Goal: Task Accomplishment & Management: Complete application form

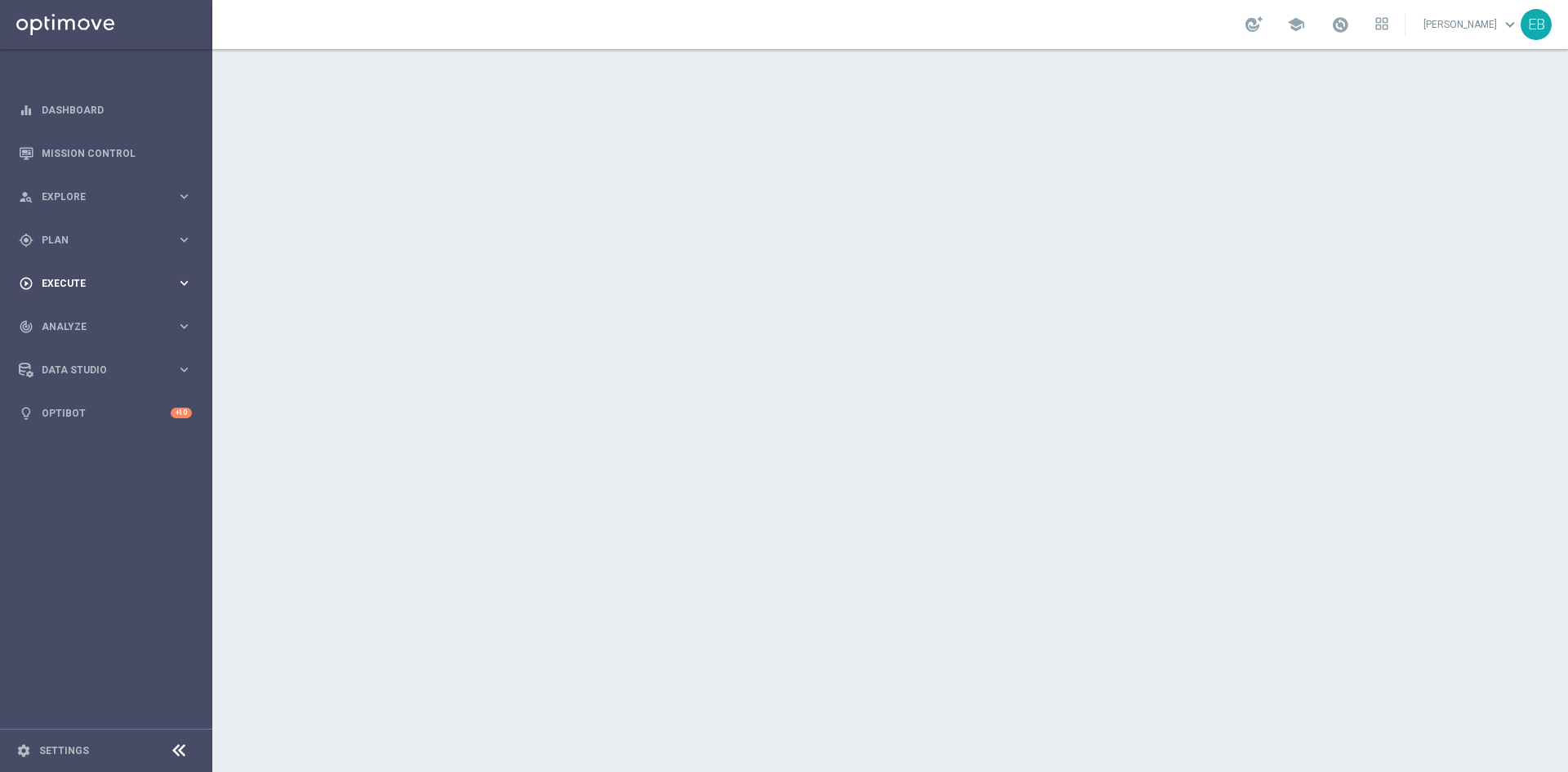
click at [89, 281] on span "Execute" at bounding box center [109, 284] width 134 height 10
click at [87, 314] on link "Campaign Builder" at bounding box center [107, 317] width 128 height 13
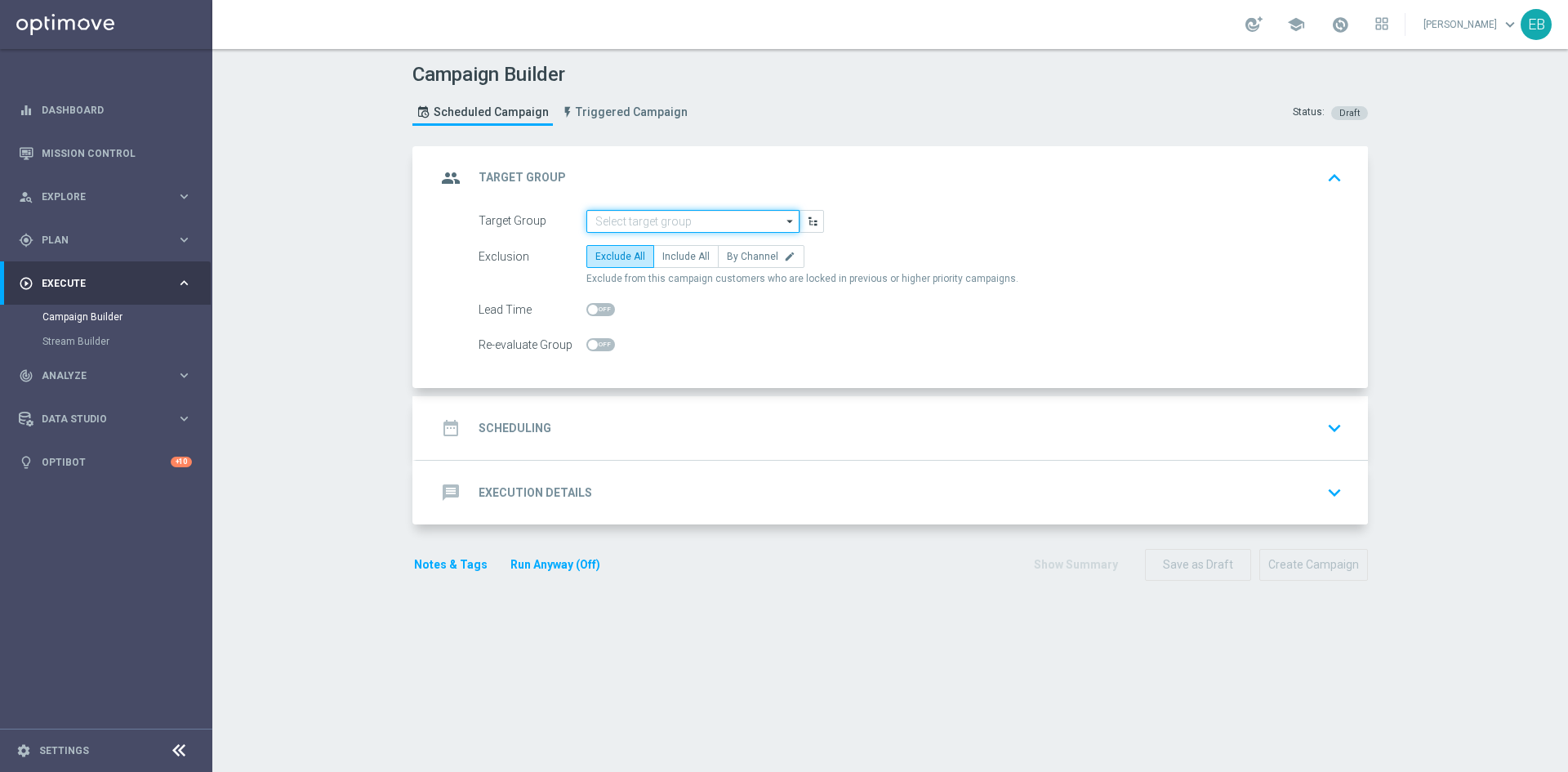
click at [696, 223] on input at bounding box center [693, 221] width 213 height 23
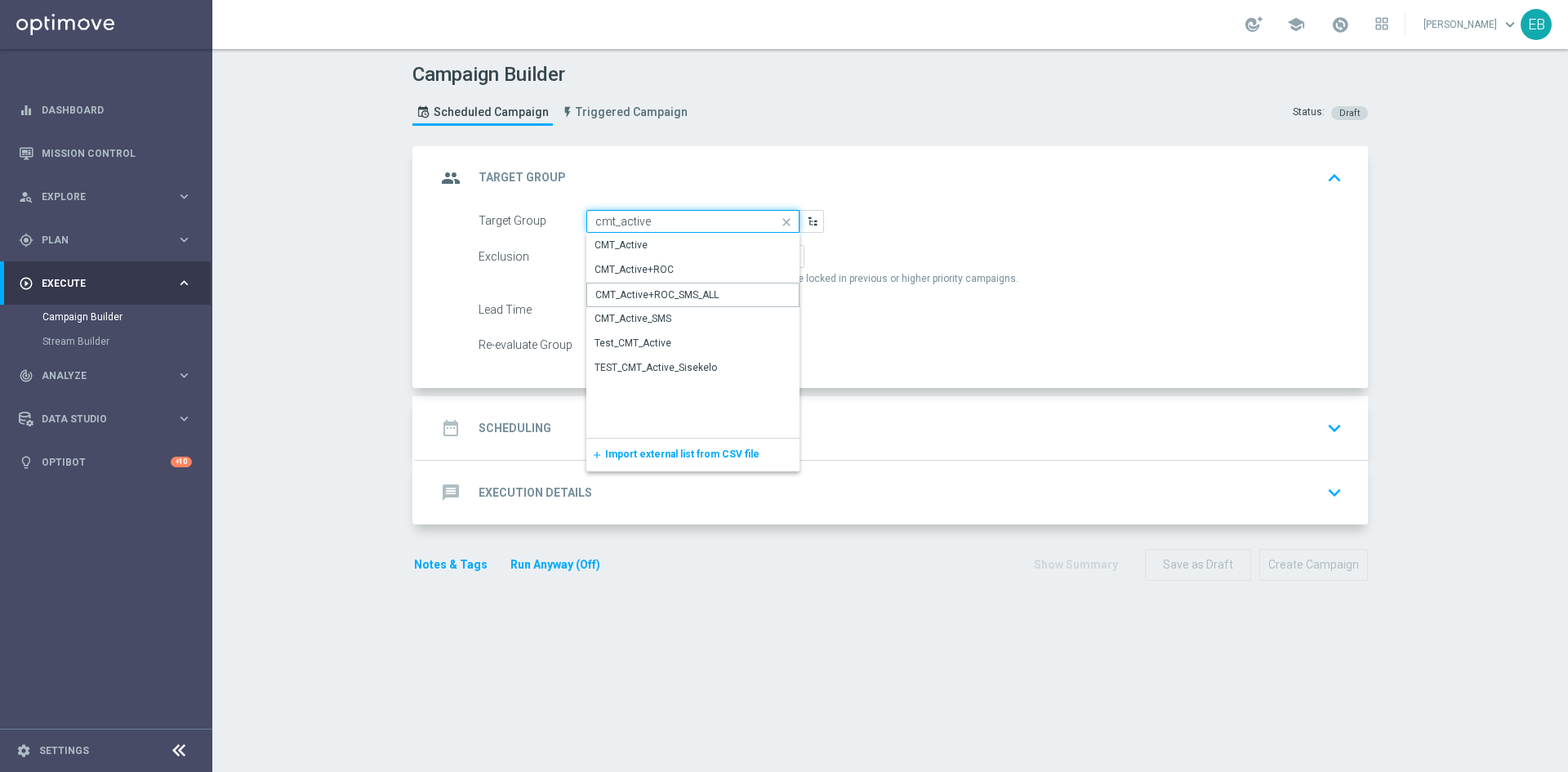
type input "CMT_Active+ROC_SMS_ALL"
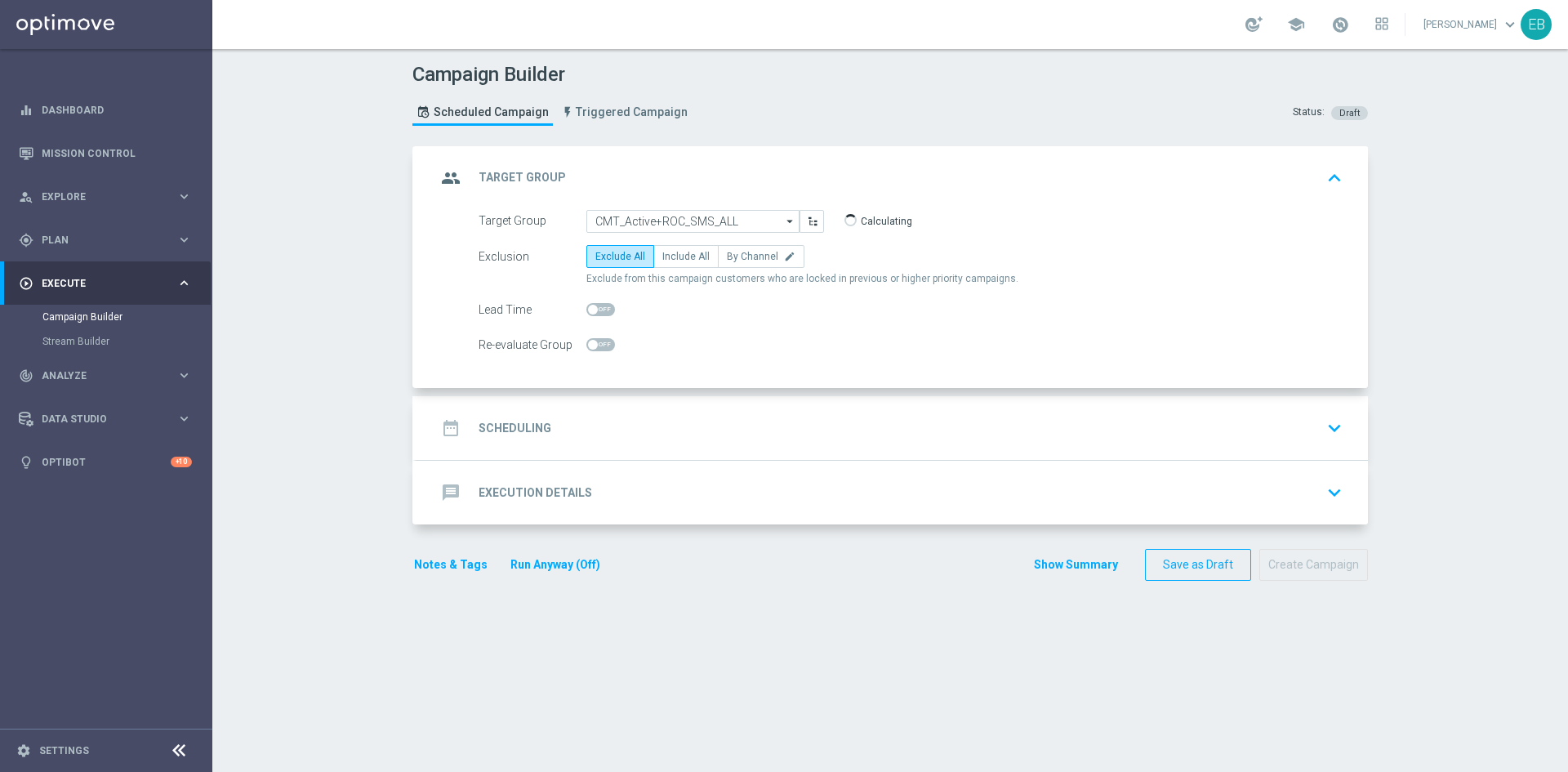
click at [649, 271] on div "Exclusion Exclude All Include All By Channel edit Exclude from this campaign cu…" at bounding box center [910, 265] width 864 height 41
click at [664, 262] on label "Include All" at bounding box center [686, 256] width 66 height 23
click at [664, 262] on input "Include All" at bounding box center [667, 259] width 11 height 11
radio input "true"
click at [635, 450] on div "date_range Scheduling keyboard_arrow_down" at bounding box center [892, 428] width 952 height 64
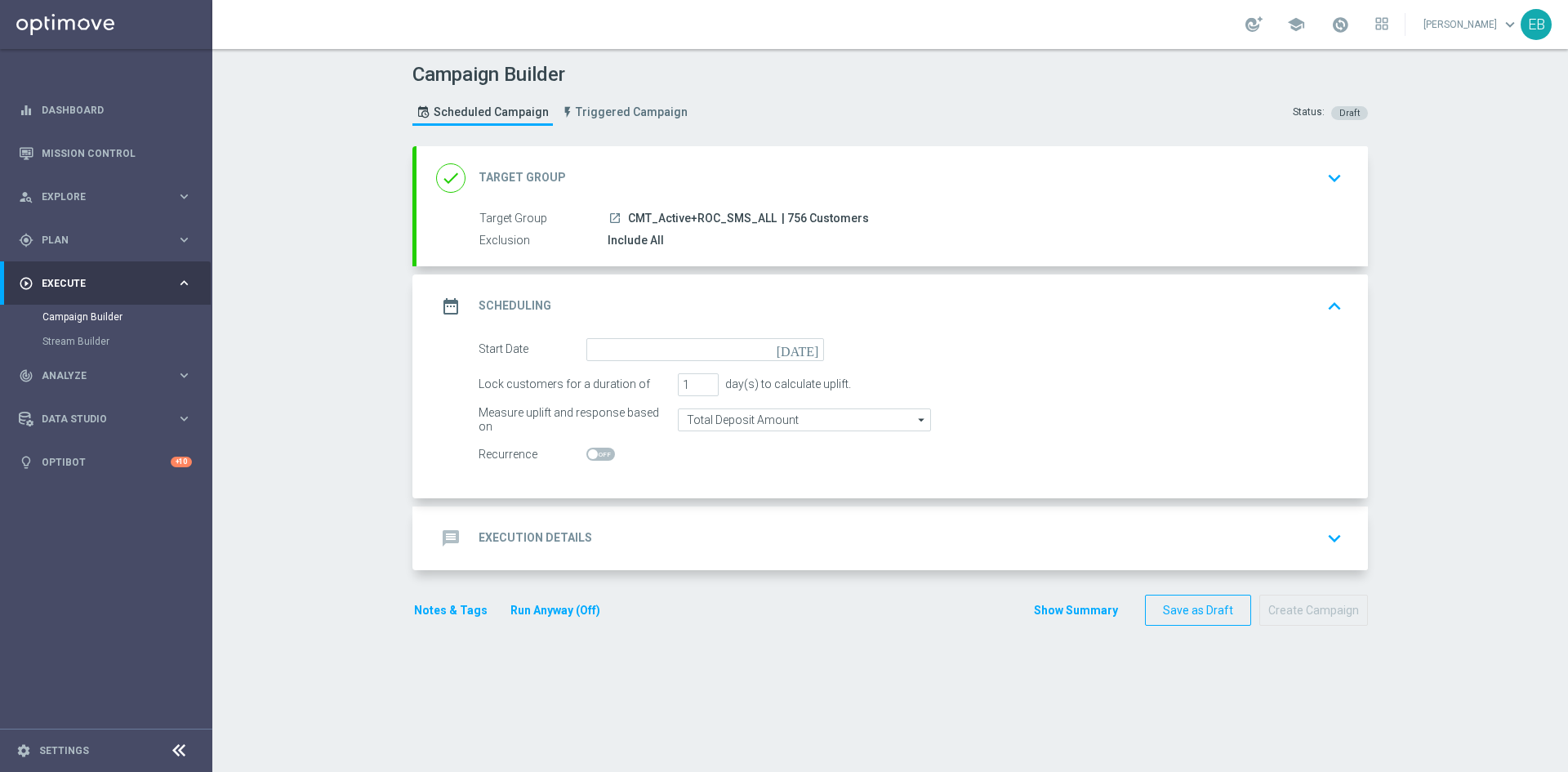
click at [602, 361] on form "Start Date today Lock customers for a duration of 1 day(s) to calculate uplift.…" at bounding box center [910, 402] width 864 height 129
click at [617, 344] on input at bounding box center [705, 349] width 238 height 23
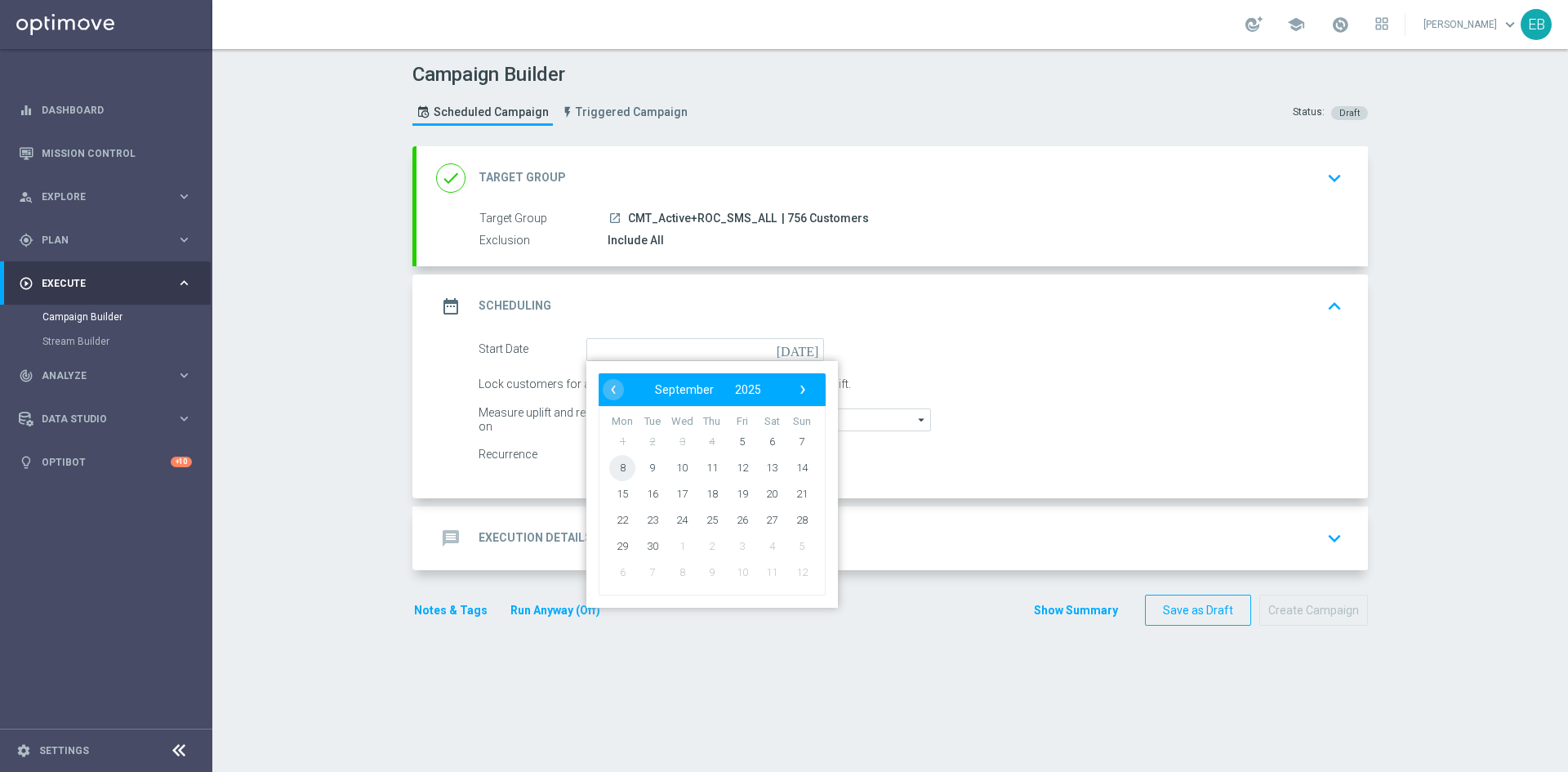
click at [617, 465] on span "8" at bounding box center [621, 467] width 26 height 26
type input "08 Sep 2025"
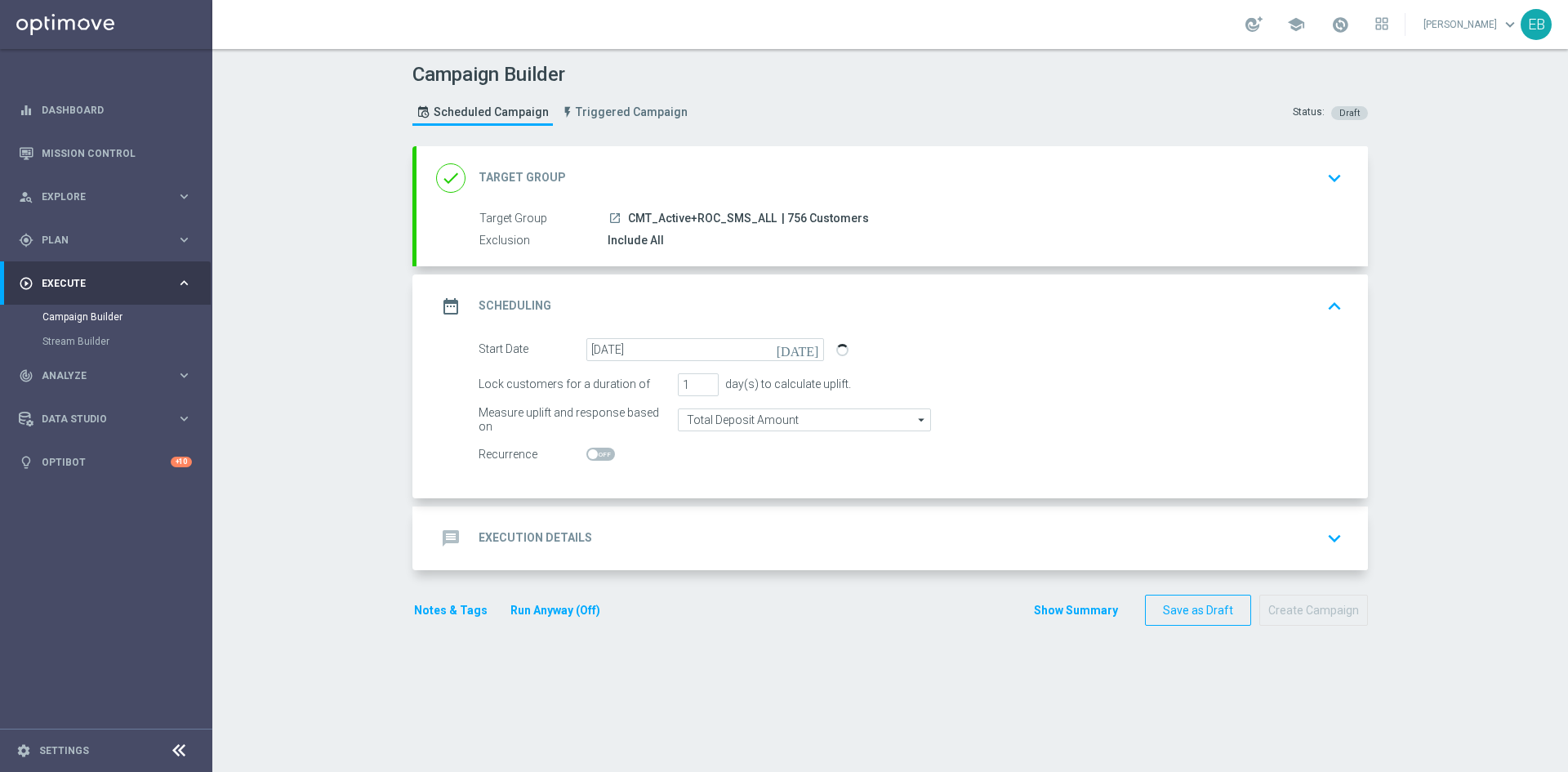
click at [716, 544] on div "message Execution Details keyboard_arrow_down" at bounding box center [892, 538] width 912 height 31
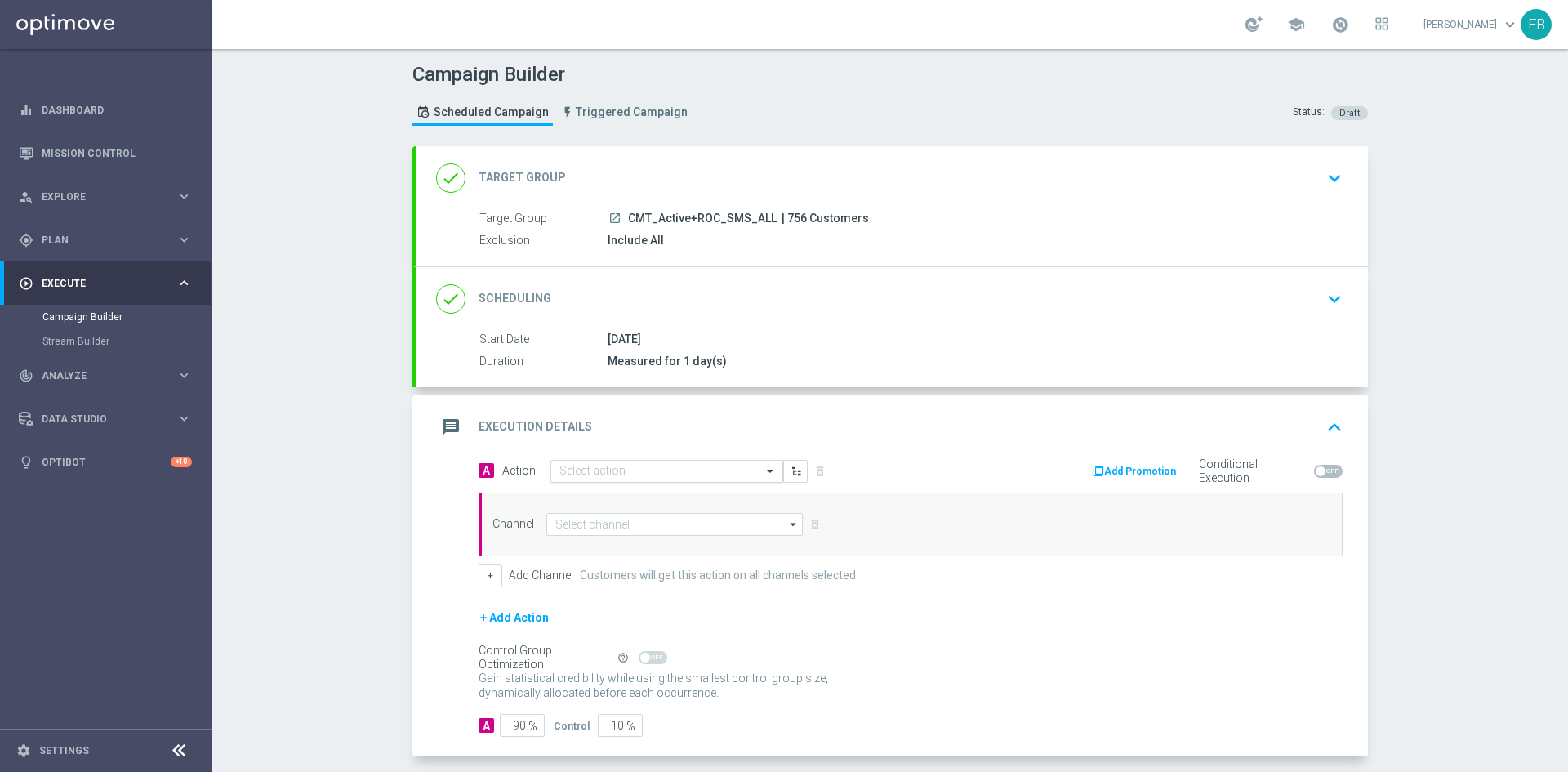
click at [600, 468] on input "text" at bounding box center [650, 471] width 182 height 14
type input "m"
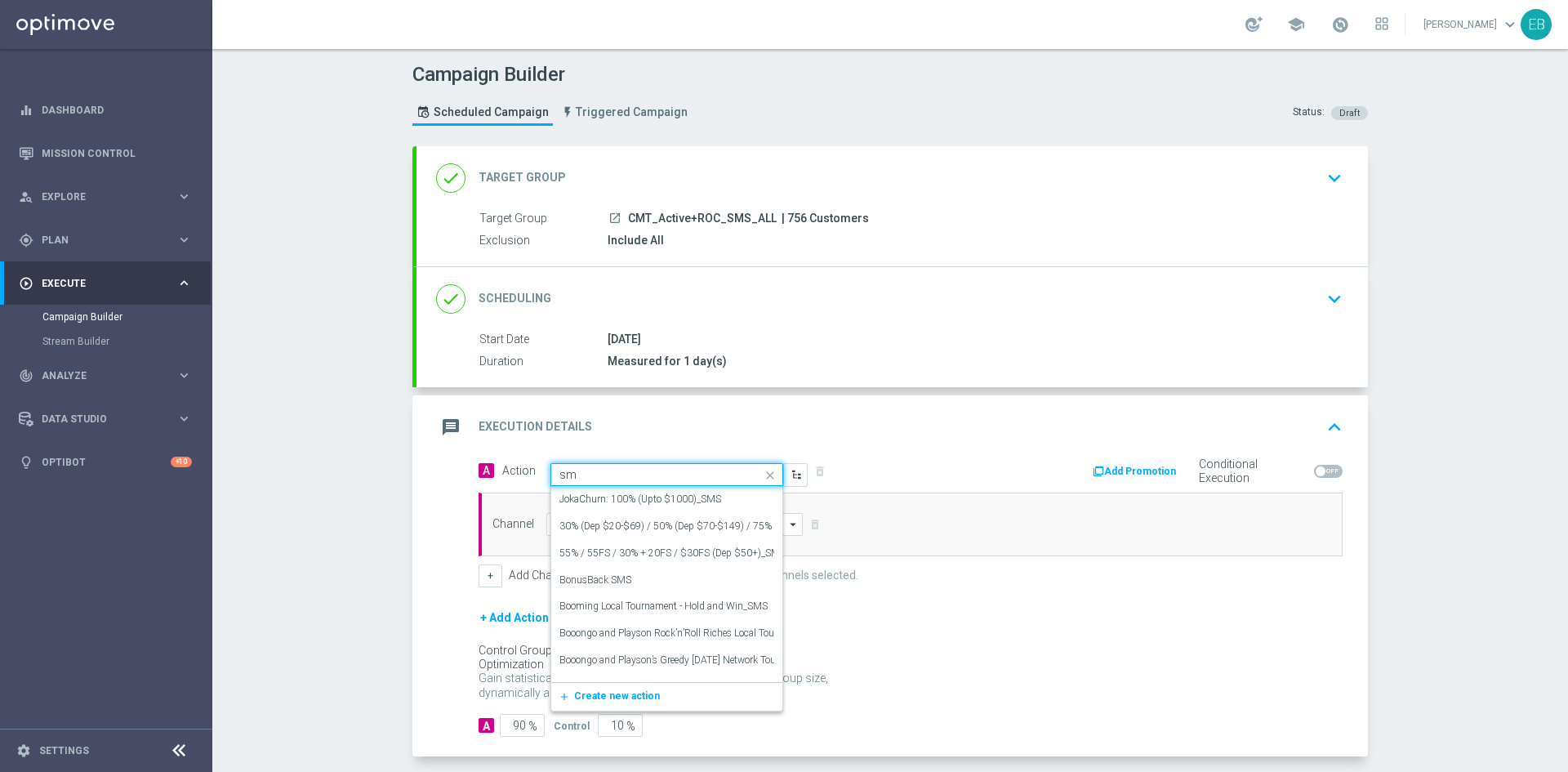
type input "sms"
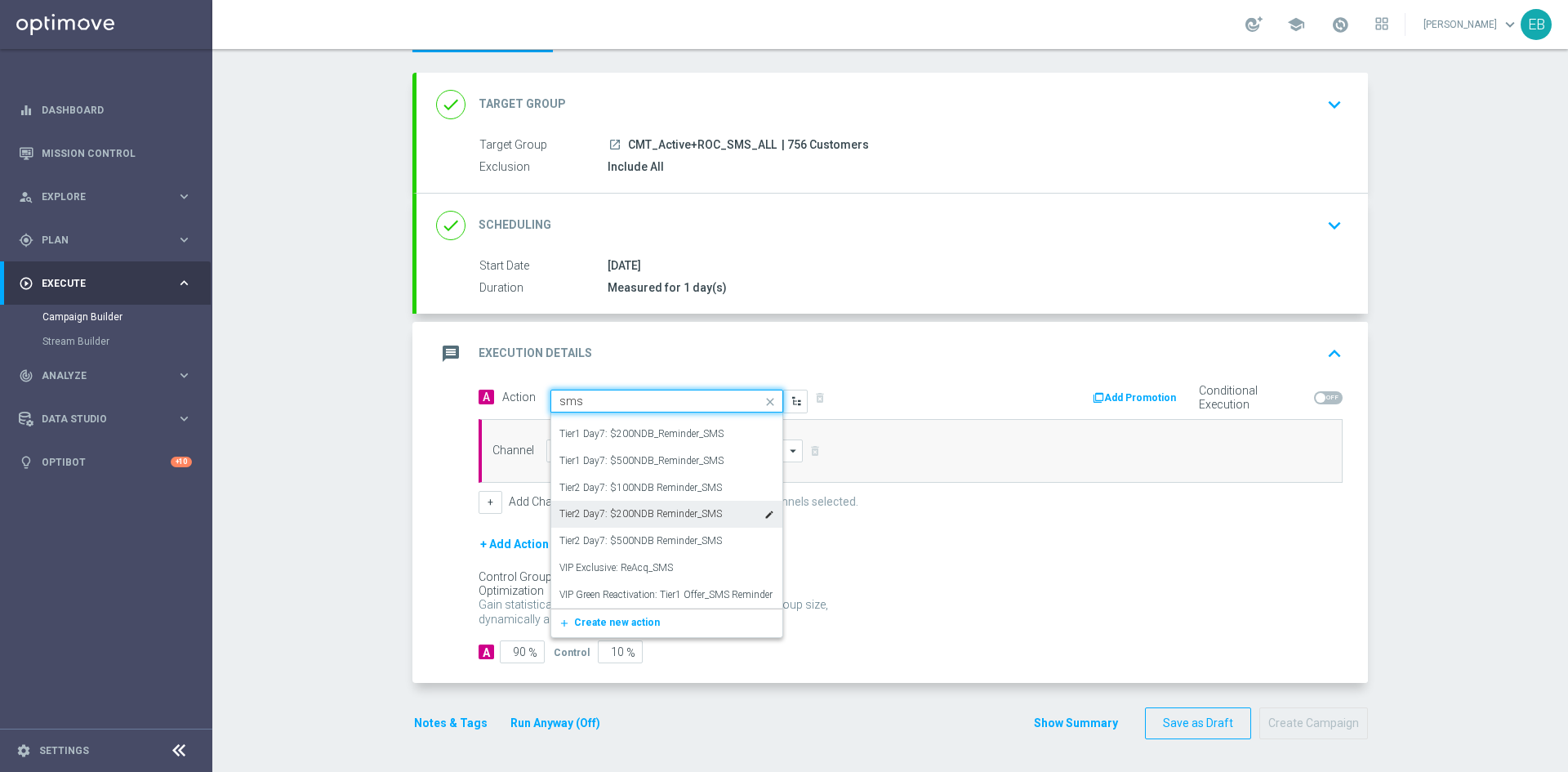
scroll to position [4518, 0]
click at [605, 425] on div "SMS edit" at bounding box center [667, 435] width 215 height 27
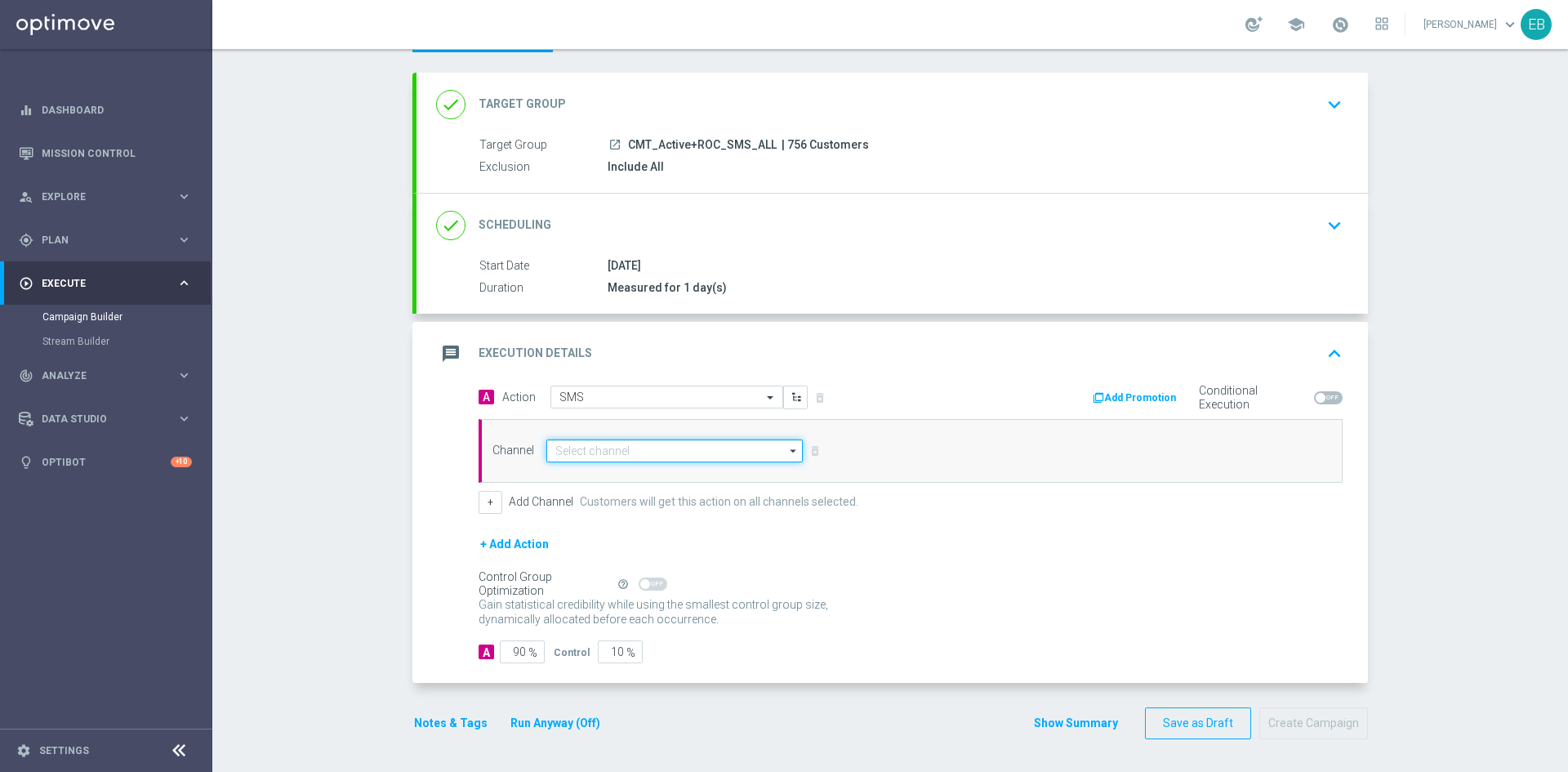
click at [584, 446] on input at bounding box center [674, 450] width 256 height 23
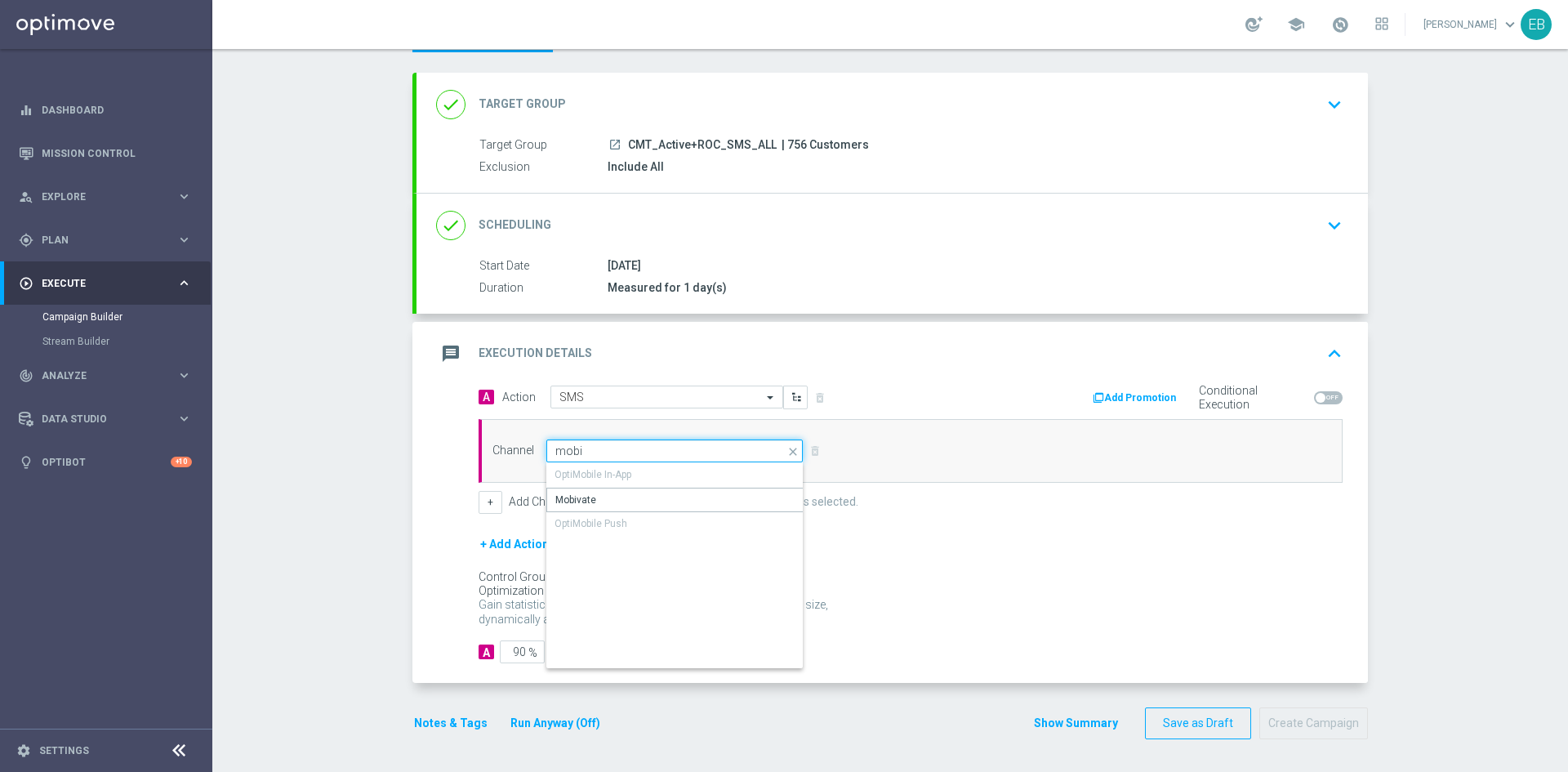
type input "Mobivate"
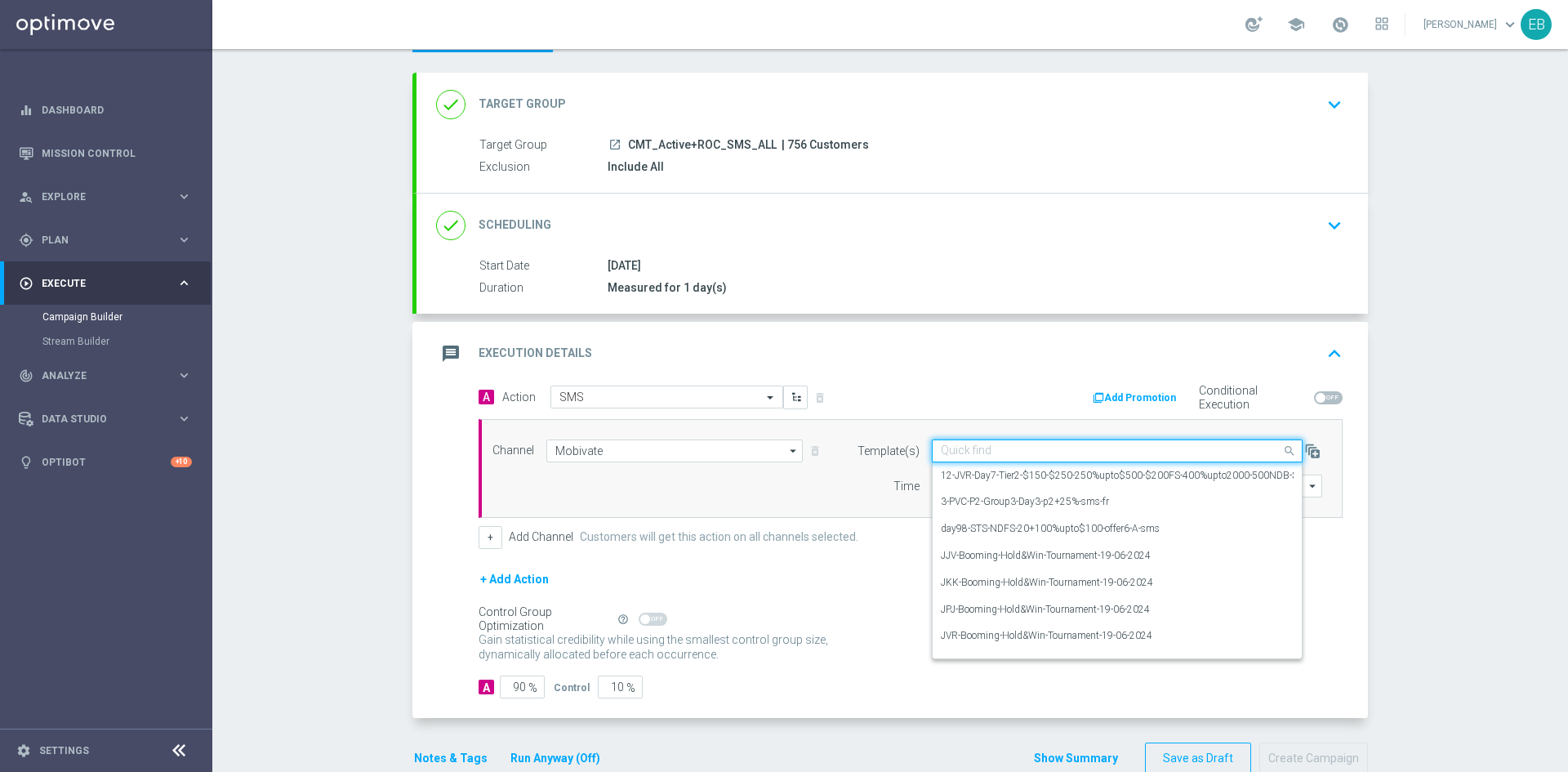
click at [1051, 449] on input "text" at bounding box center [1100, 451] width 320 height 14
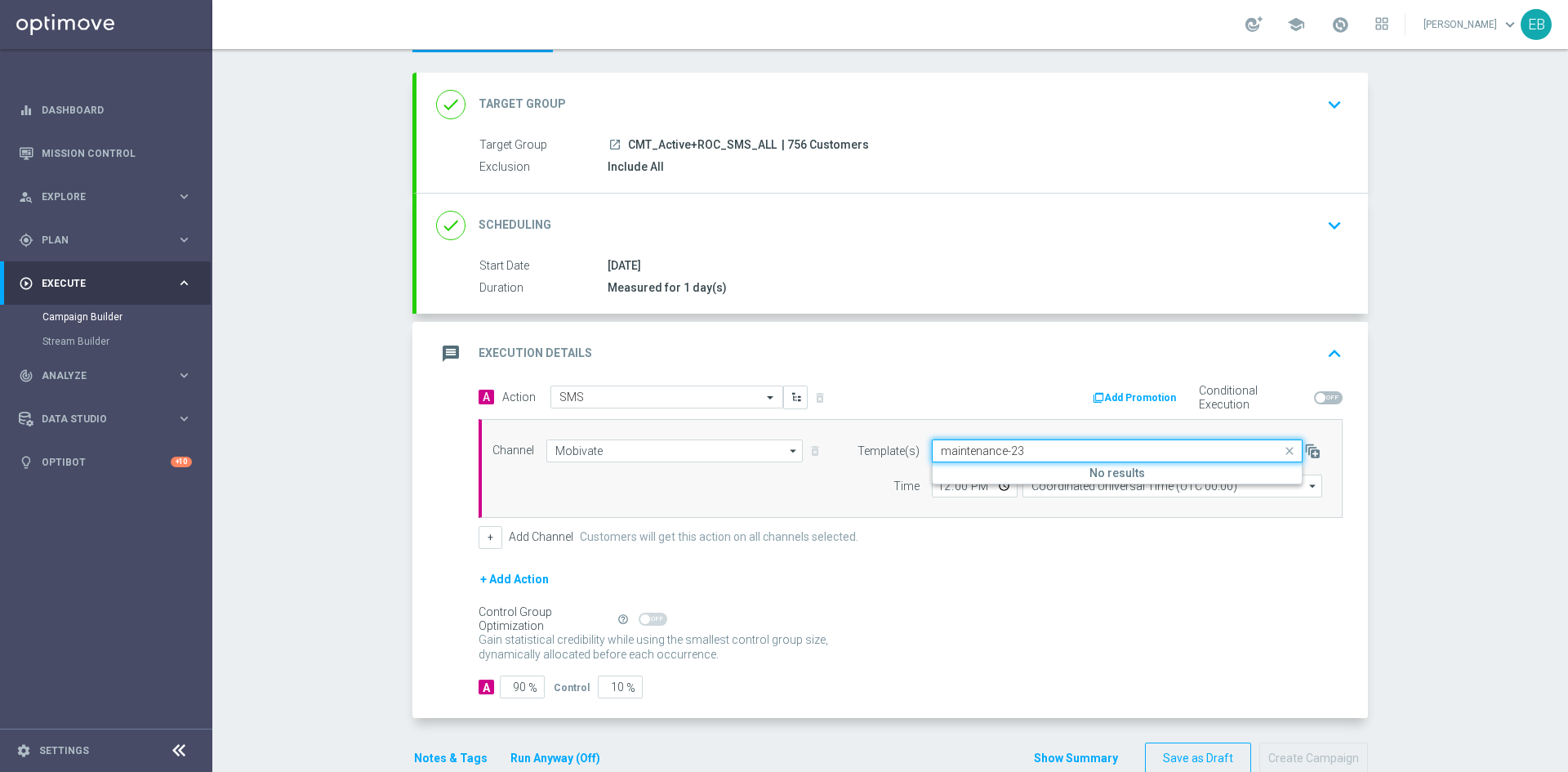
type input "maintenance-2"
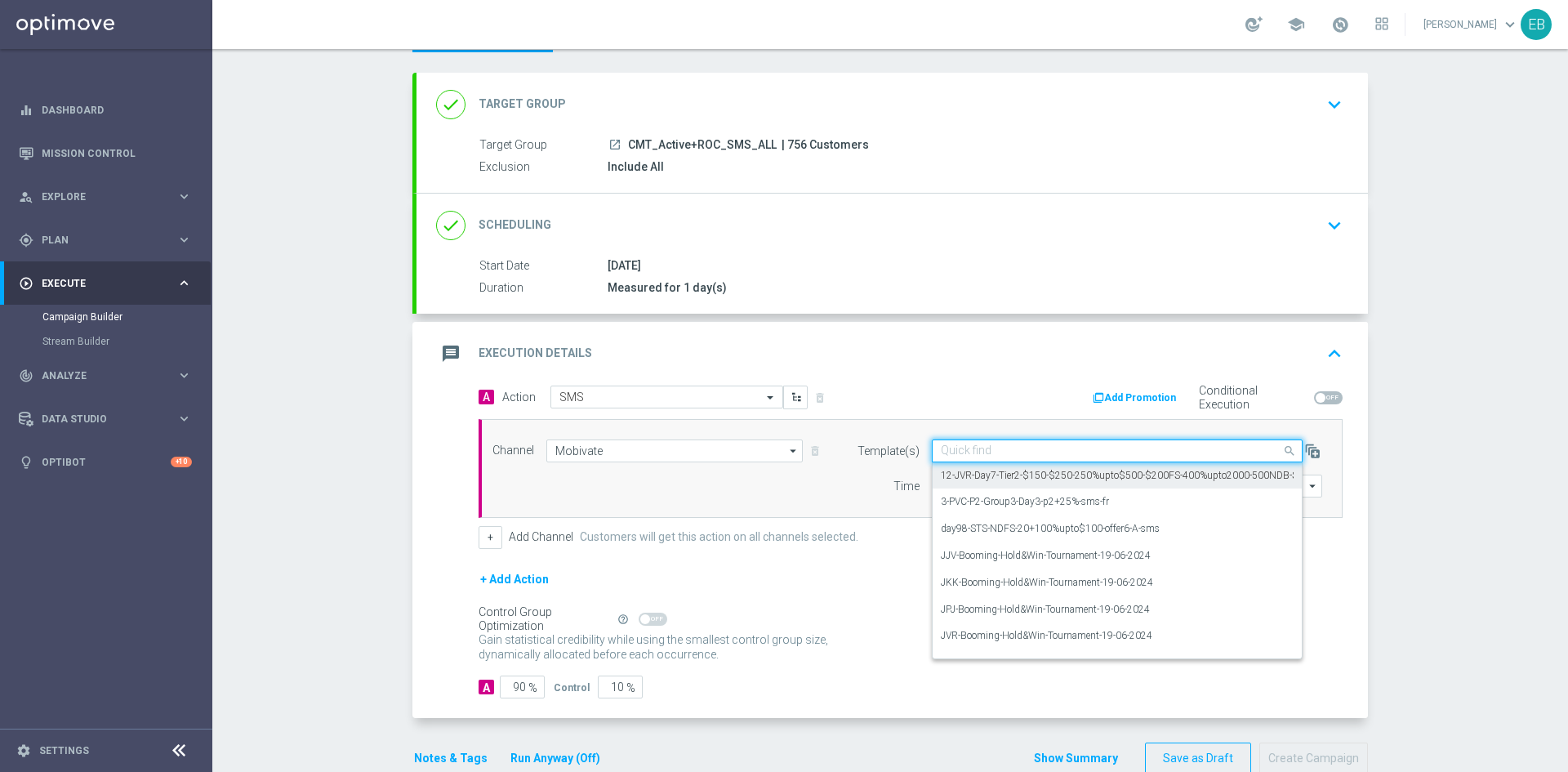
paste input "maintenance-2"
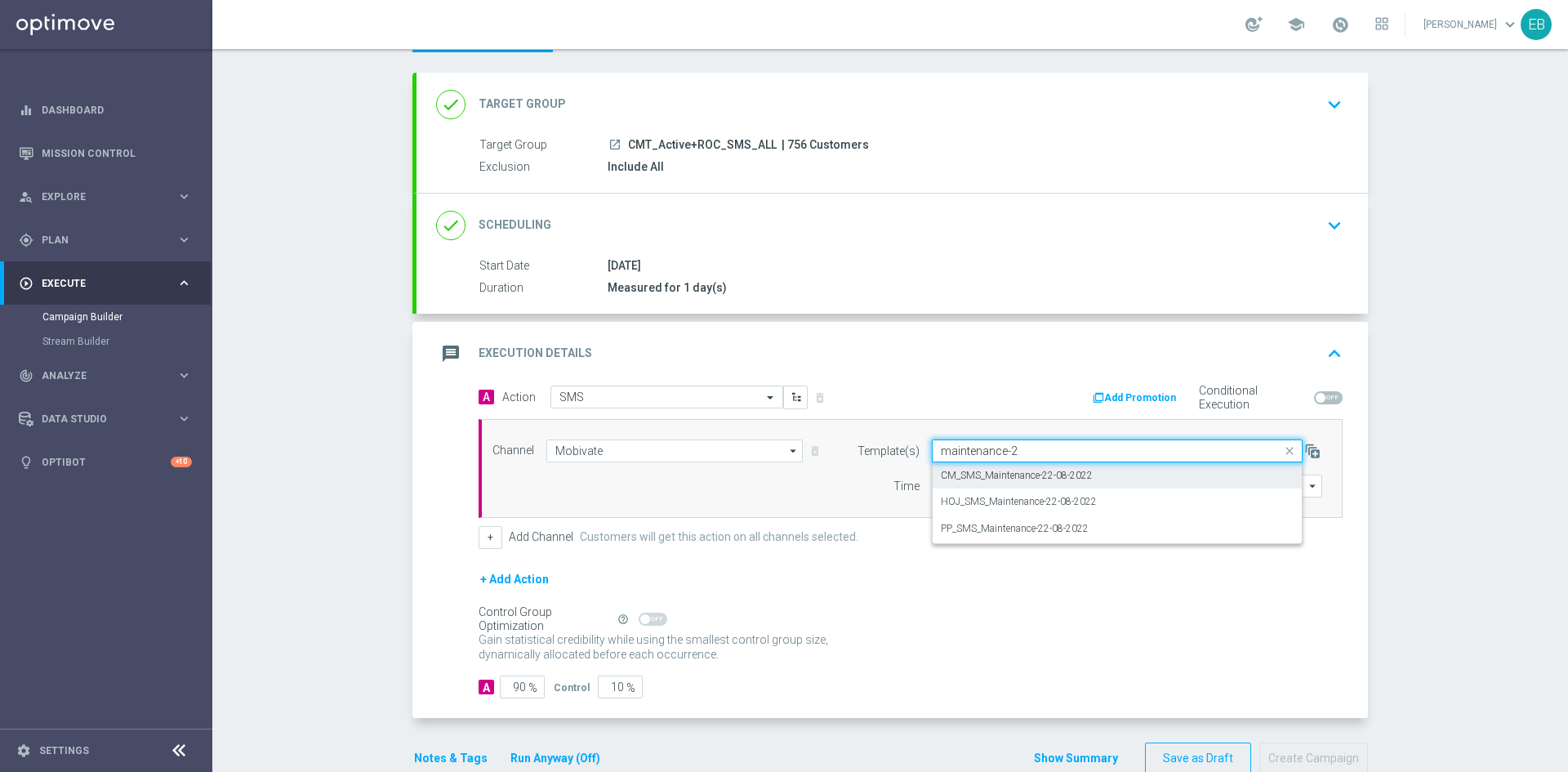
click at [1079, 470] on label "CM_SMS_Maintenance-22-08-2022" at bounding box center [1016, 475] width 152 height 14
type input "maintenance-2"
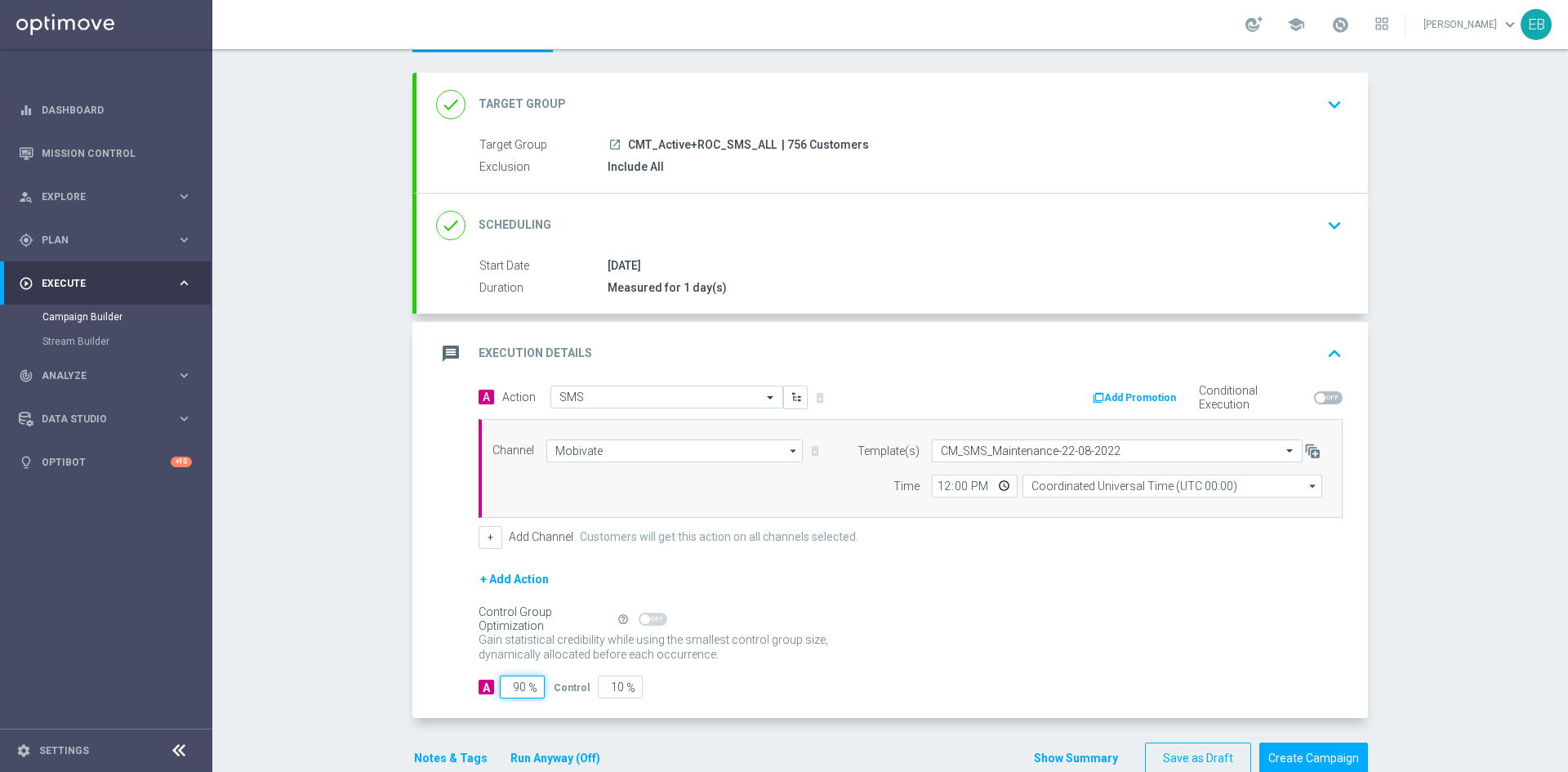
click at [505, 691] on input "90" at bounding box center [522, 686] width 45 height 23
type input "1"
type input "99"
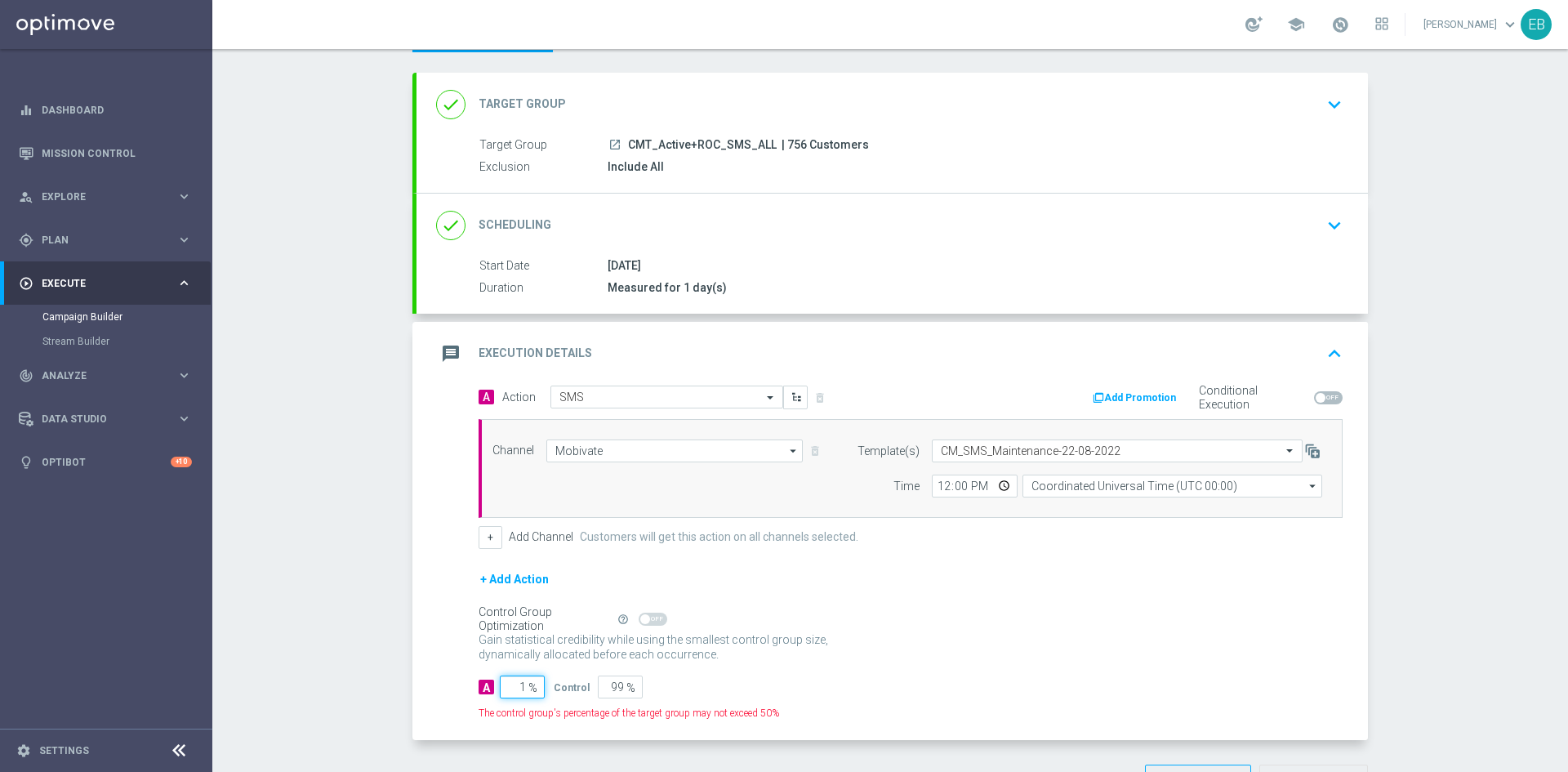
type input "10"
type input "90"
type input "100"
type input "0"
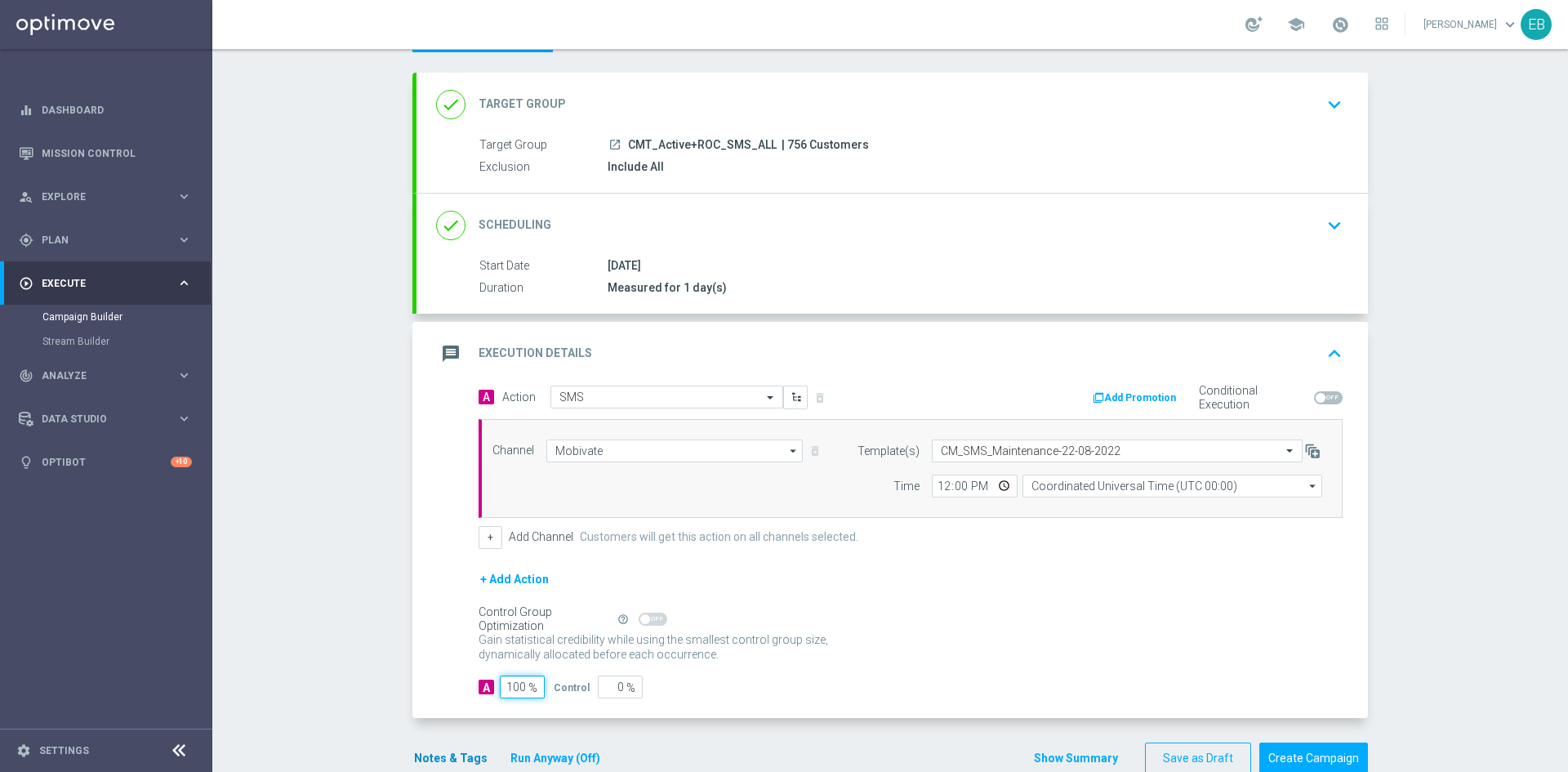
type input "100"
click at [457, 749] on button "Notes & Tags" at bounding box center [450, 758] width 76 height 20
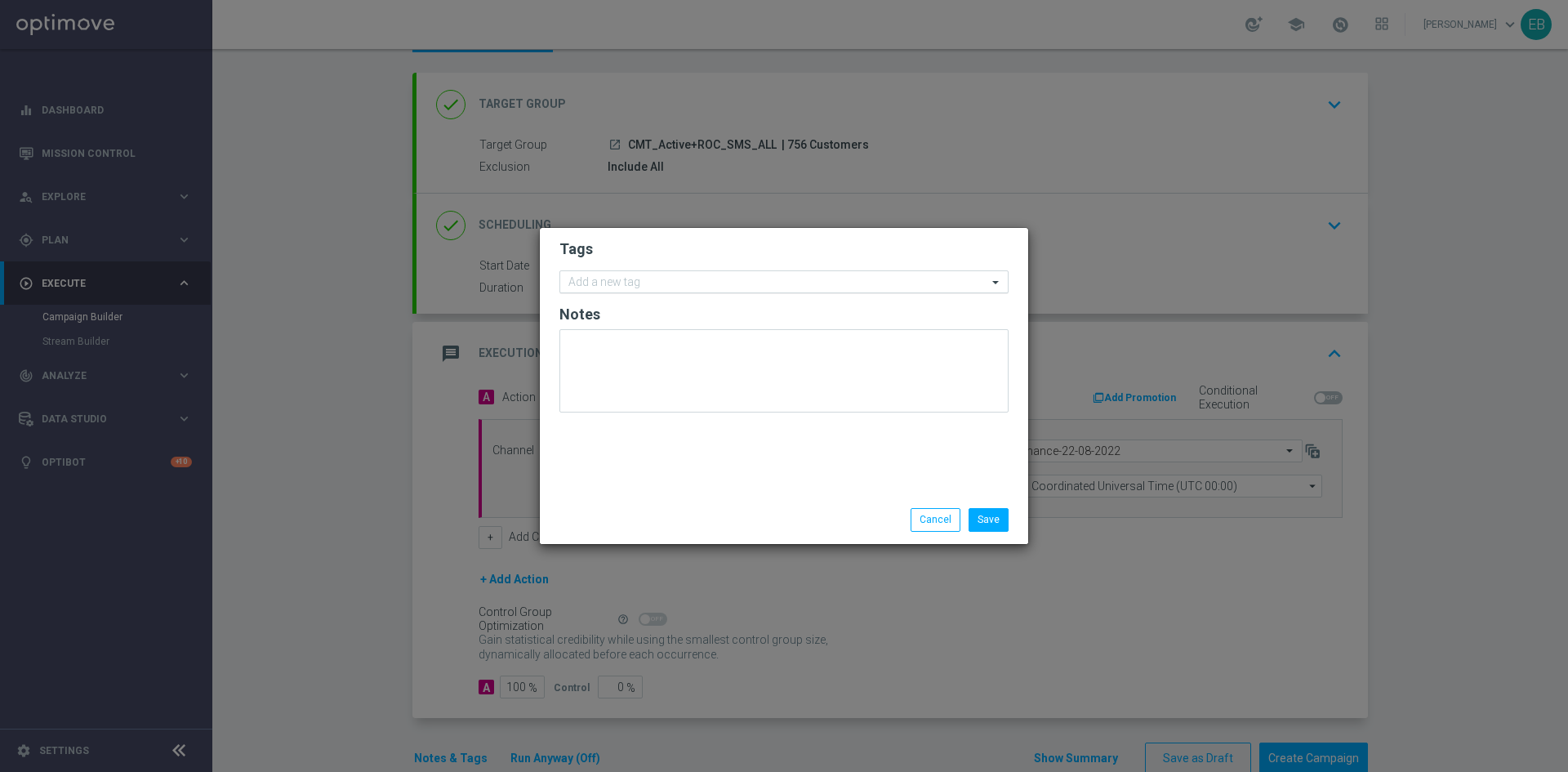
click at [594, 278] on input "text" at bounding box center [778, 283] width 419 height 14
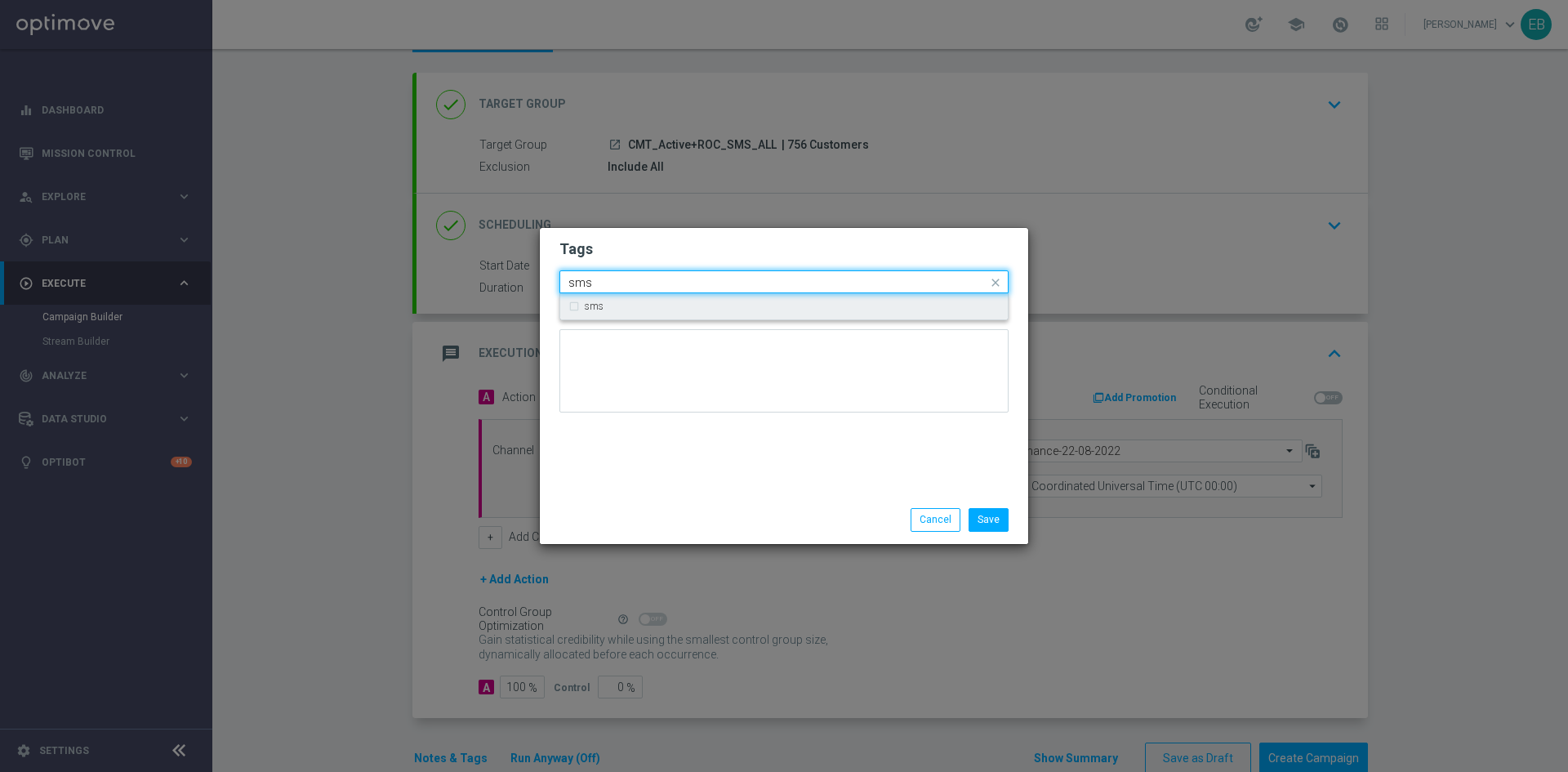
click at [585, 313] on div "sms" at bounding box center [784, 306] width 431 height 26
type input "sms"
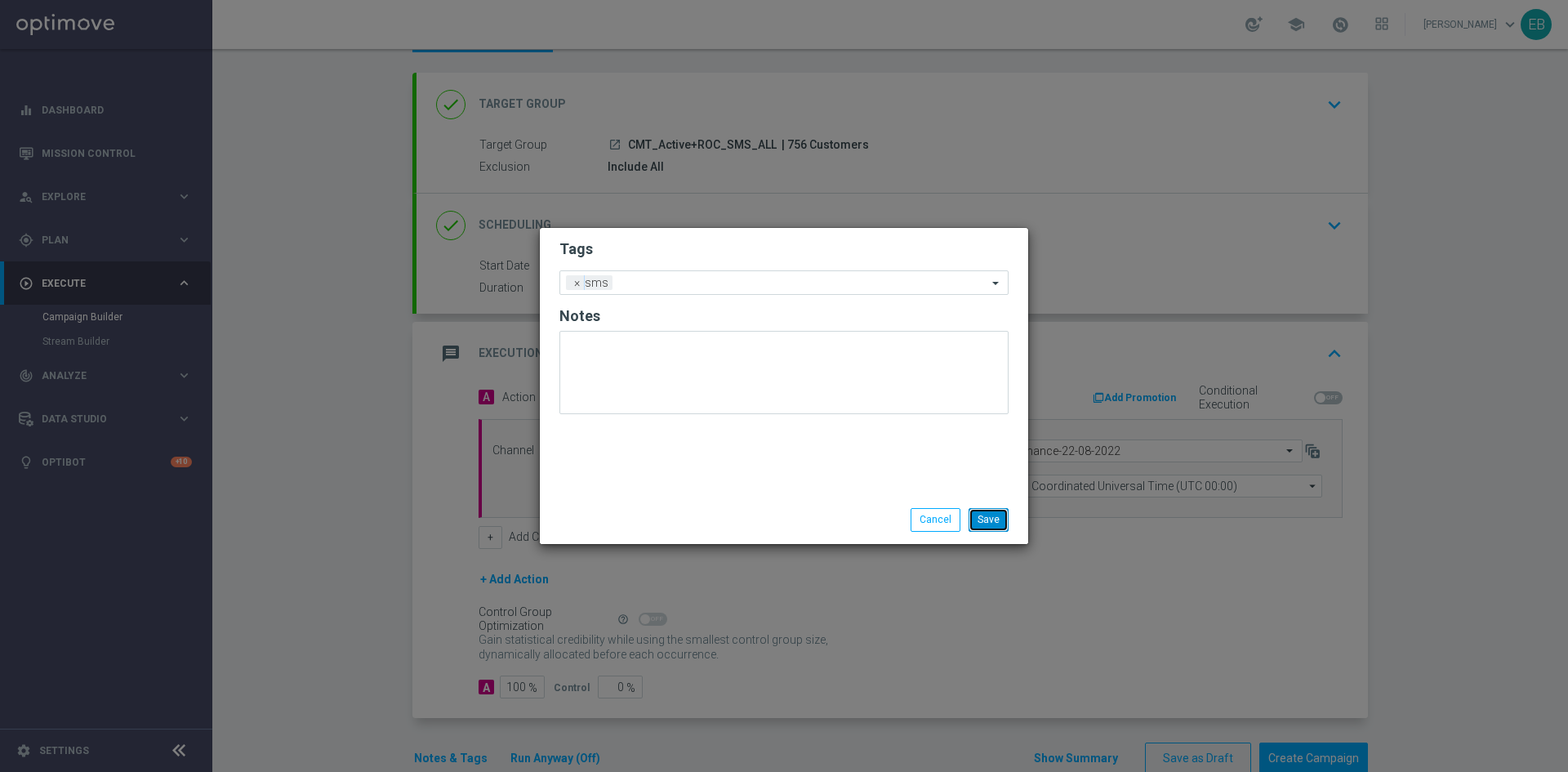
click at [989, 513] on button "Save" at bounding box center [989, 519] width 40 height 23
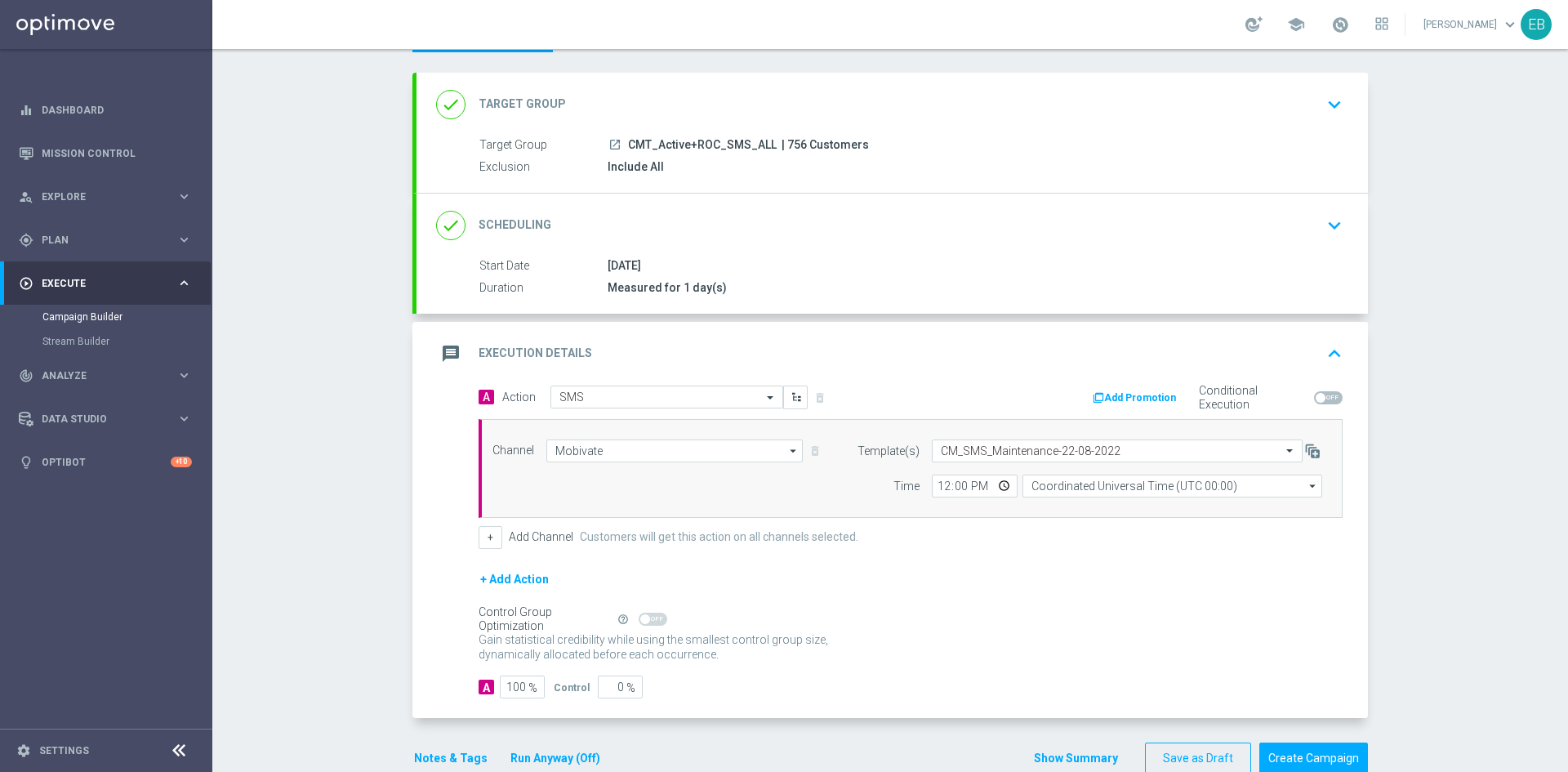
click at [1199, 347] on div "message Execution Details keyboard_arrow_up" at bounding box center [892, 353] width 912 height 31
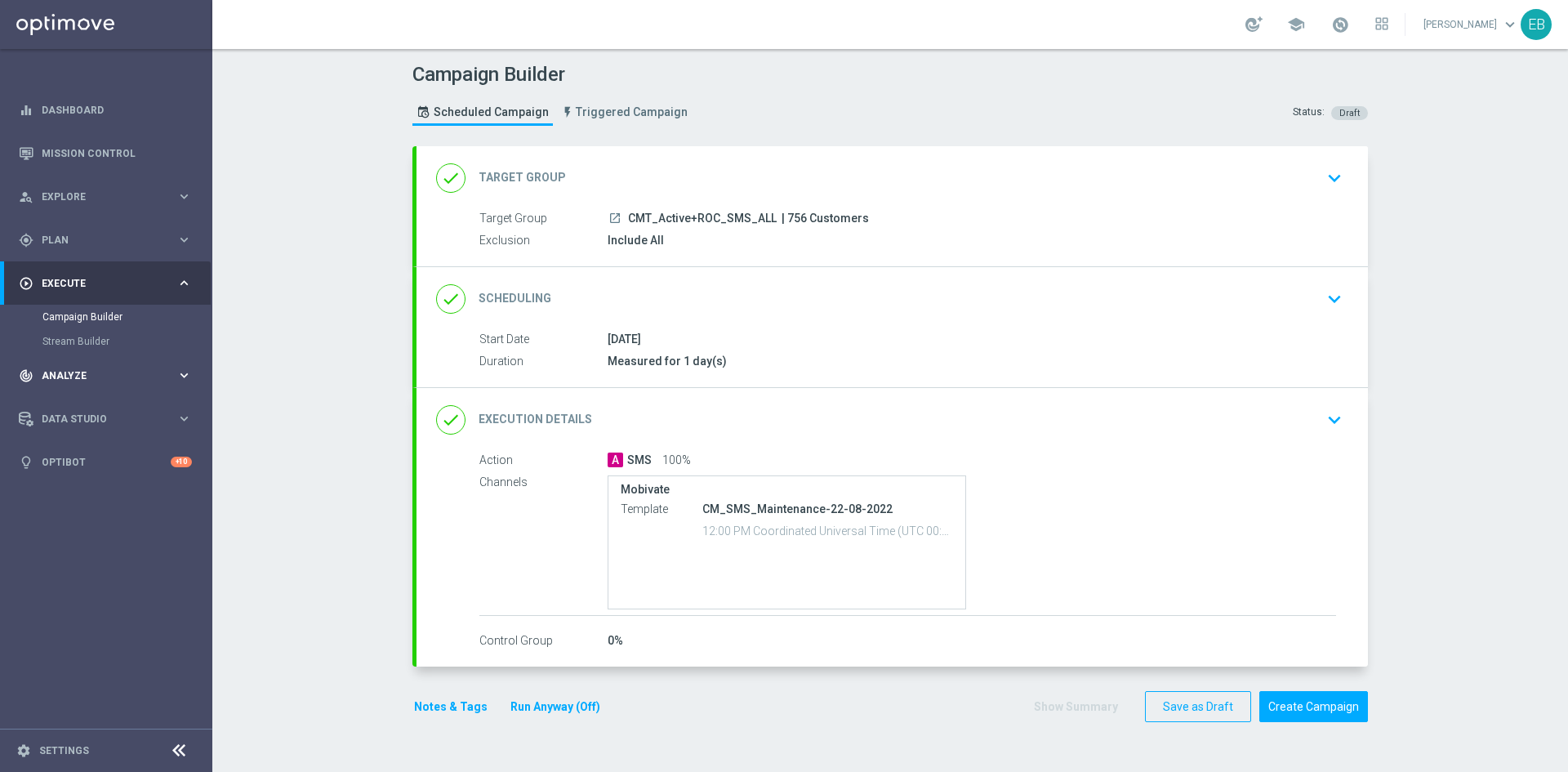
scroll to position [0, 0]
click at [1003, 428] on div "done Execution Details keyboard_arrow_down" at bounding box center [892, 419] width 912 height 31
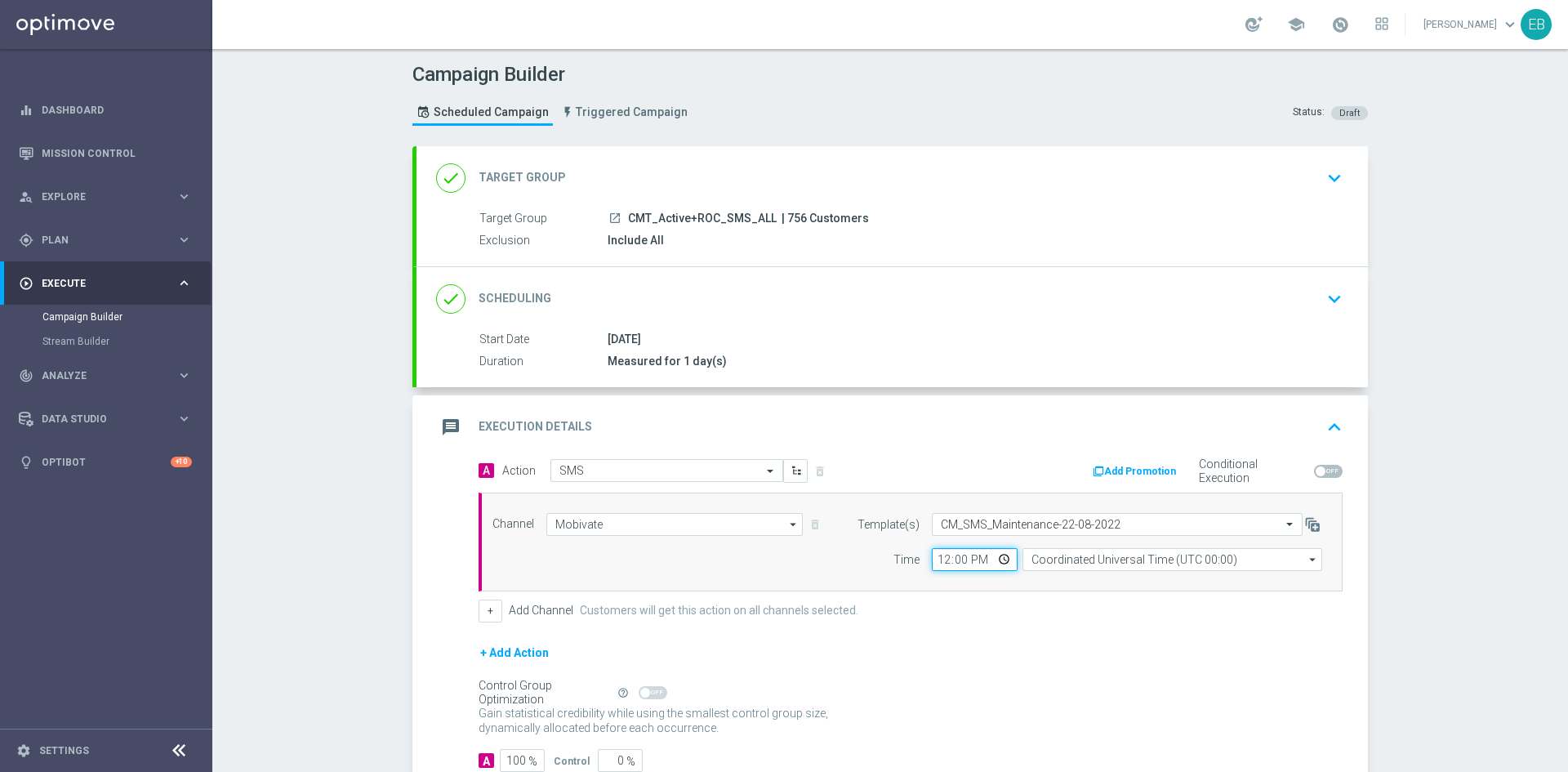
click at [941, 558] on input "12:00" at bounding box center [974, 559] width 86 height 23
type input "08:30"
click at [1120, 413] on div "message Execution Details keyboard_arrow_up" at bounding box center [892, 427] width 912 height 31
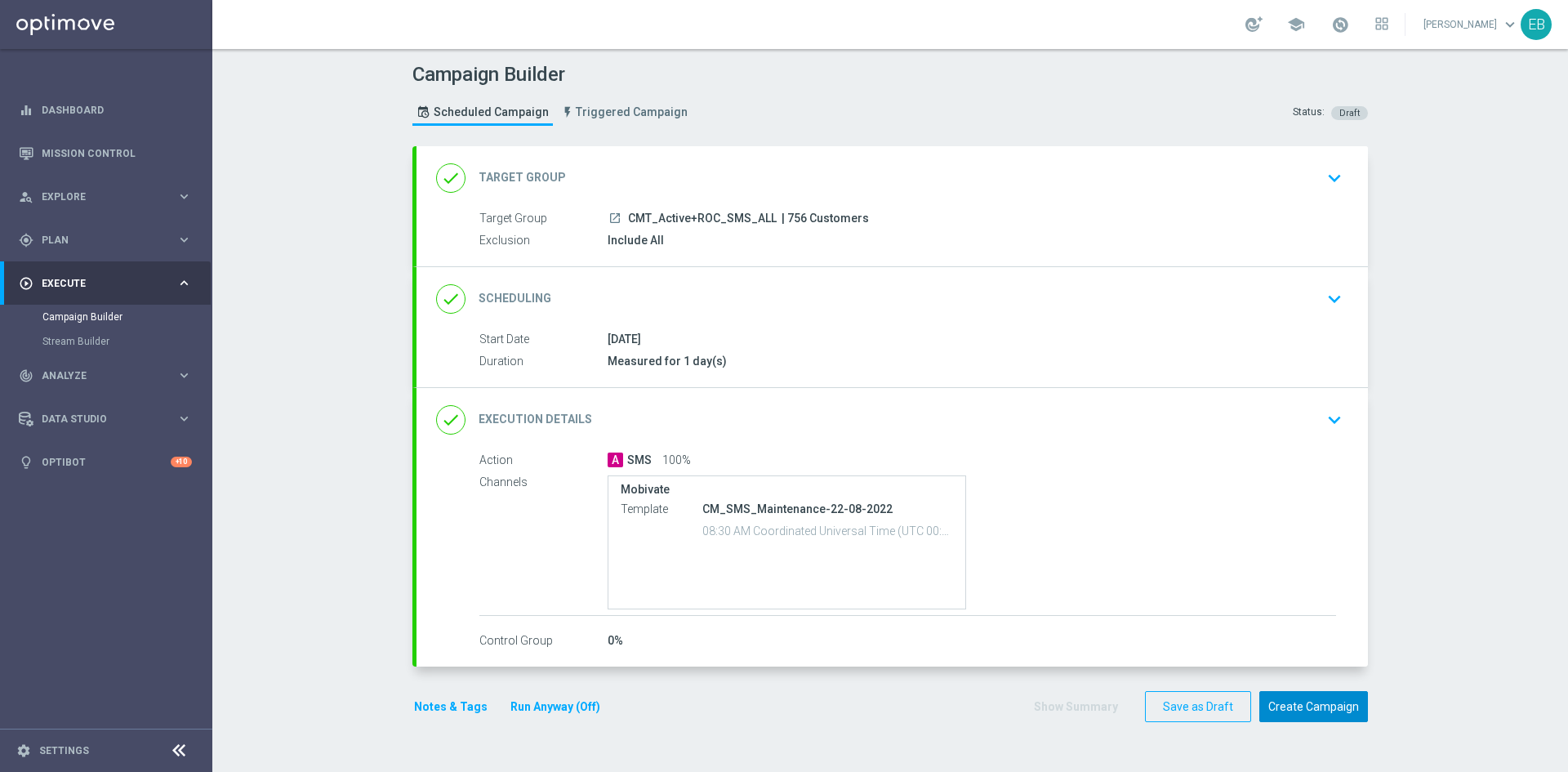
click at [1306, 706] on button "Create Campaign" at bounding box center [1313, 706] width 108 height 32
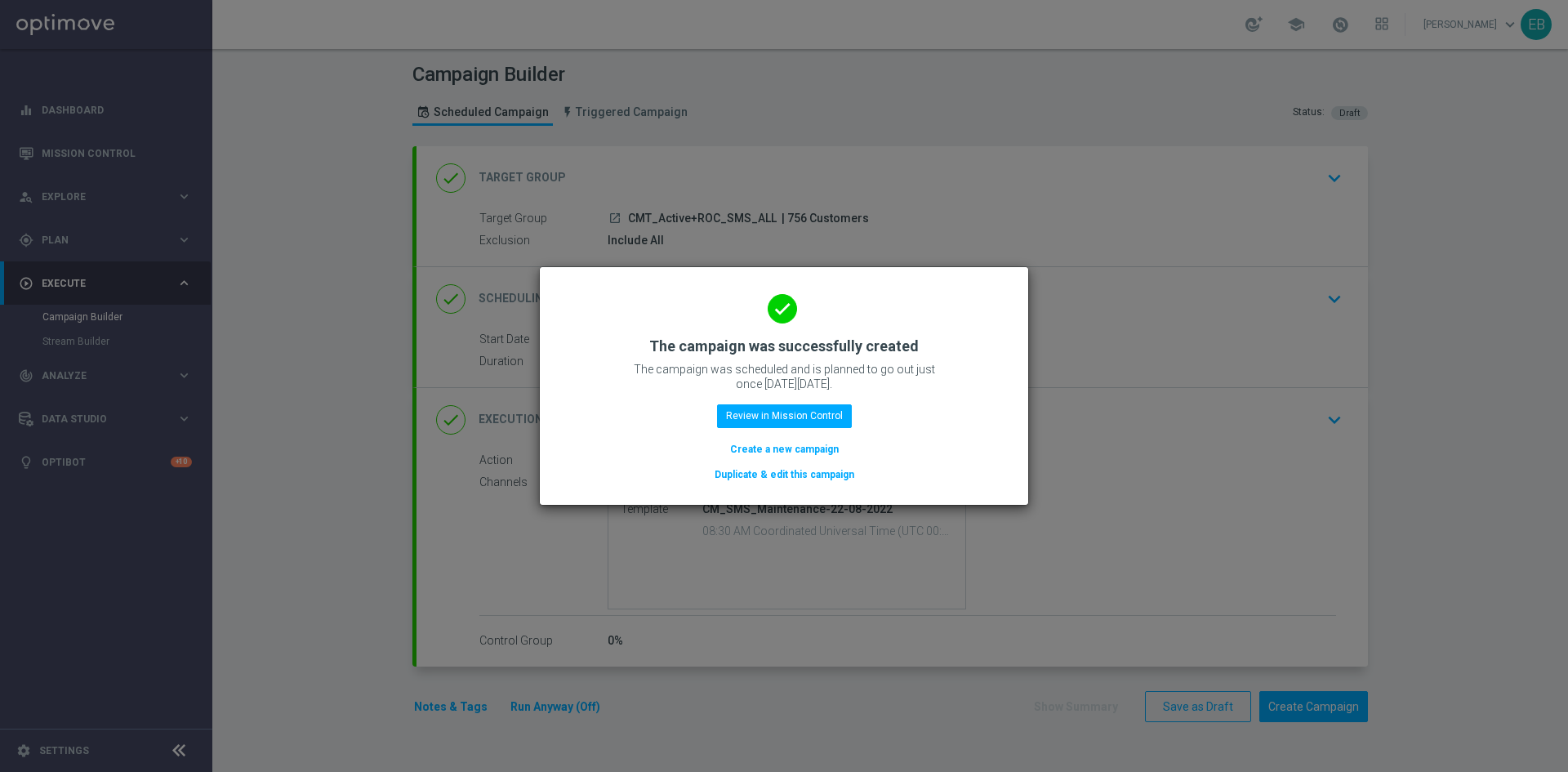
click at [774, 467] on button "Duplicate & edit this campaign" at bounding box center [784, 474] width 143 height 18
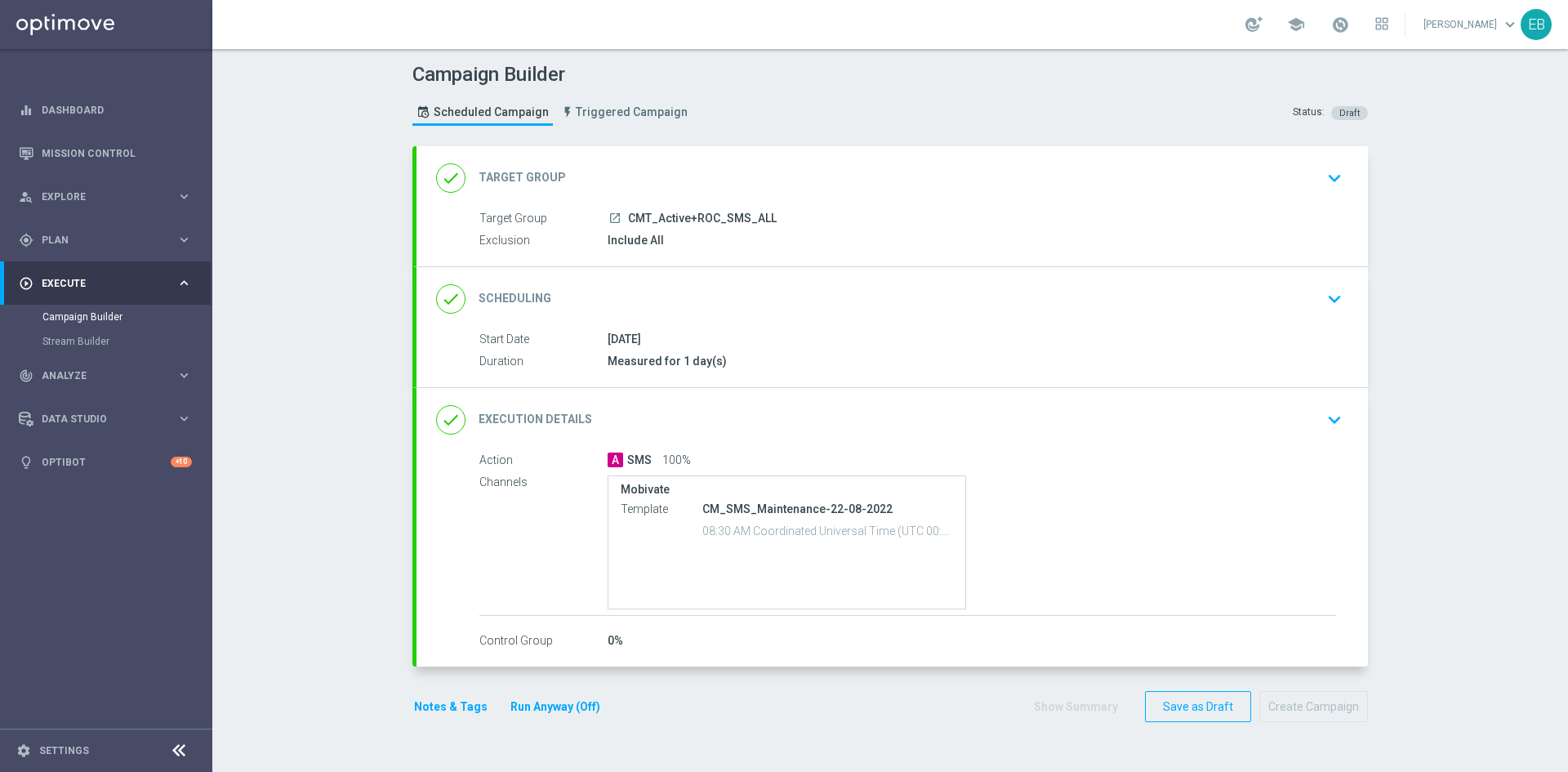
click at [727, 170] on div "done Target Group keyboard_arrow_down" at bounding box center [892, 177] width 912 height 31
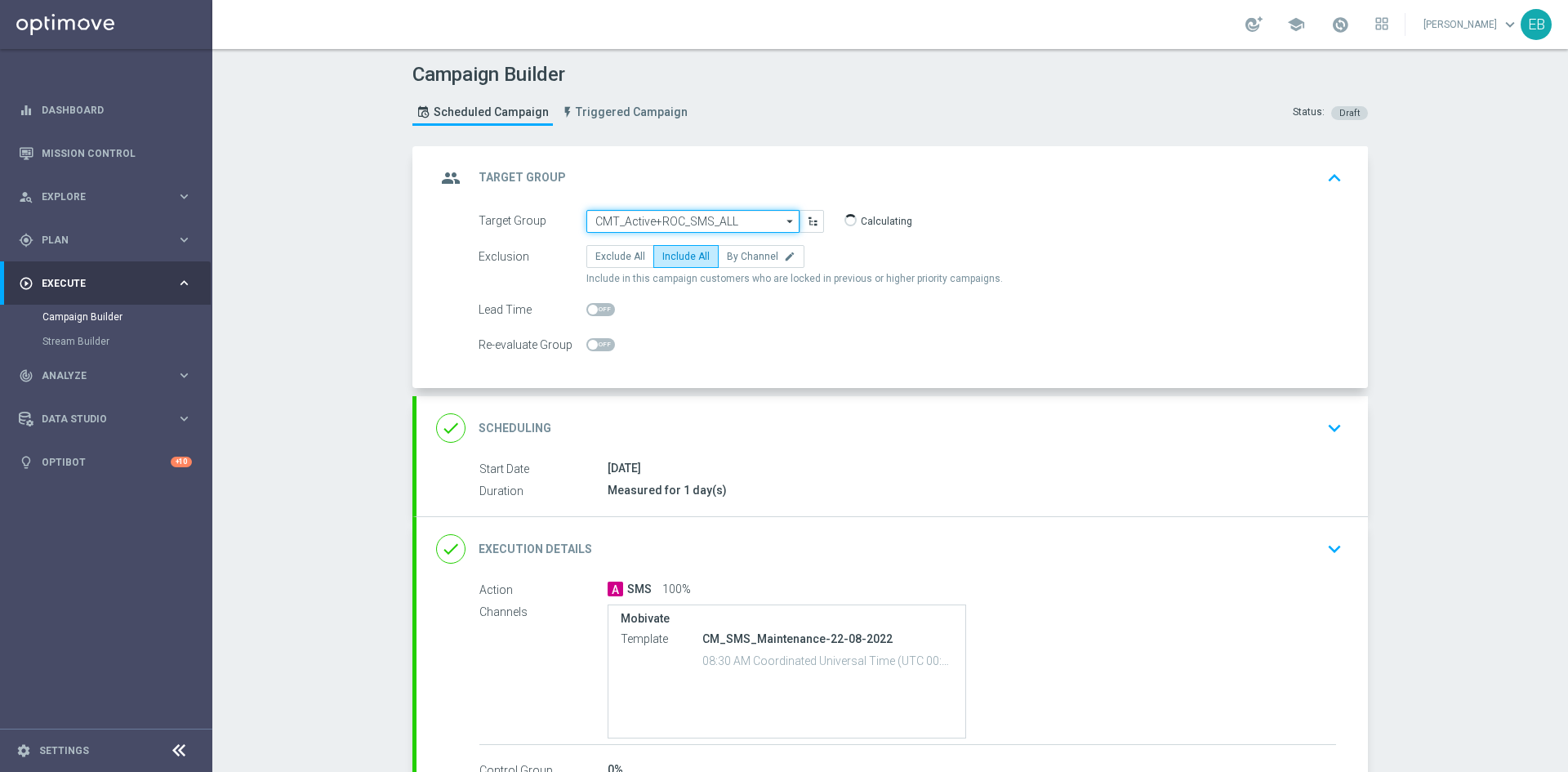
click at [742, 220] on input "CMT_Active+ROC_SMS_ALL" at bounding box center [693, 221] width 213 height 23
type input "HOJ_Active+ROC_SMS_ALL"
click at [1134, 566] on div "done Execution Details keyboard_arrow_down" at bounding box center [892, 549] width 952 height 64
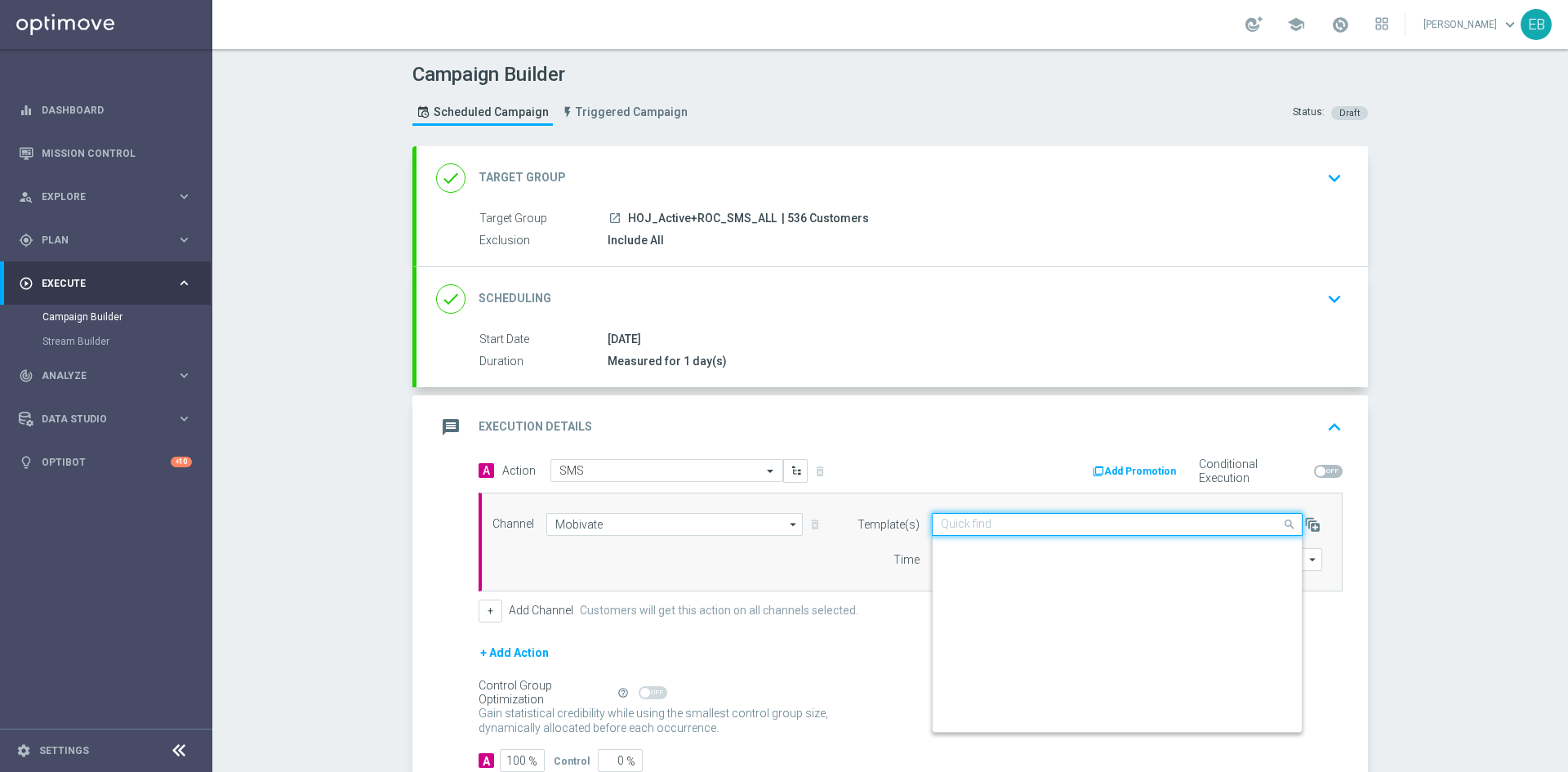
click at [1038, 523] on input "text" at bounding box center [1100, 524] width 320 height 14
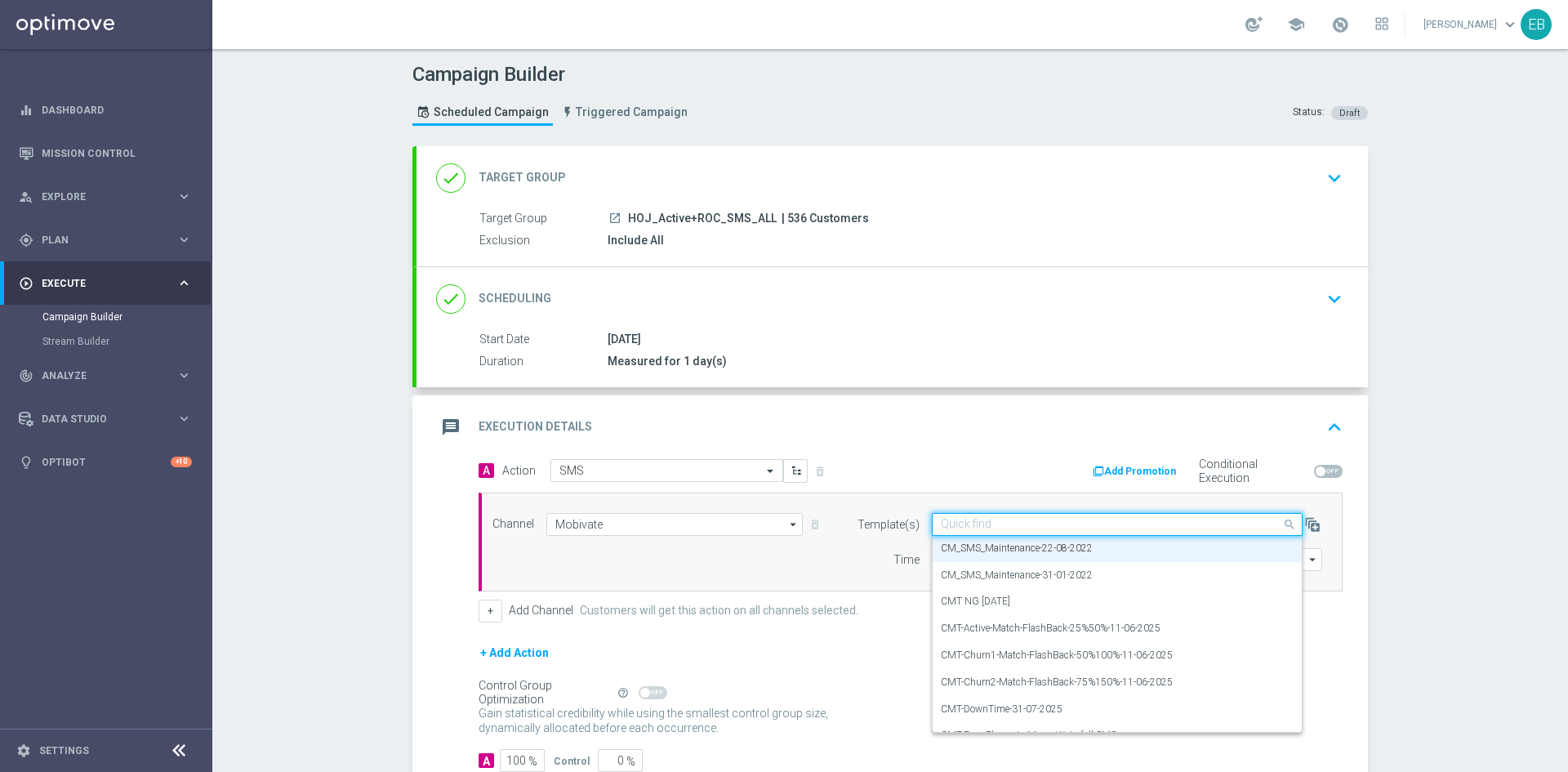
paste input "maintenance-2"
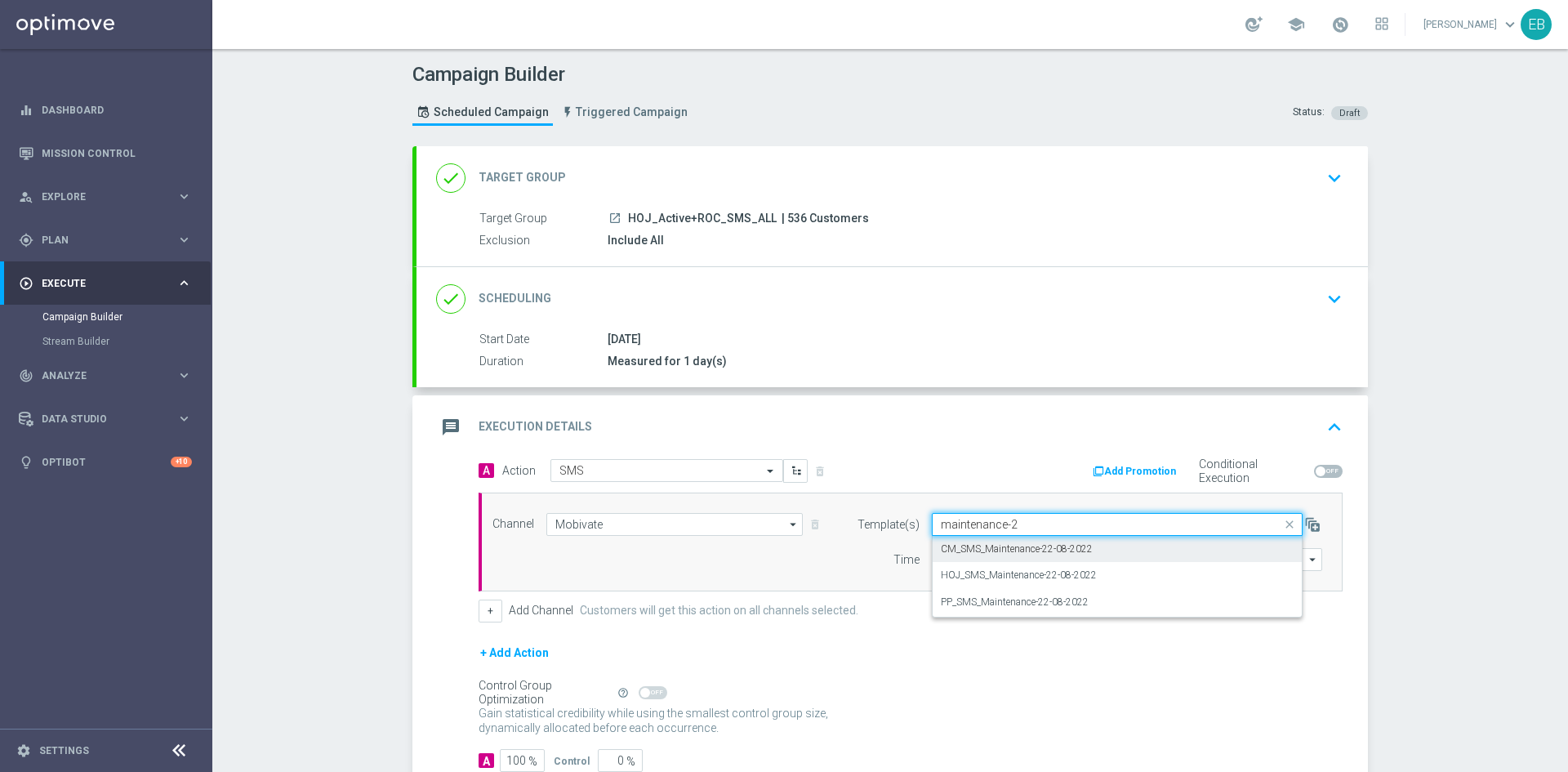
scroll to position [0, 0]
click at [1017, 586] on div "HOJ_SMS_Maintenance-22-08-2022" at bounding box center [1117, 575] width 353 height 27
type input "maintenance-2"
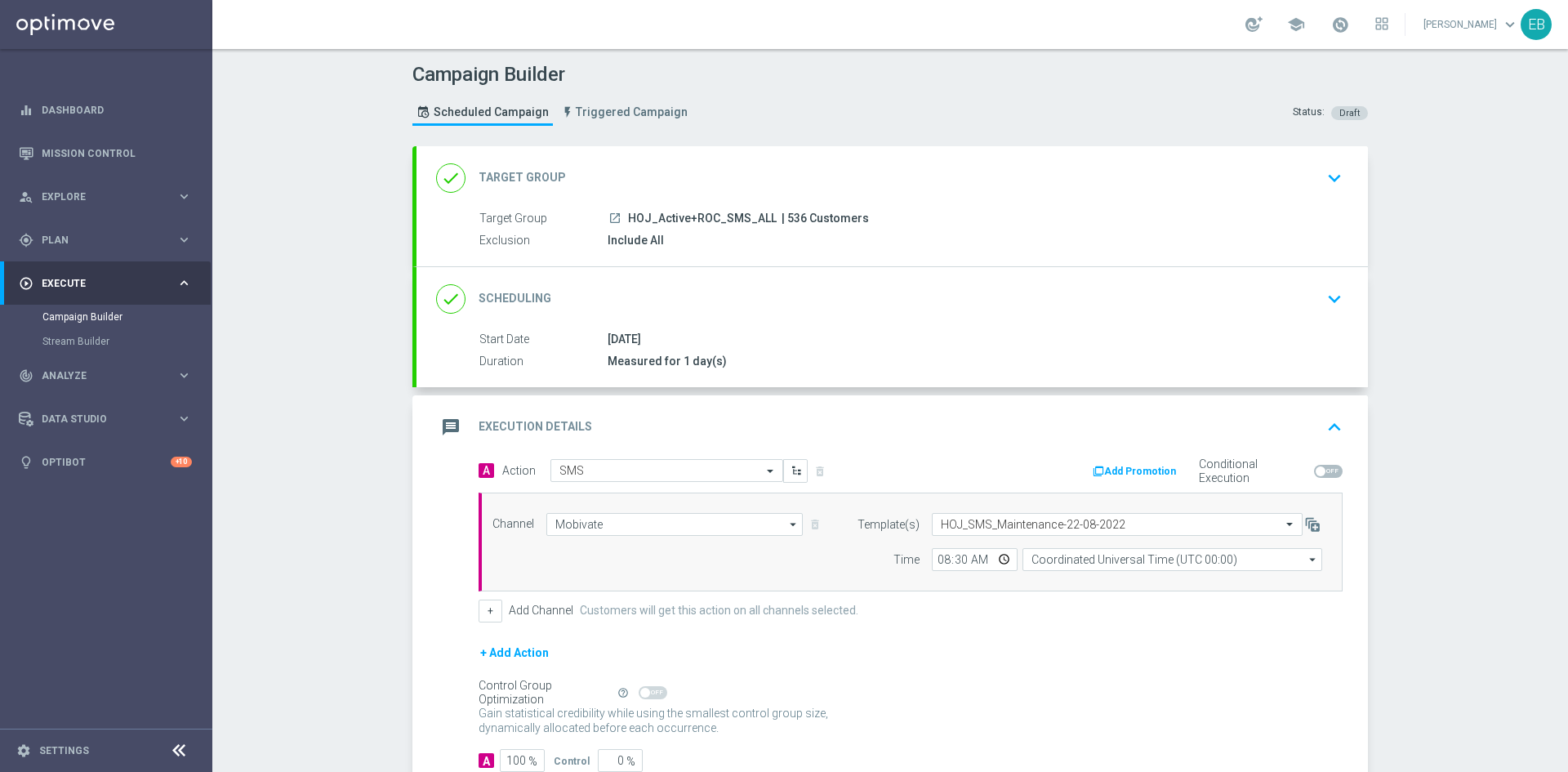
click at [1184, 408] on div "message Execution Details keyboard_arrow_up" at bounding box center [892, 428] width 952 height 64
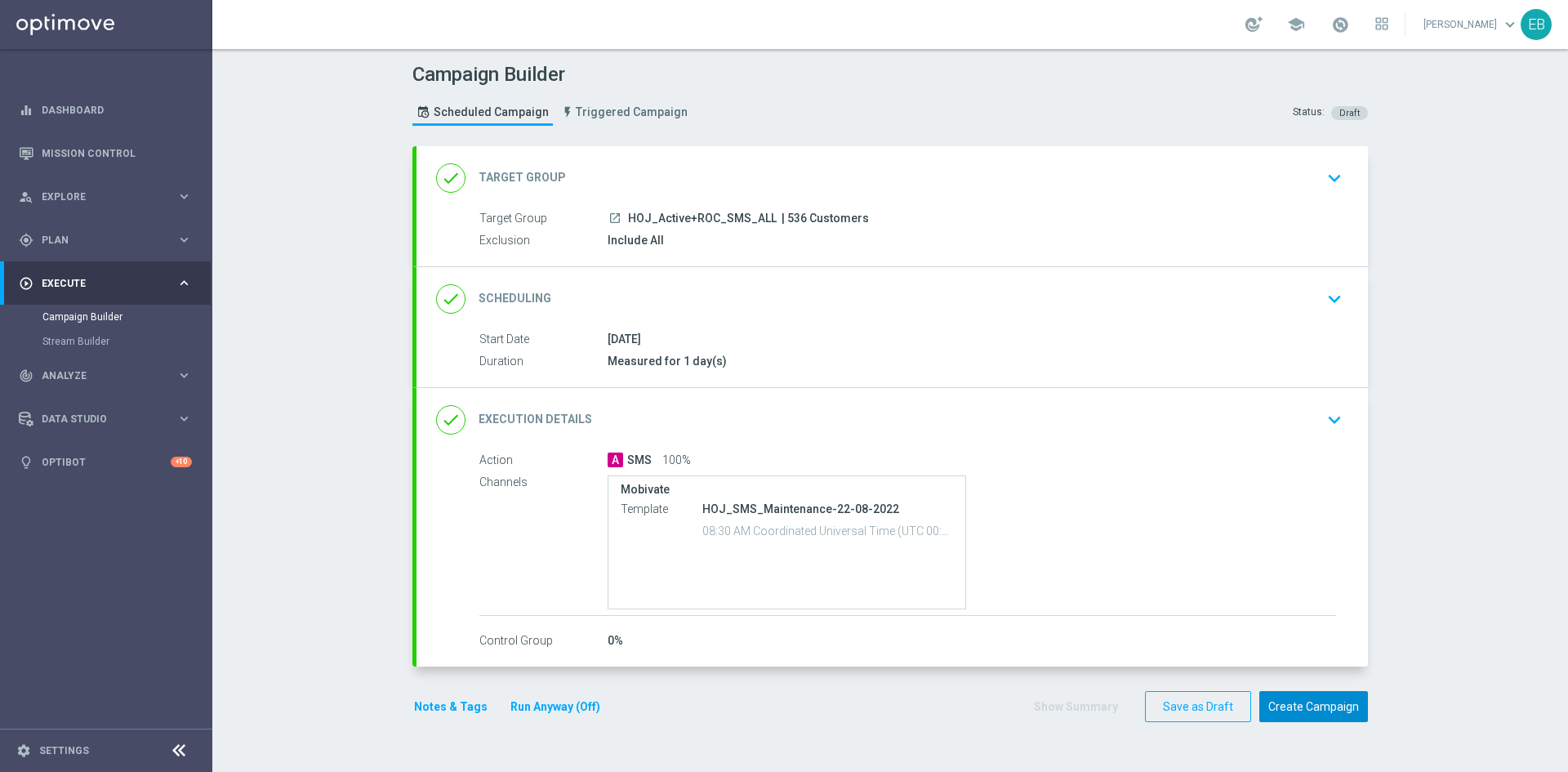
click at [1346, 710] on button "Create Campaign" at bounding box center [1313, 706] width 108 height 32
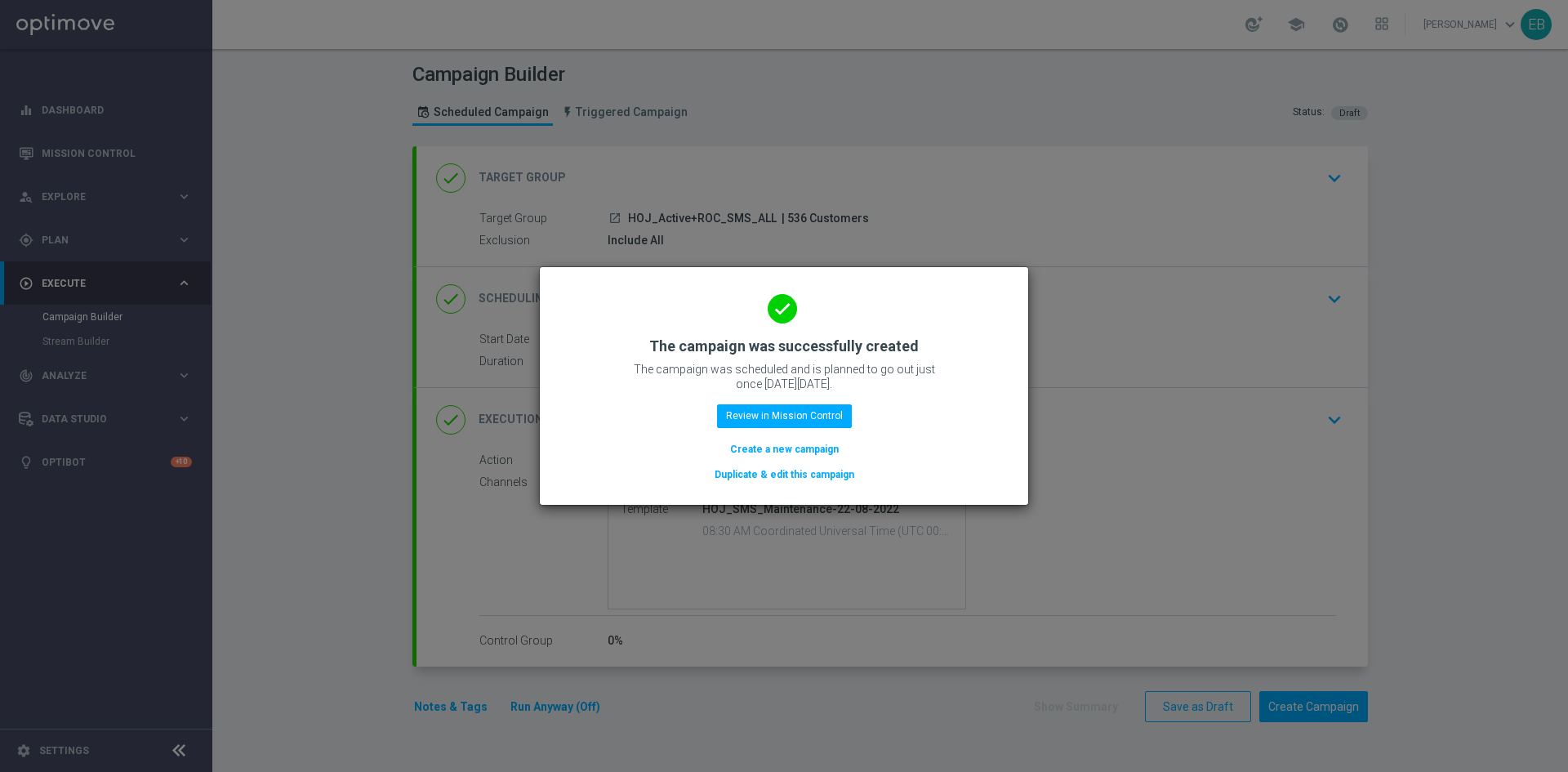
drag, startPoint x: 786, startPoint y: 475, endPoint x: 787, endPoint y: 486, distance: 11.0
click at [787, 477] on button "Duplicate & edit this campaign" at bounding box center [784, 474] width 143 height 18
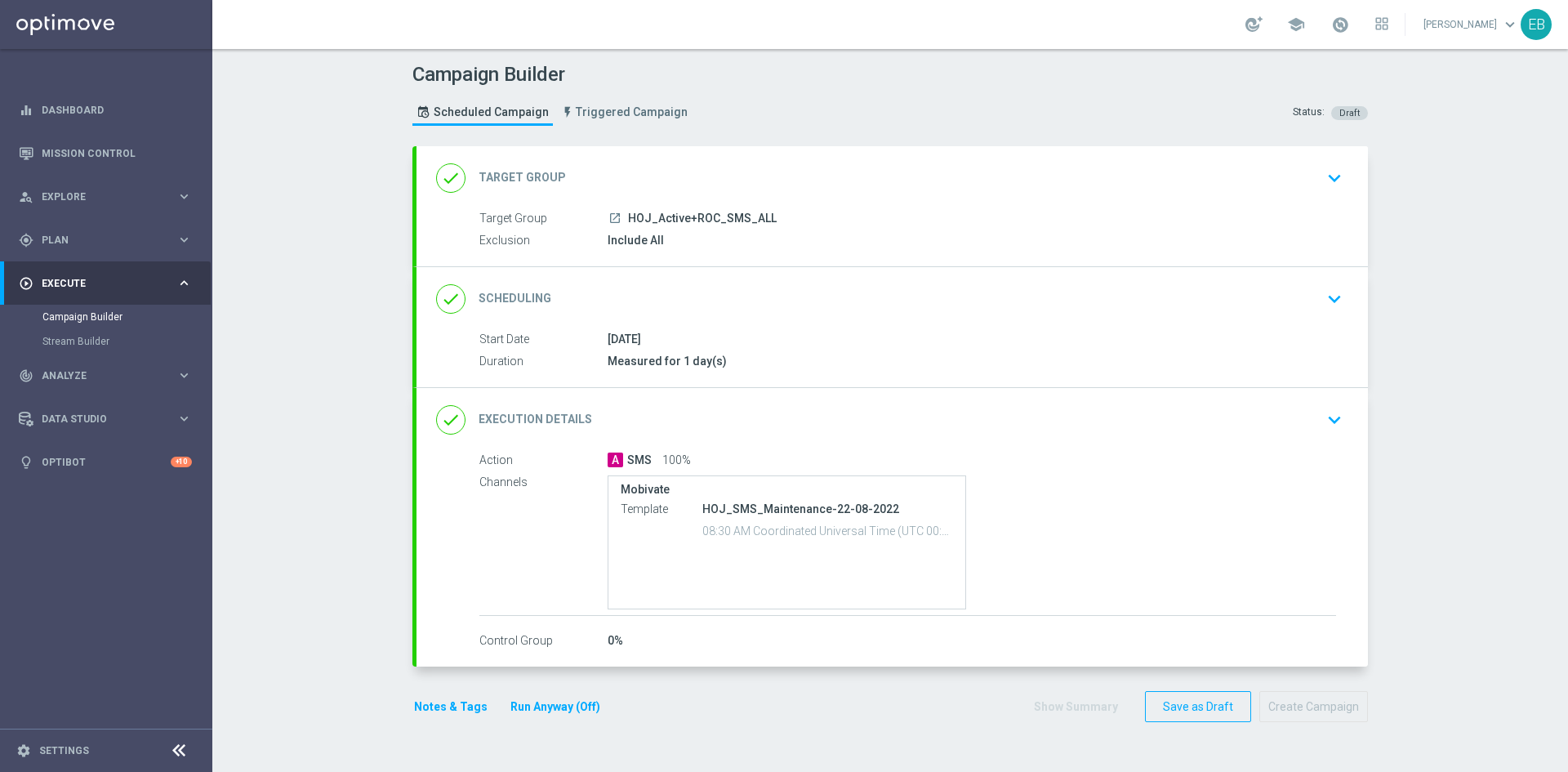
click at [684, 160] on div "done Target Group keyboard_arrow_down" at bounding box center [892, 178] width 952 height 64
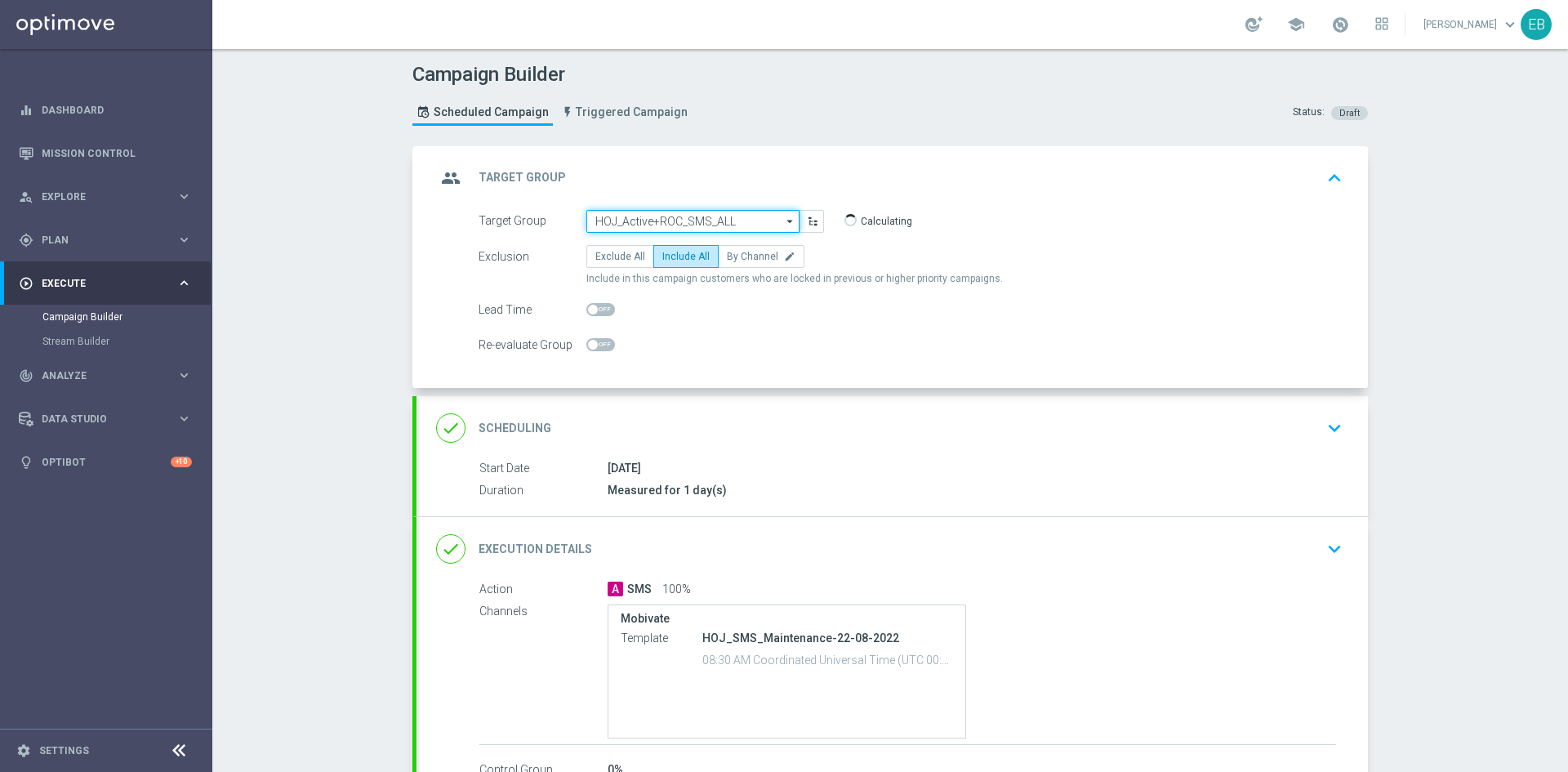
click at [691, 218] on input "HOJ_Active+ROC_SMS_ALL" at bounding box center [693, 221] width 213 height 23
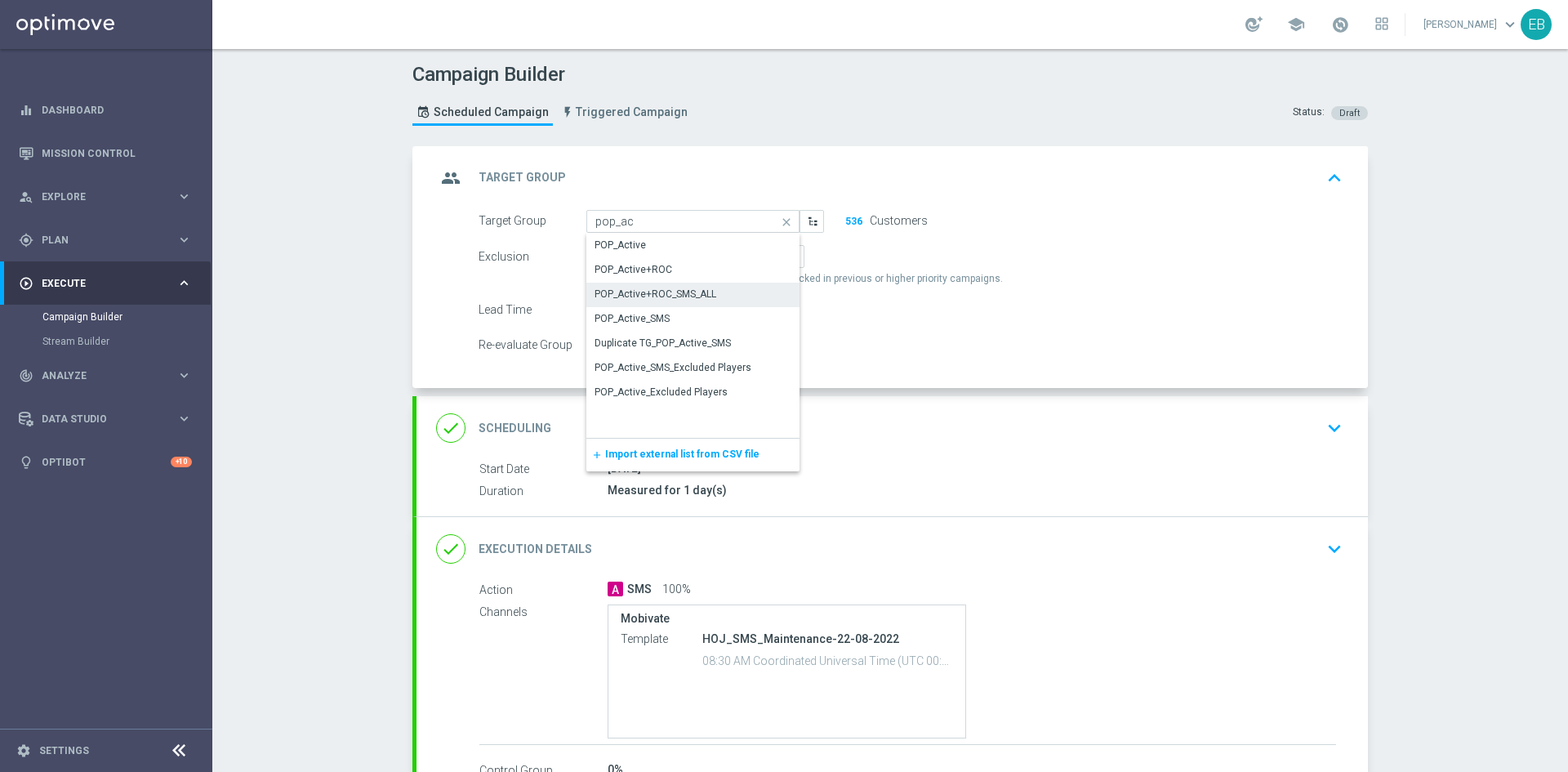
click at [630, 301] on div "POP_Active+ROC_SMS_ALL" at bounding box center [655, 293] width 122 height 14
type input "POP_Active+ROC_SMS_ALL"
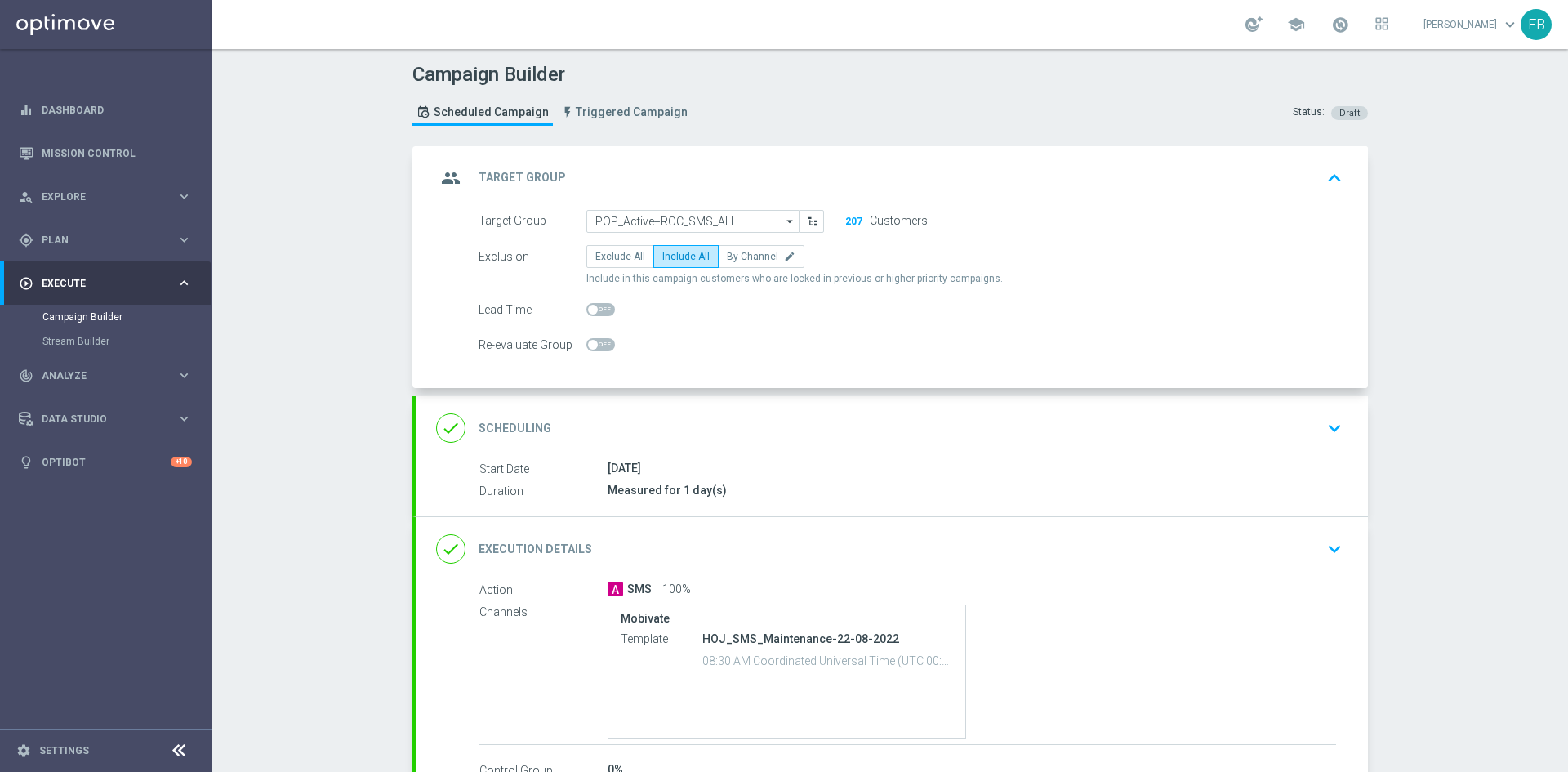
click at [999, 567] on div "done Execution Details keyboard_arrow_down" at bounding box center [892, 549] width 952 height 64
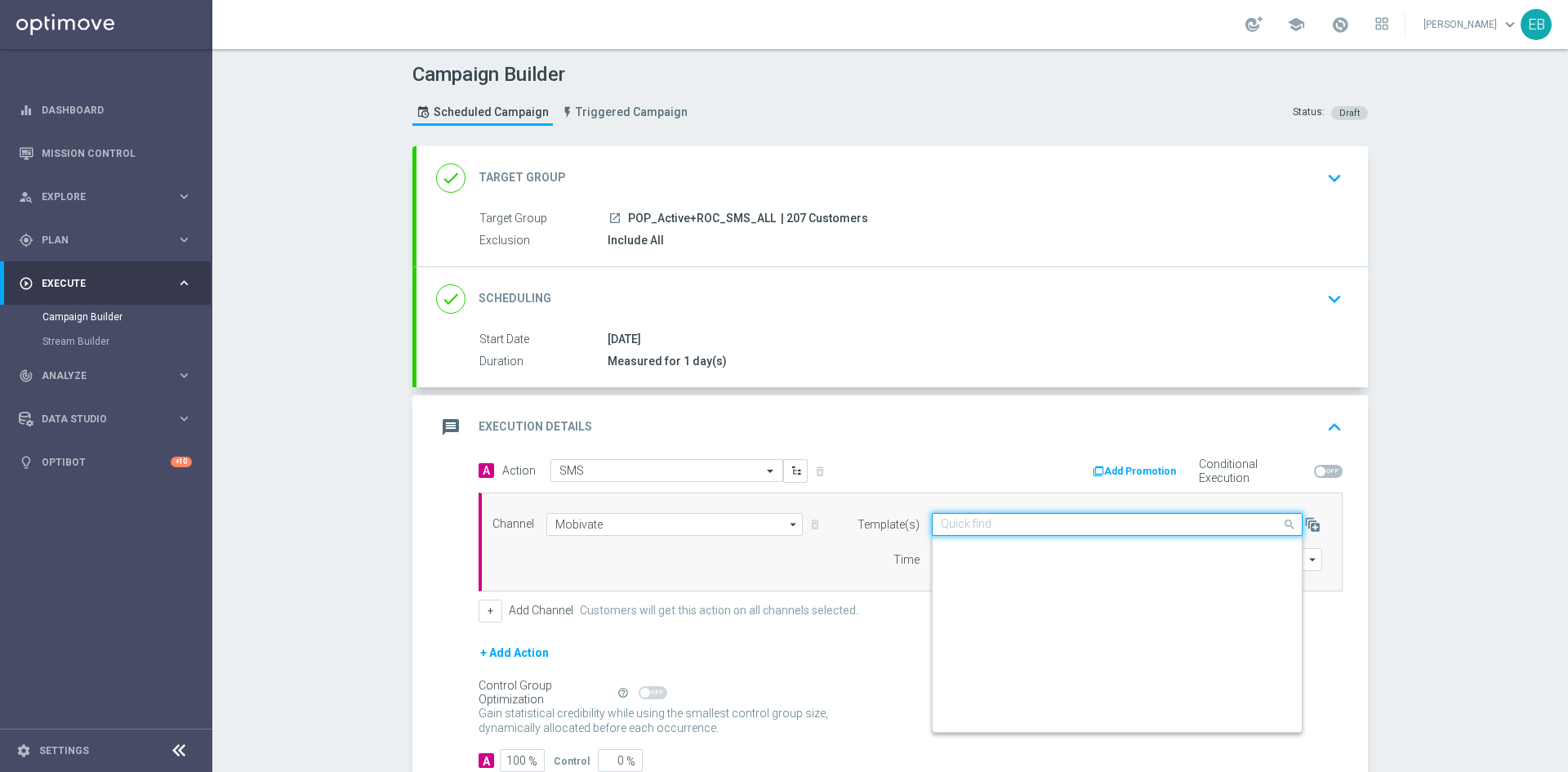
click at [1074, 531] on input "text" at bounding box center [1100, 524] width 320 height 14
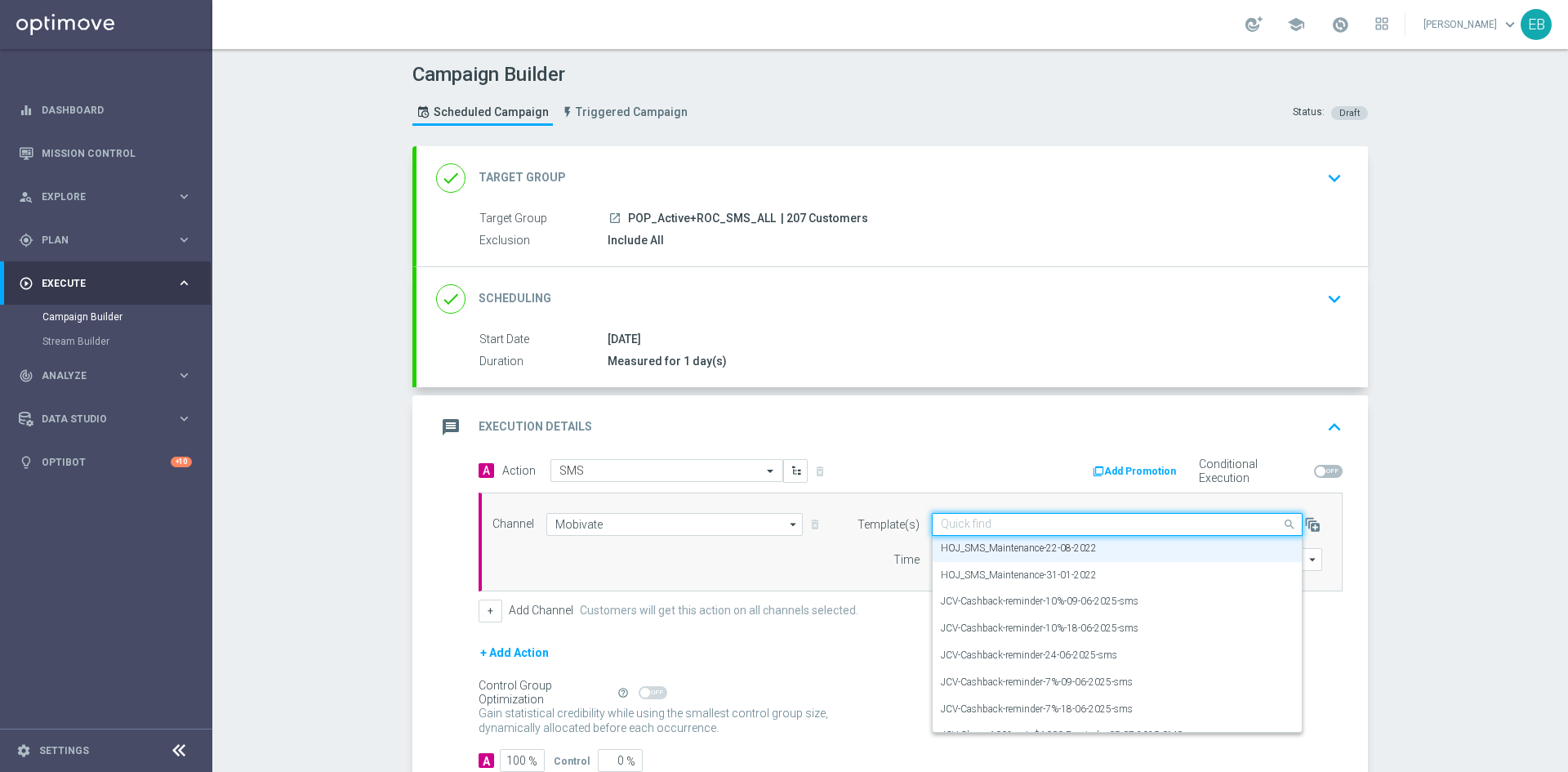
paste input "maintenance-2"
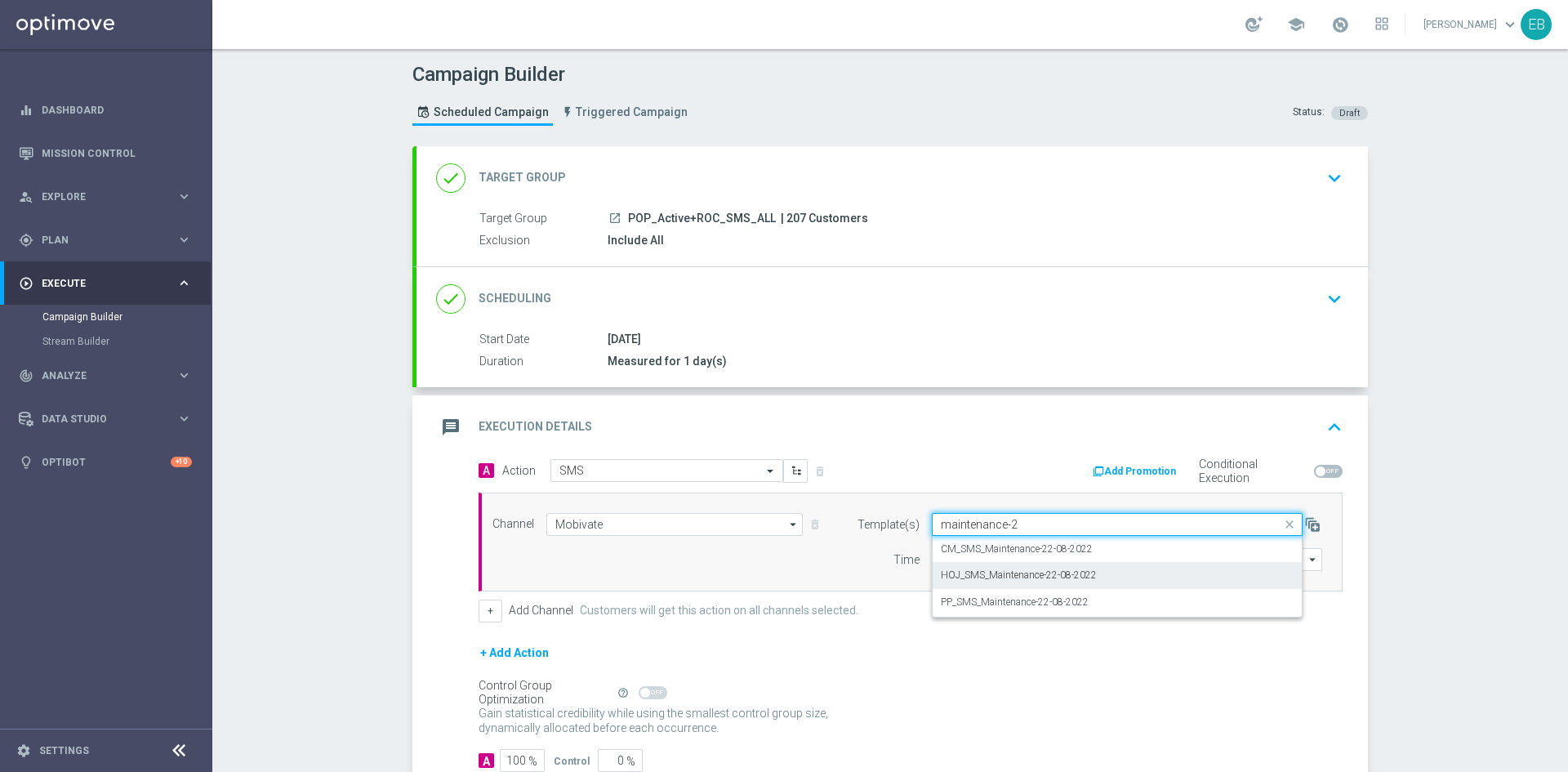
scroll to position [0, 0]
click at [992, 601] on label "PP_SMS_Maintenance-22-08-2022" at bounding box center [1015, 602] width 148 height 14
type input "maintenance-2"
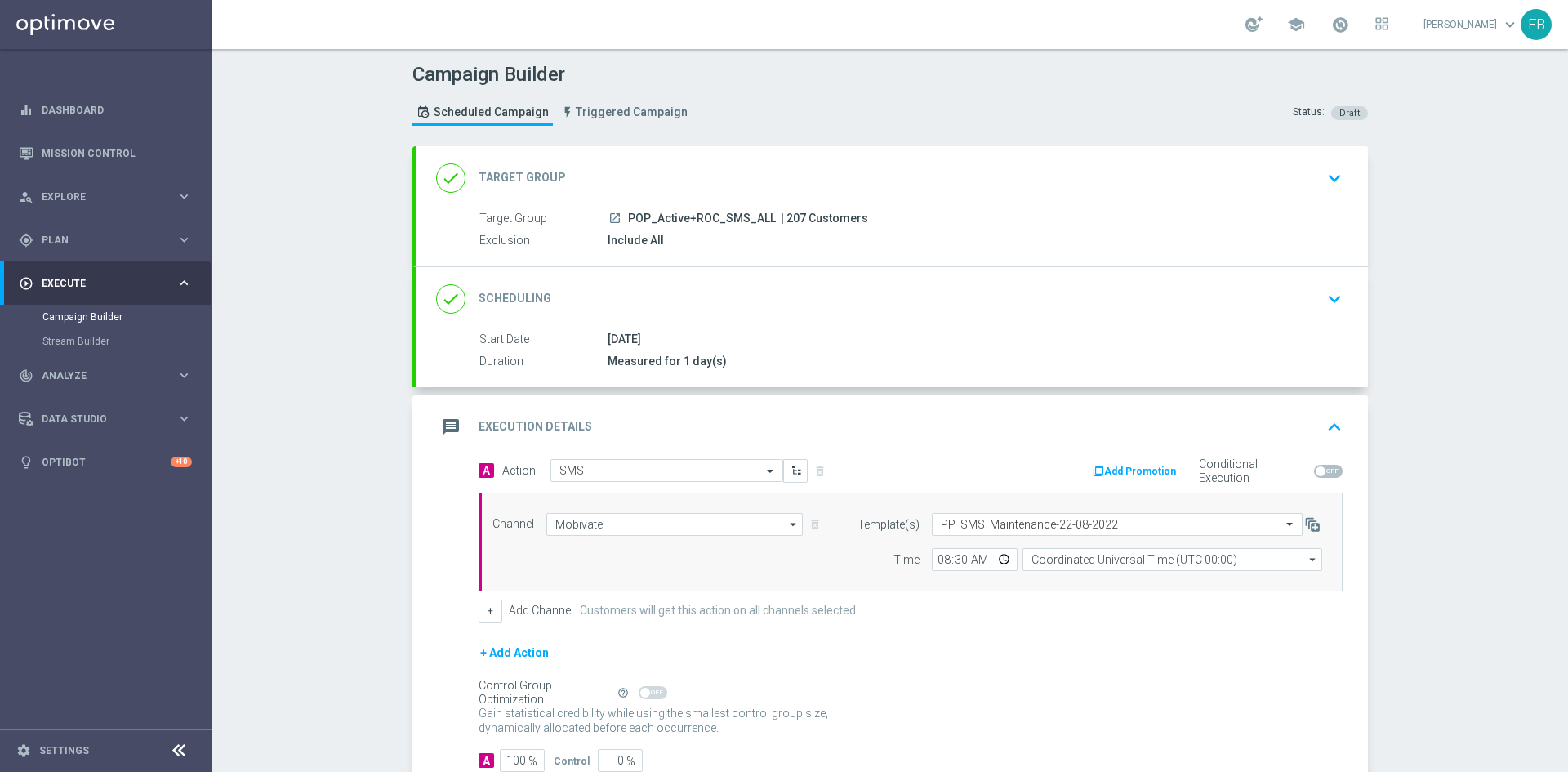
click at [1099, 423] on div "message Execution Details keyboard_arrow_up" at bounding box center [892, 427] width 912 height 31
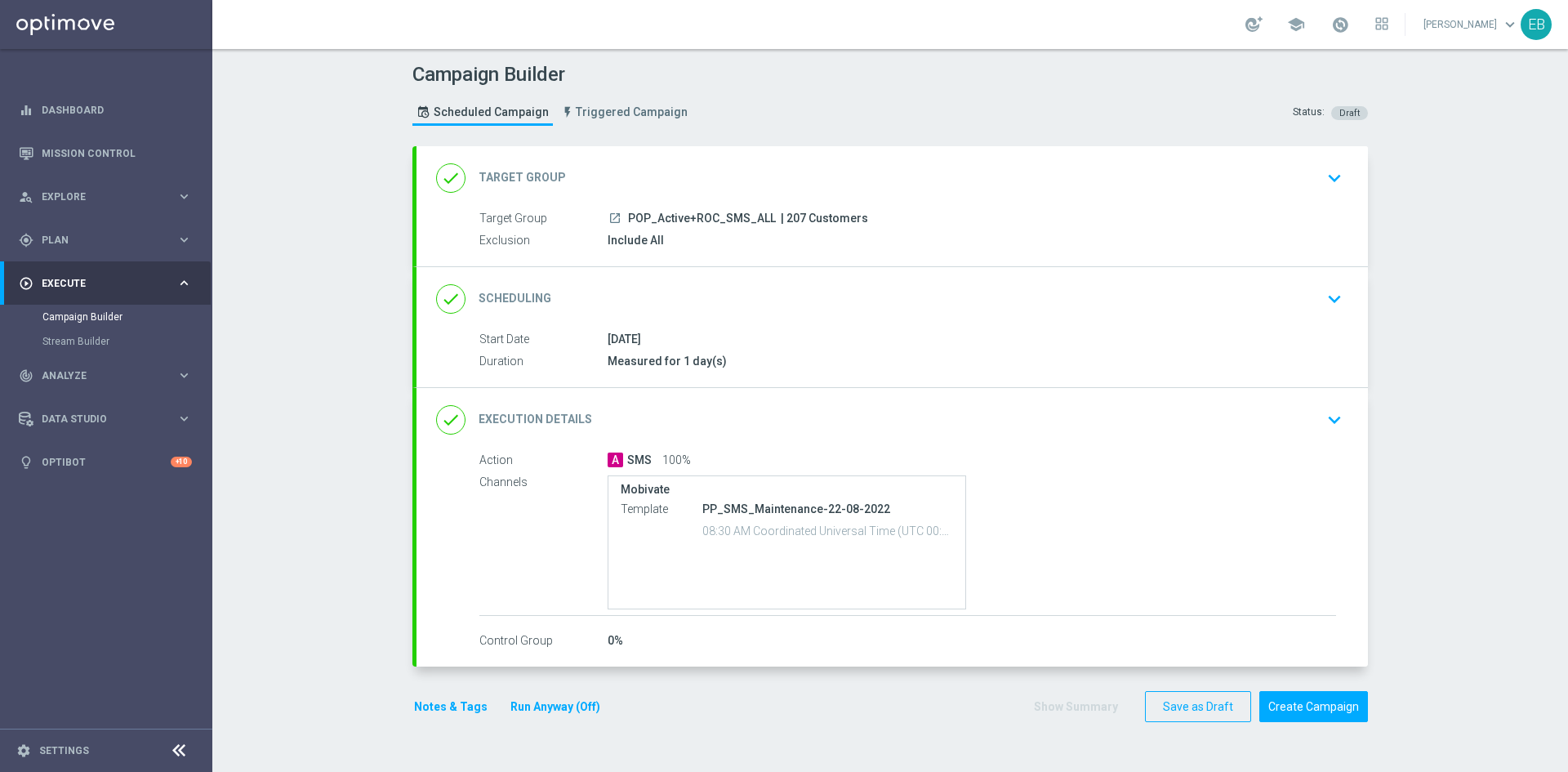
click at [1301, 689] on form "done Target Group keyboard_arrow_down Target Group launch POP_Active+ROC_SMS_AL…" at bounding box center [889, 434] width 955 height 576
click at [1277, 703] on button "Create Campaign" at bounding box center [1313, 706] width 108 height 32
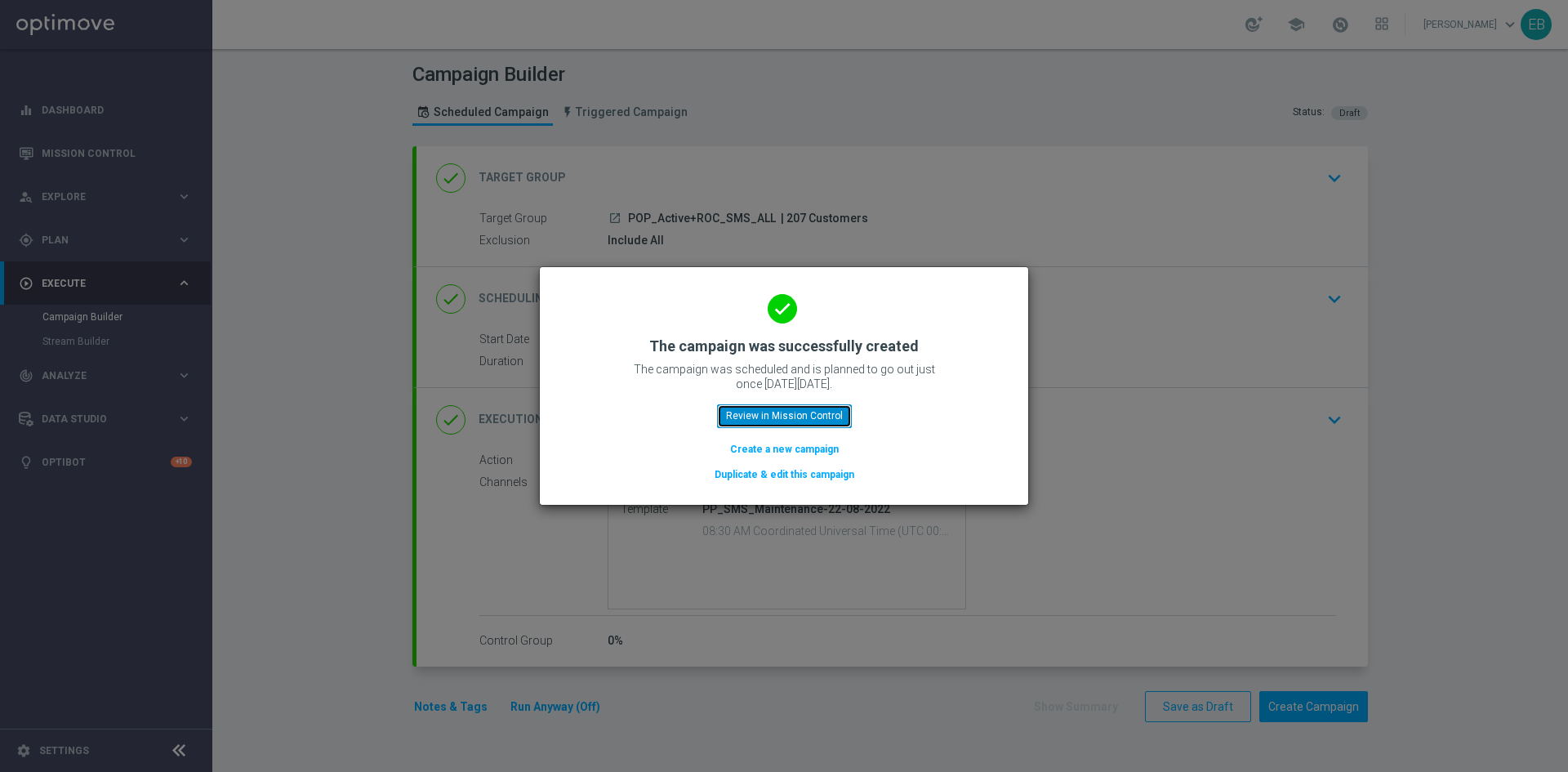
click at [780, 419] on button "Review in Mission Control" at bounding box center [784, 415] width 134 height 23
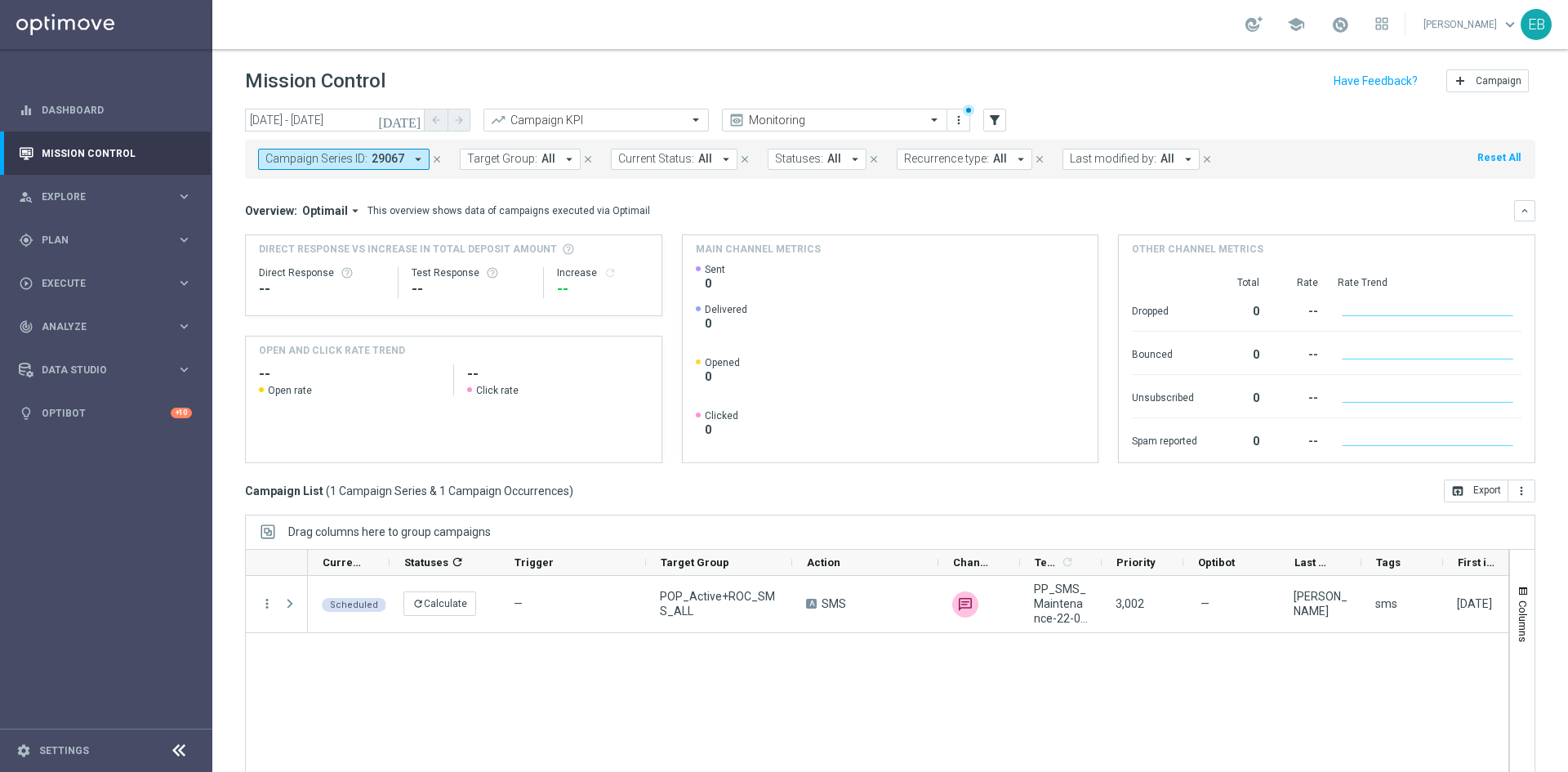
click at [433, 161] on icon "close" at bounding box center [437, 160] width 12 height 12
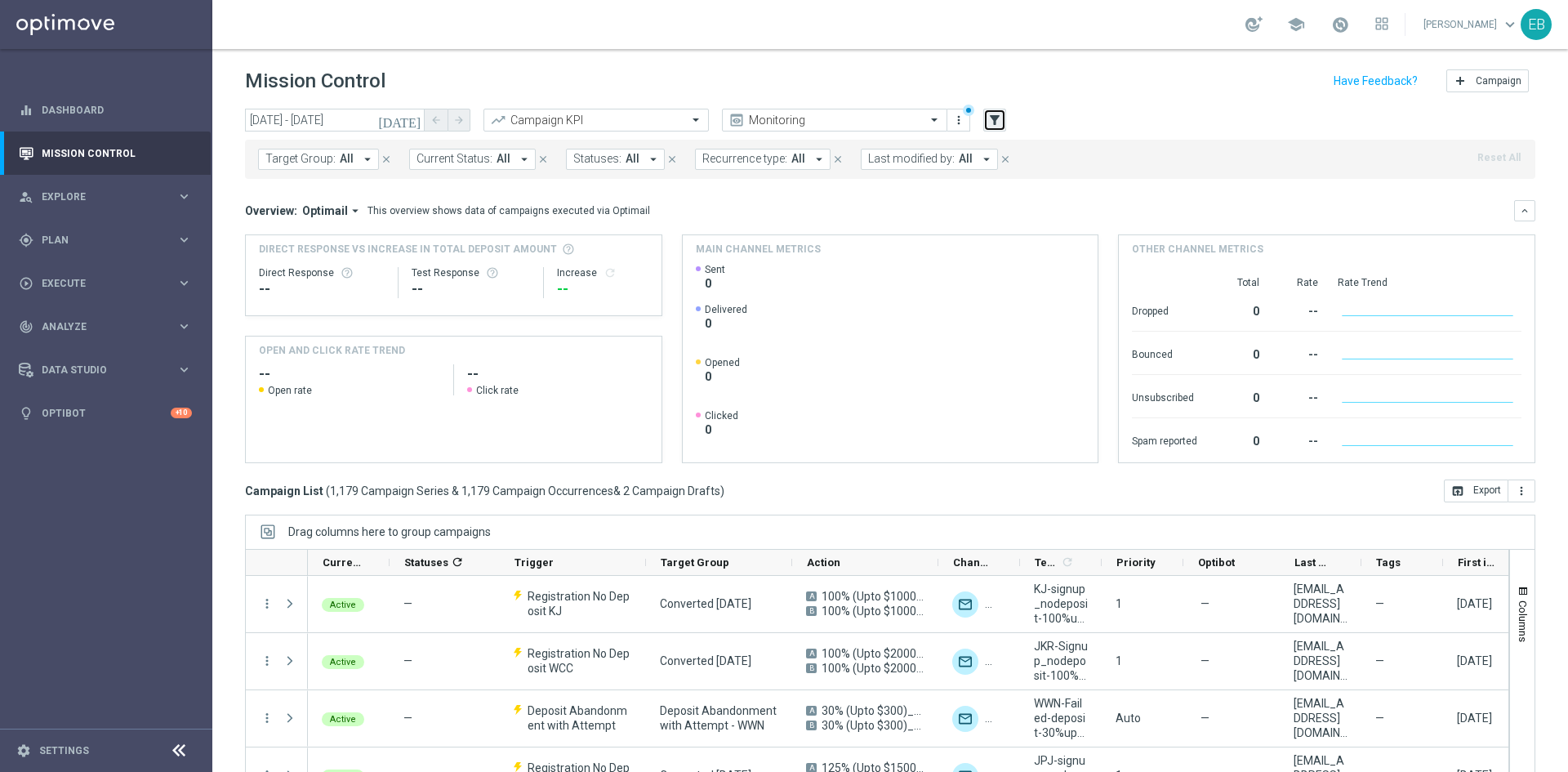
click at [983, 128] on button "filter_alt" at bounding box center [994, 119] width 23 height 23
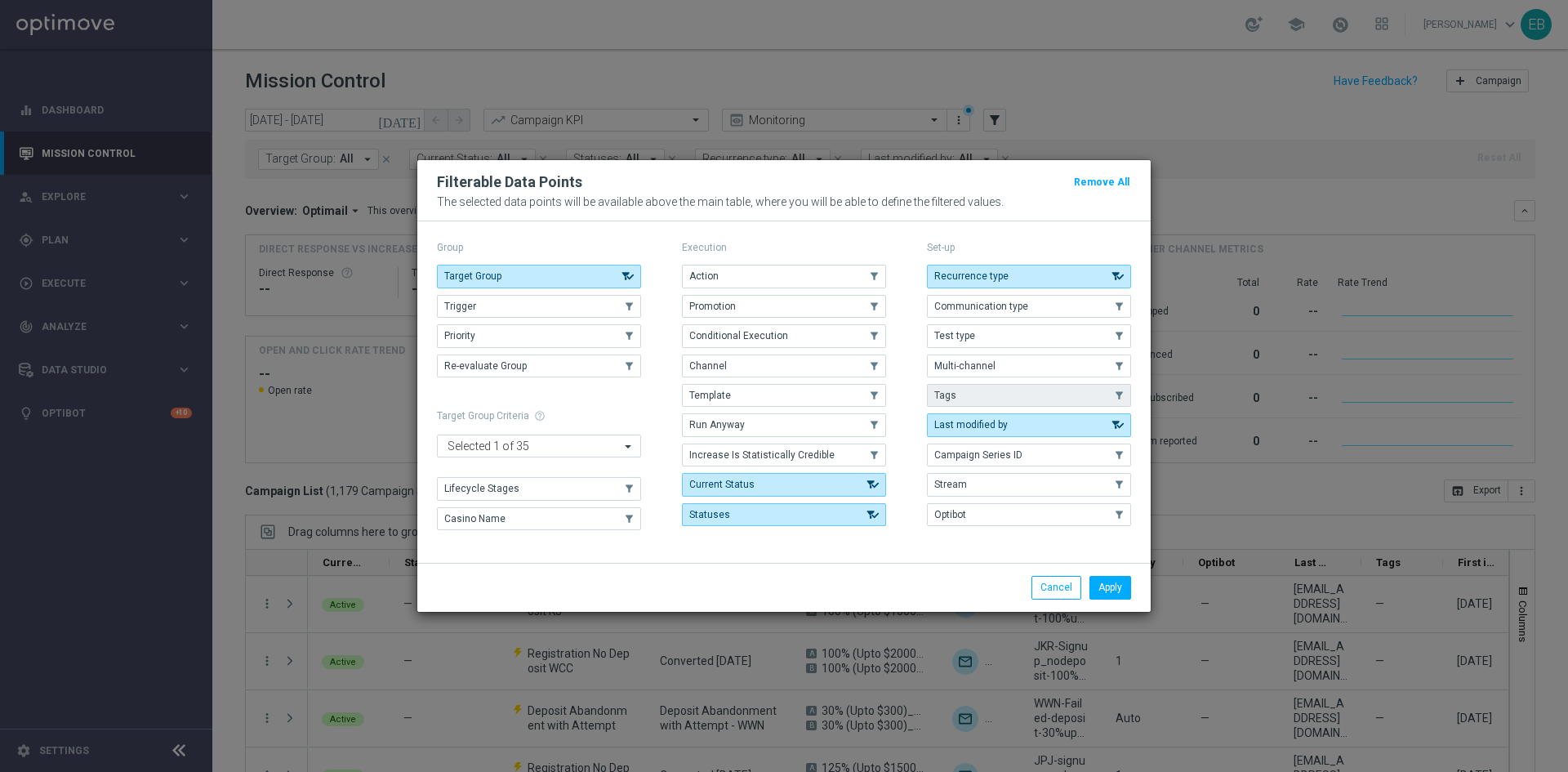
click at [981, 386] on button "Tags" at bounding box center [1028, 395] width 204 height 23
click at [1113, 577] on button "Apply" at bounding box center [1110, 586] width 42 height 23
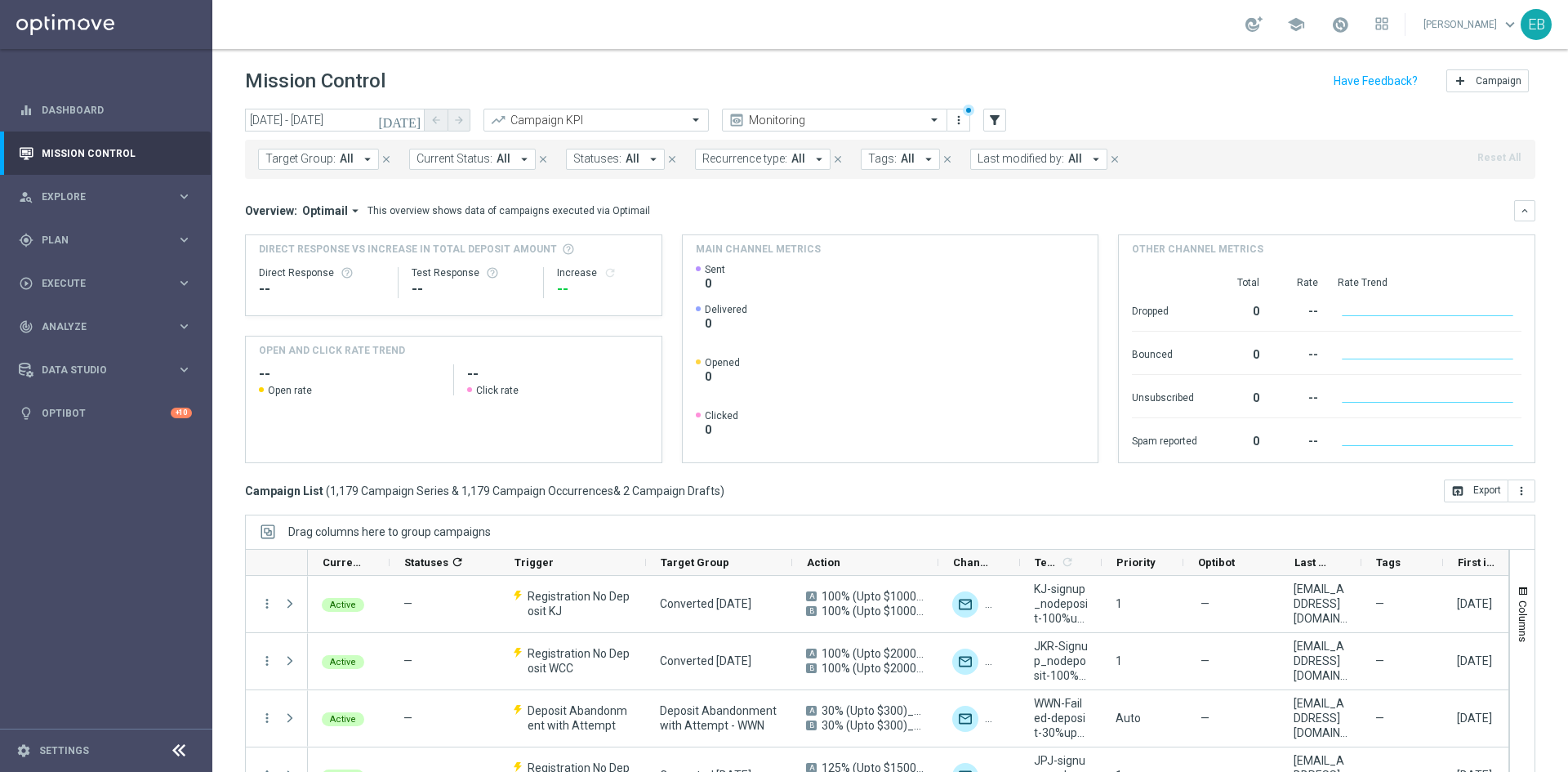
click at [887, 150] on button "Tags: All arrow_drop_down" at bounding box center [900, 159] width 79 height 21
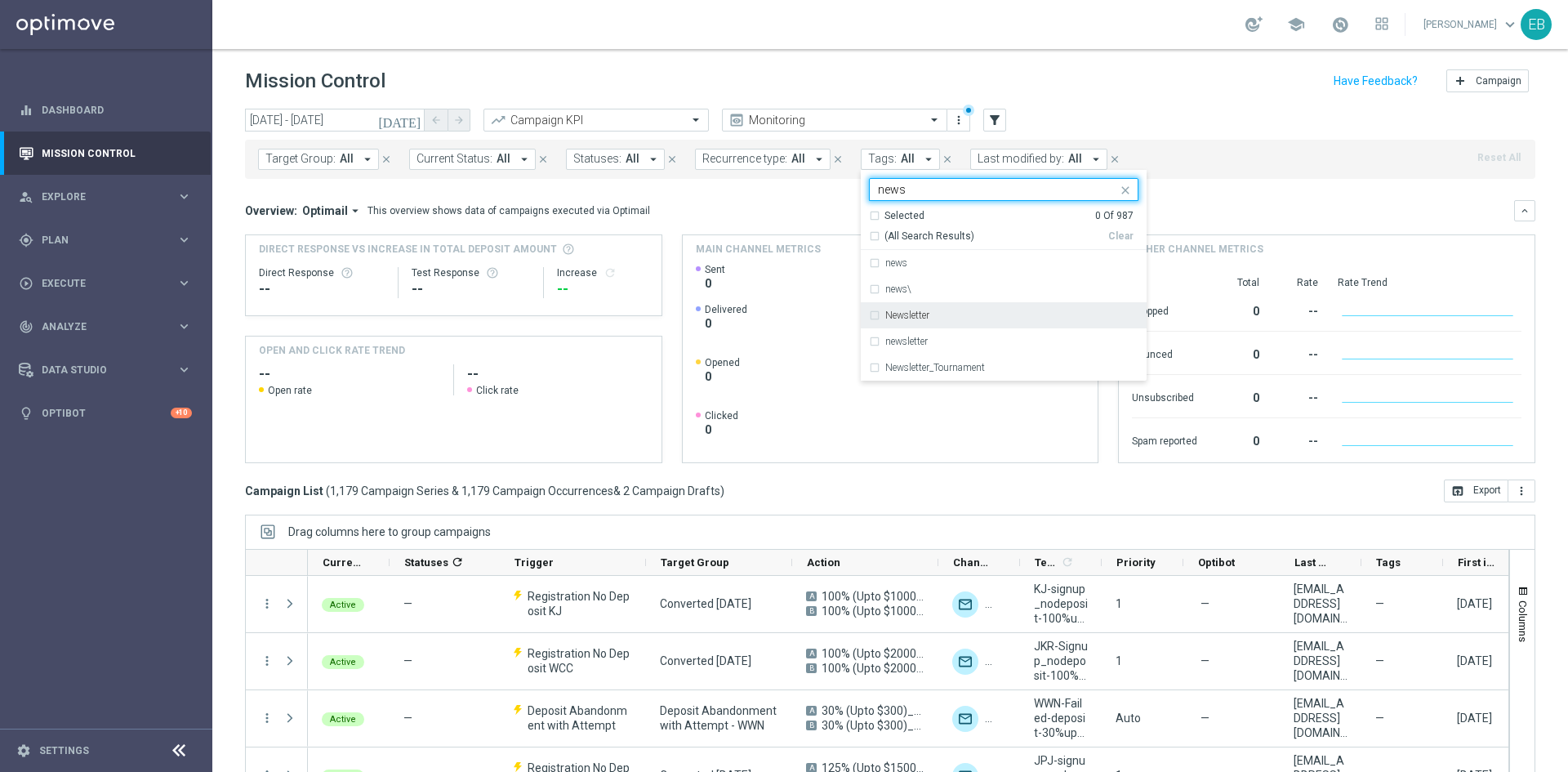
click at [1053, 323] on div "Newsletter" at bounding box center [1003, 315] width 270 height 26
type input "news"
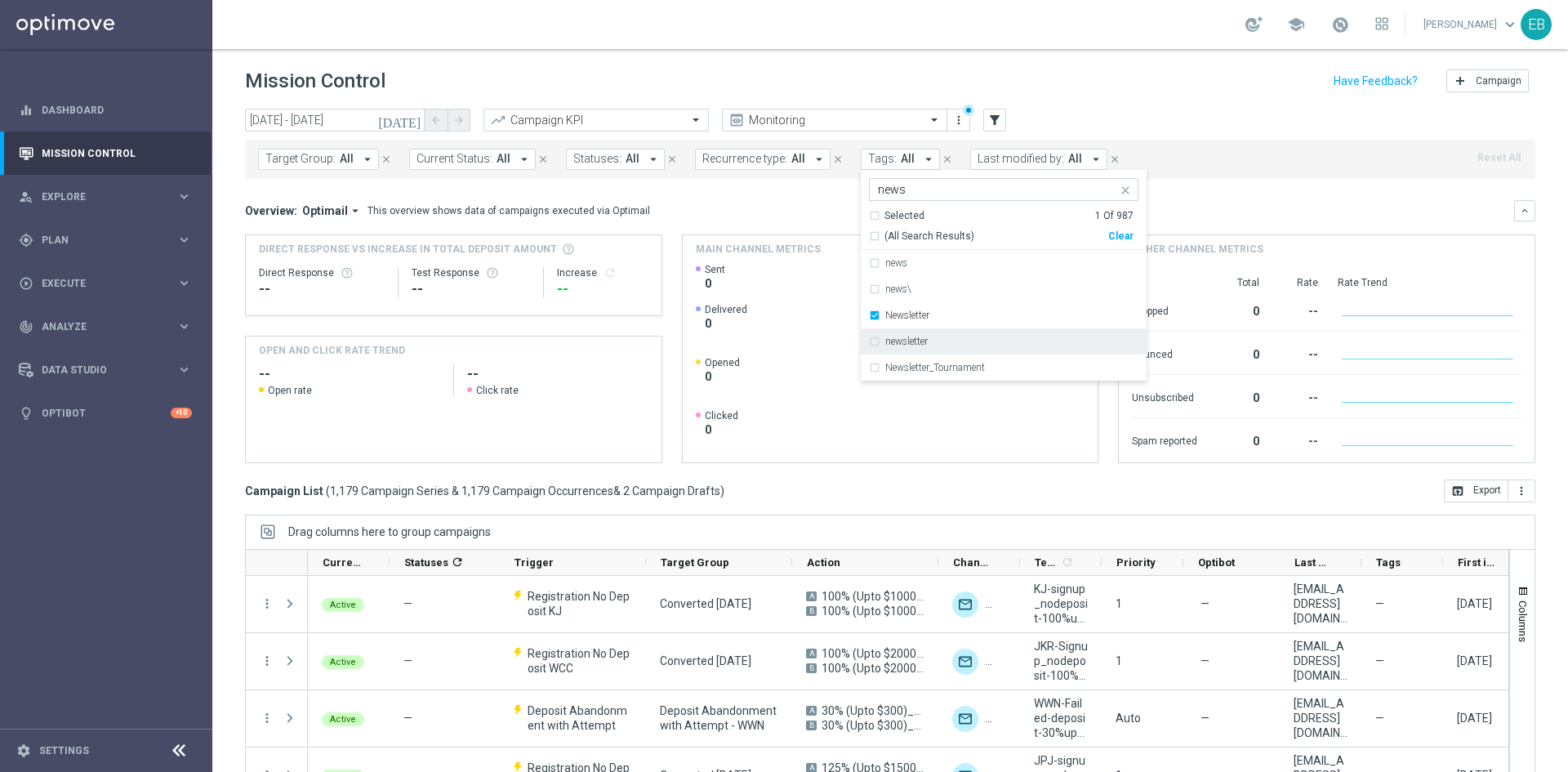
click at [920, 331] on div "newsletter" at bounding box center [1003, 341] width 270 height 26
click at [1304, 164] on div "Target Group: All arrow_drop_down close Current Status: All arrow_drop_down clo…" at bounding box center [890, 159] width 1290 height 39
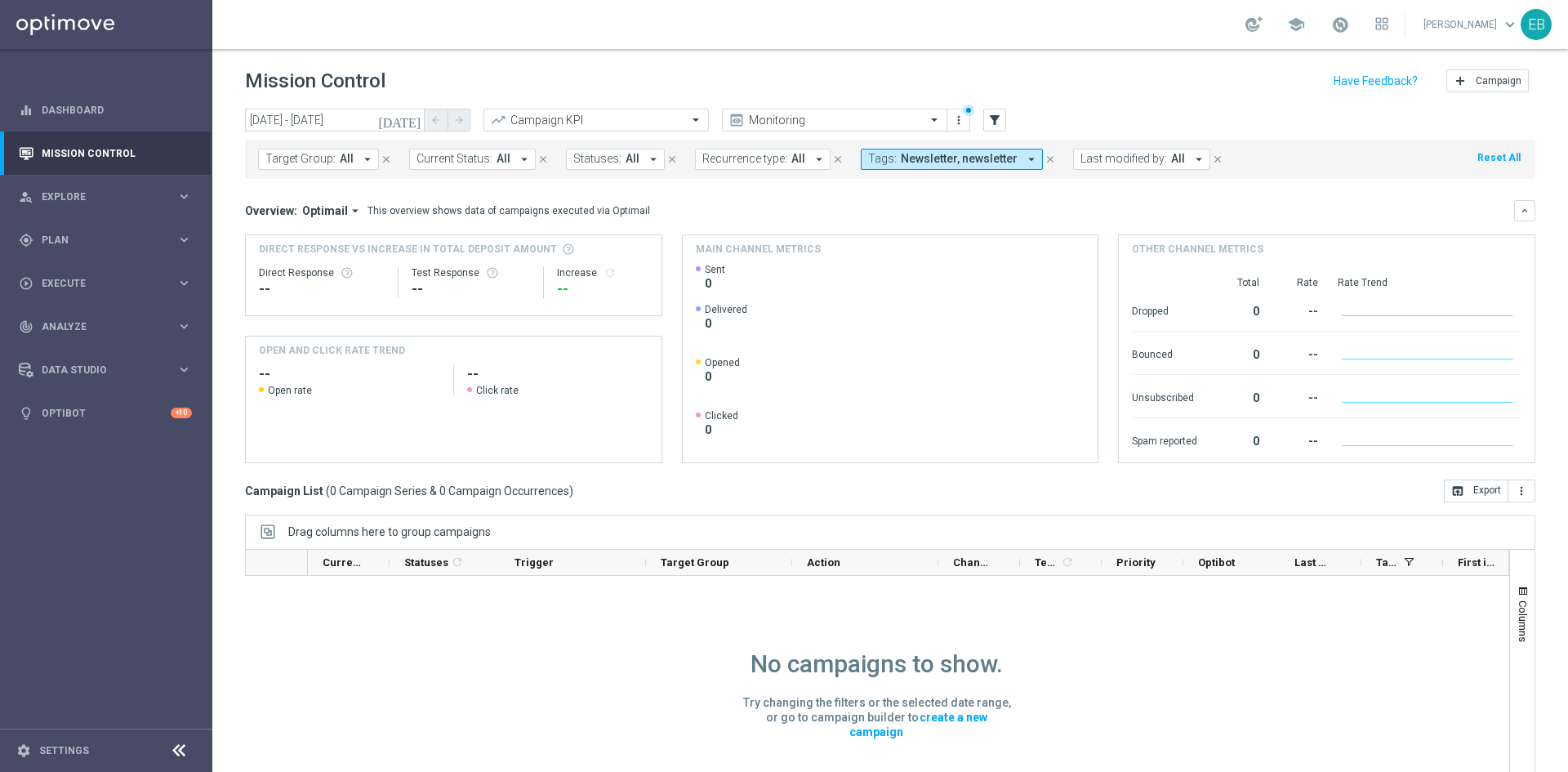
click at [982, 149] on button "Tags: Newsletter, newsletter arrow_drop_down" at bounding box center [952, 159] width 182 height 21
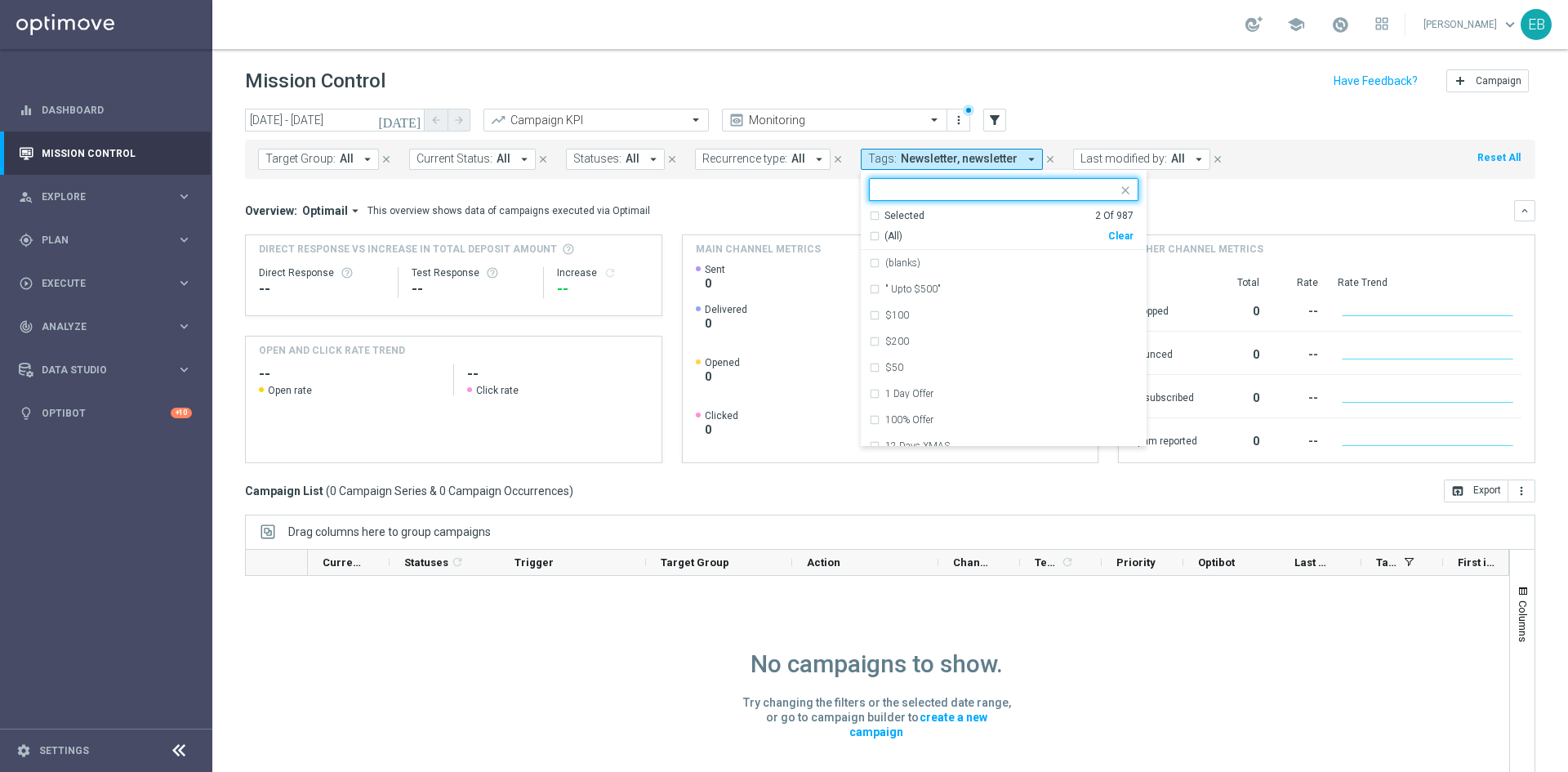
click at [1125, 234] on div "(All) Clear" at bounding box center [1000, 233] width 265 height 20
click at [0, 0] on div "Clear" at bounding box center [0, 0] width 0 height 0
click at [887, 194] on input "text" at bounding box center [997, 190] width 239 height 14
click at [887, 193] on input "text" at bounding box center [997, 190] width 239 height 14
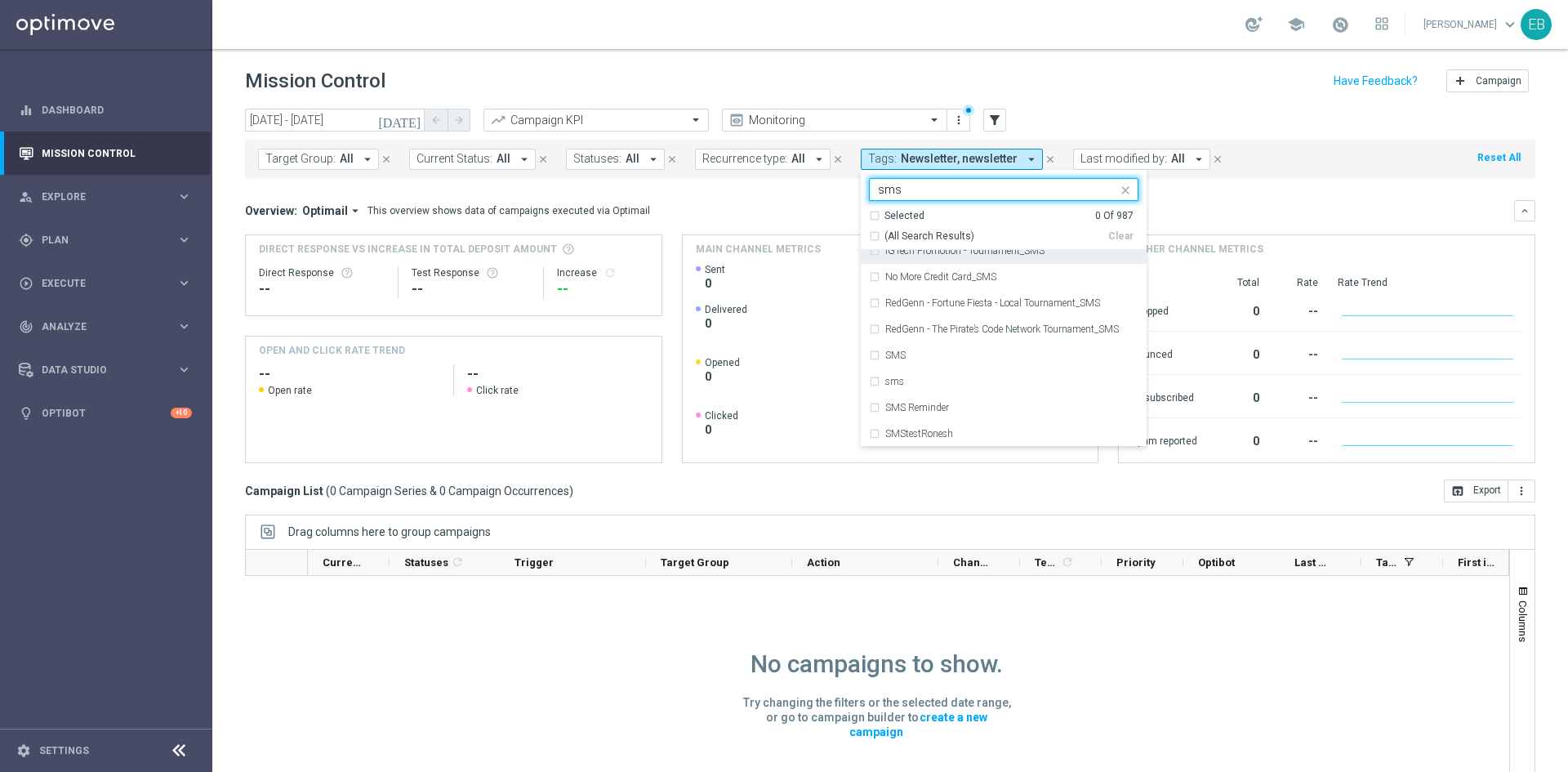
scroll to position [275, 0]
click at [886, 373] on div "sms" at bounding box center [1003, 380] width 270 height 26
type input "sms"
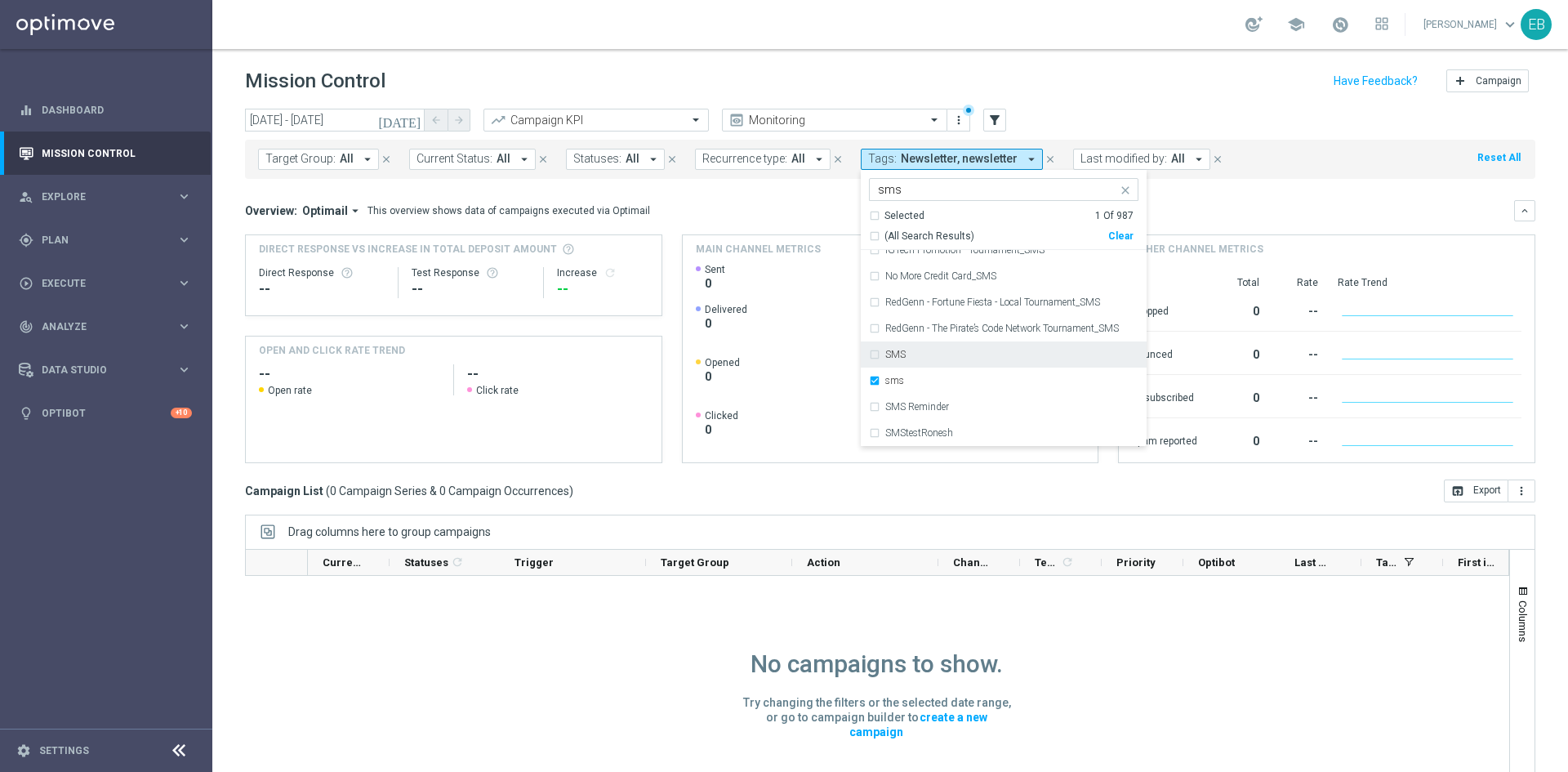
click at [905, 362] on div "SMS" at bounding box center [1003, 354] width 270 height 26
click at [753, 211] on div "Overview: Optimail arrow_drop_down This overview shows data of campaigns execut…" at bounding box center [879, 210] width 1269 height 14
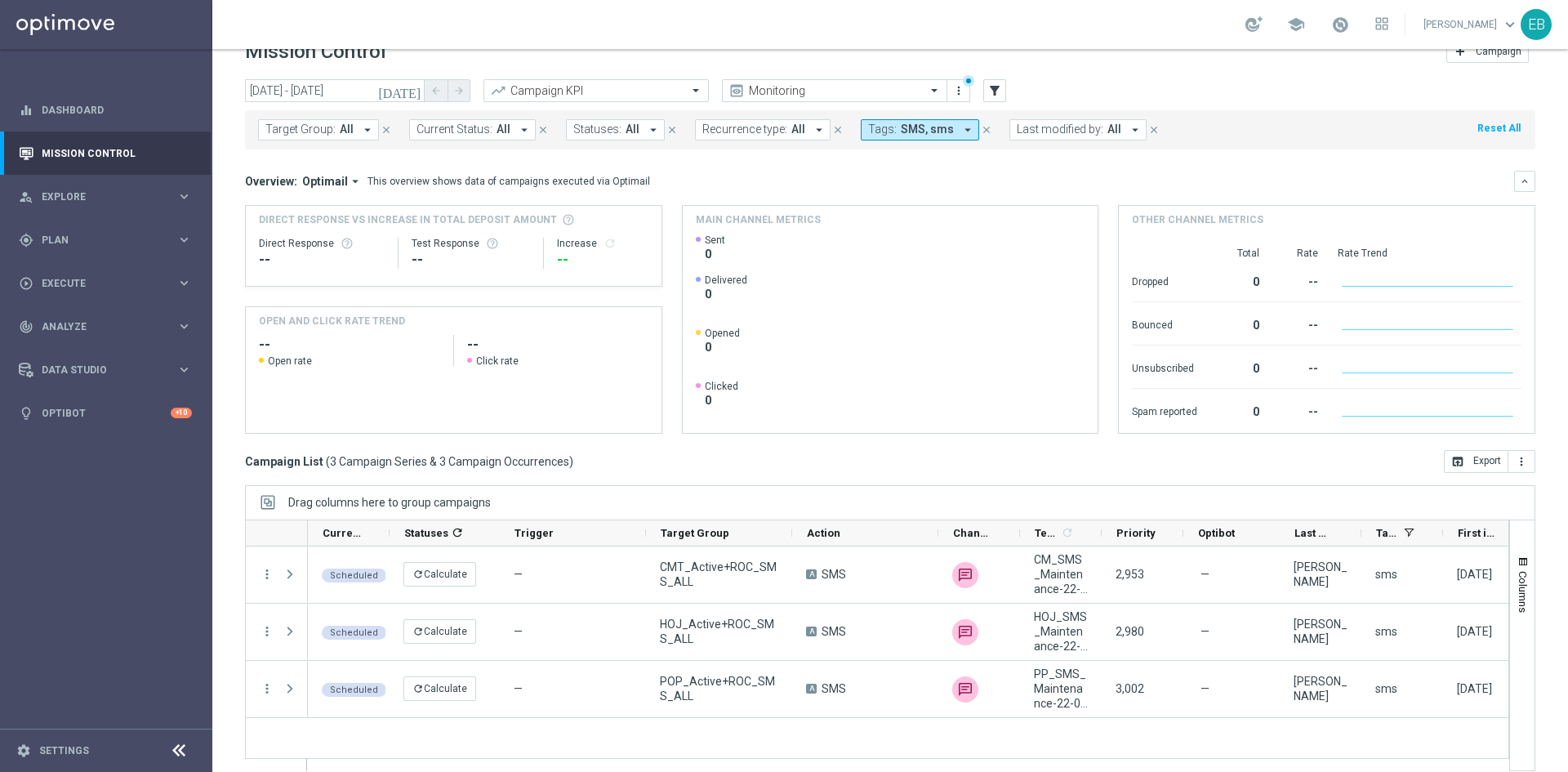
scroll to position [45, 0]
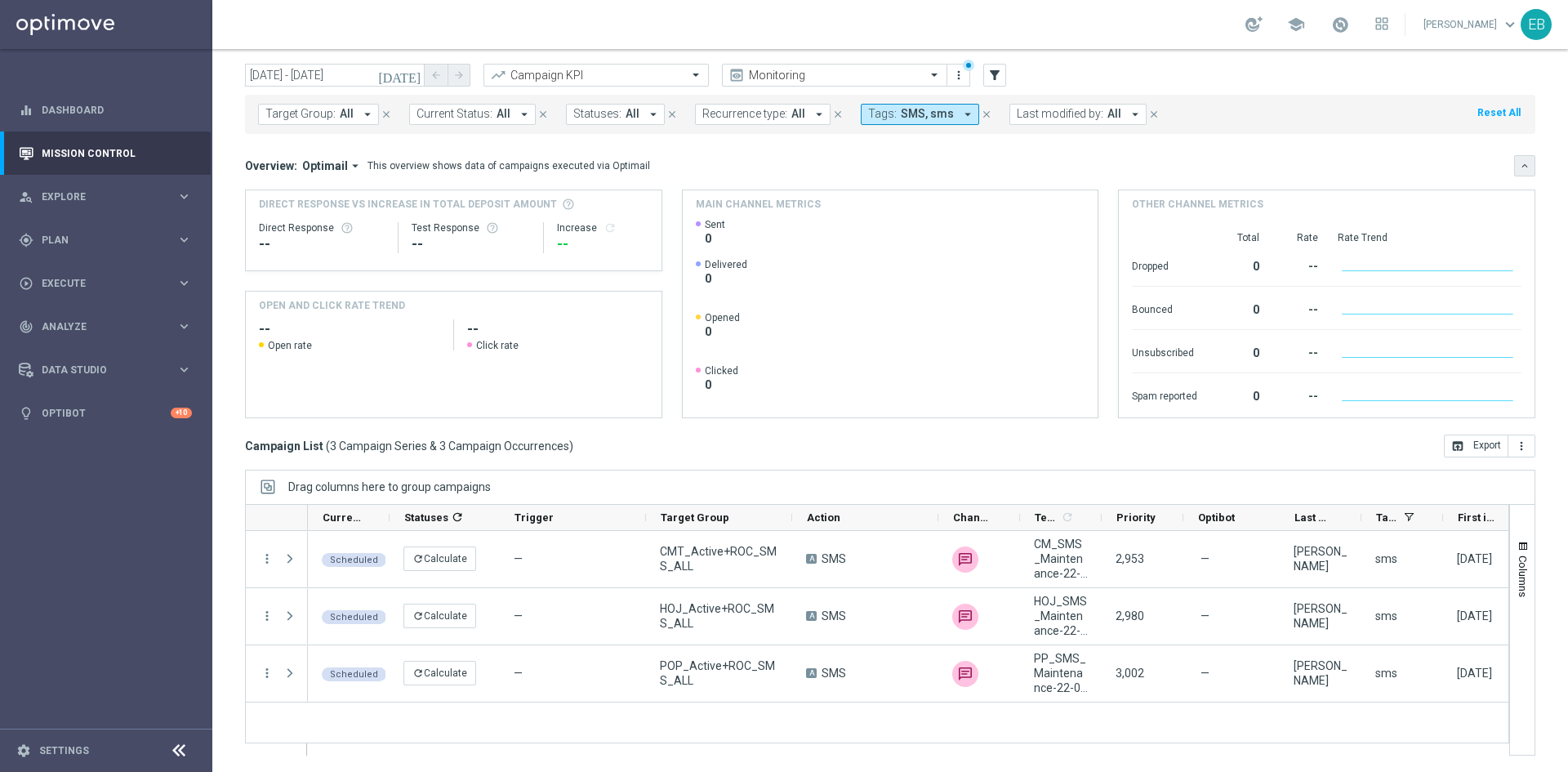
click at [1513, 156] on button "keyboard_arrow_down" at bounding box center [1523, 165] width 21 height 21
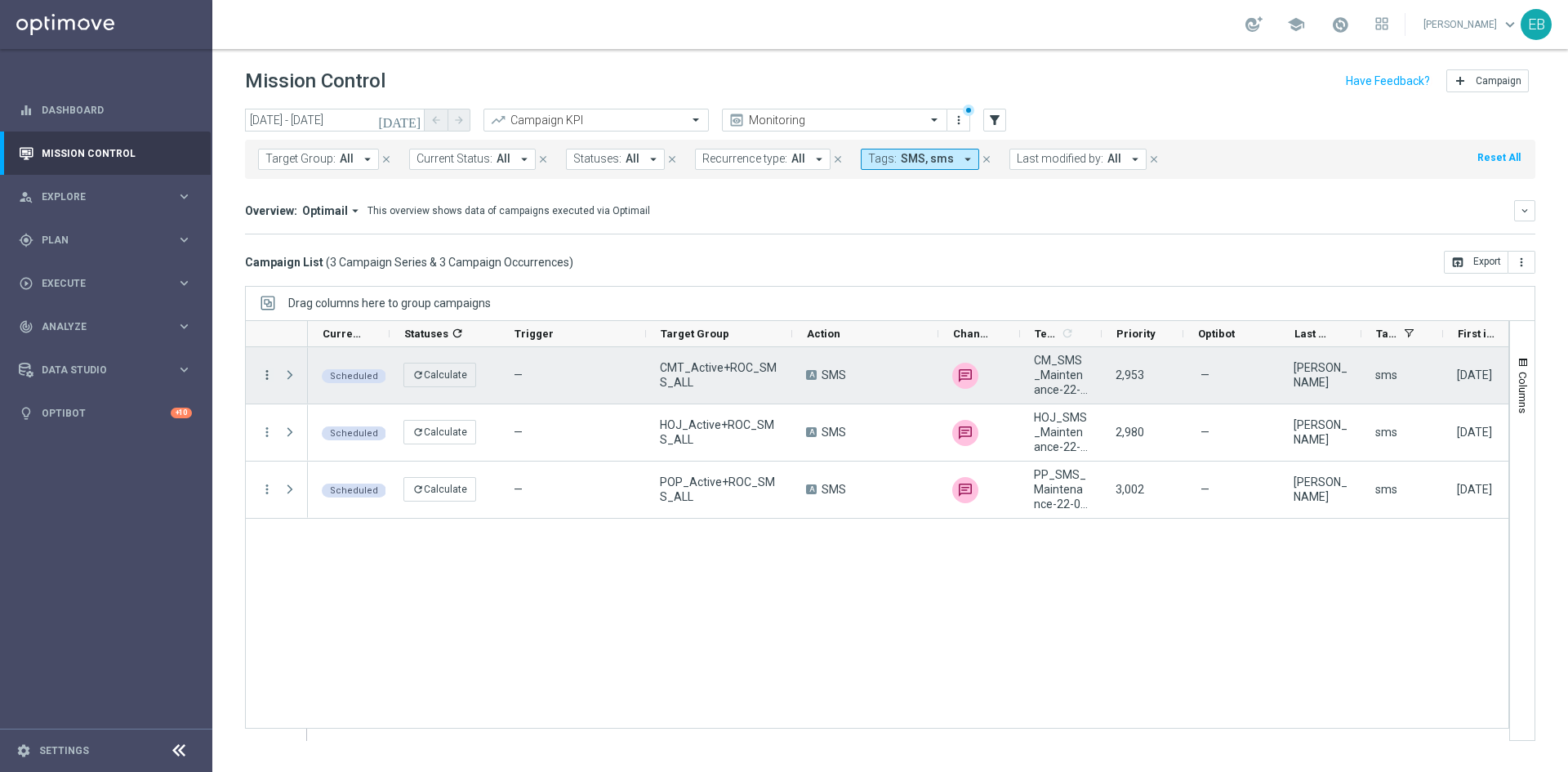
click at [269, 369] on icon "more_vert" at bounding box center [266, 374] width 14 height 14
click at [361, 510] on div "Edit" at bounding box center [375, 507] width 152 height 12
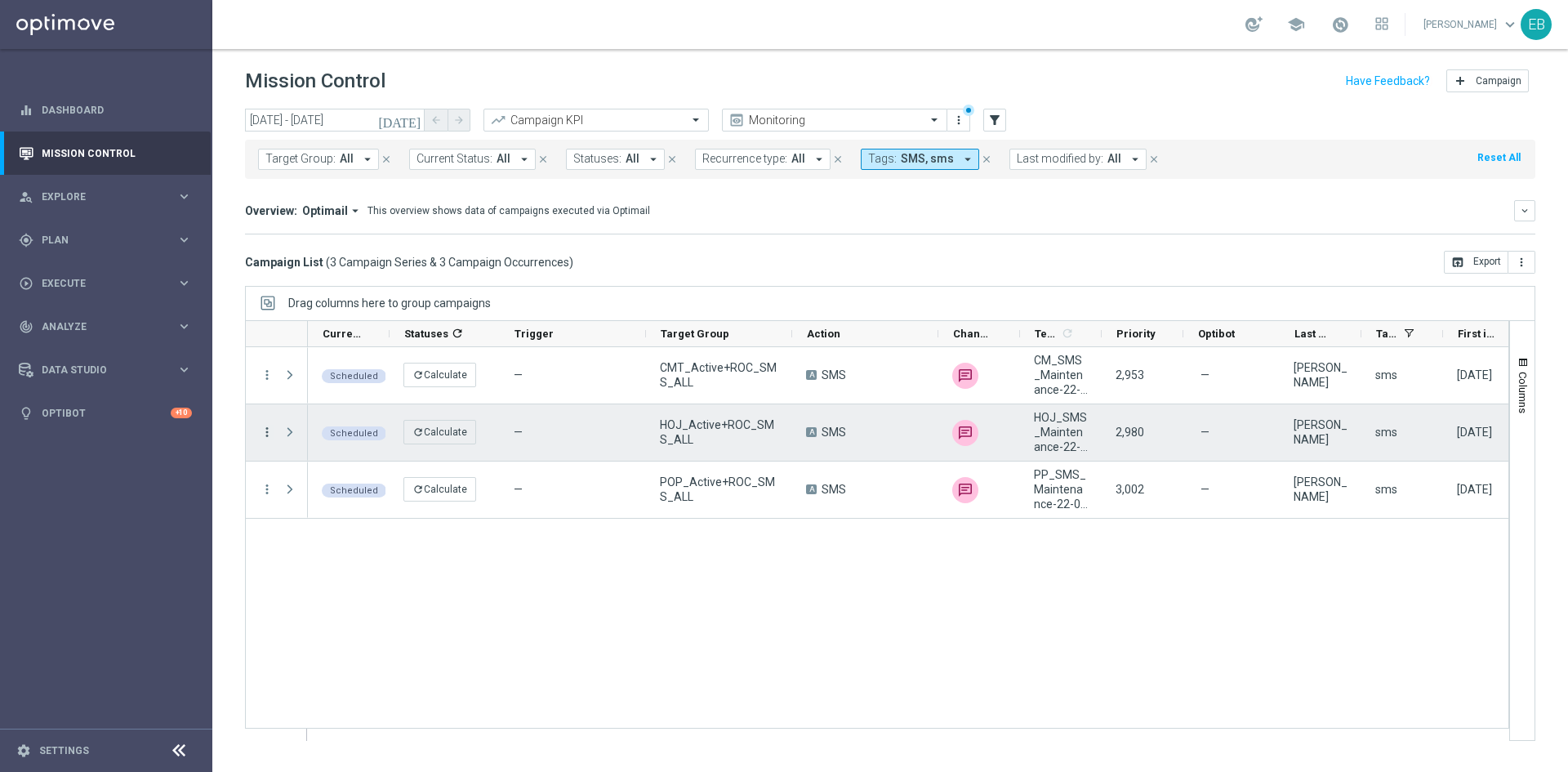
click at [267, 432] on icon "more_vert" at bounding box center [266, 432] width 14 height 14
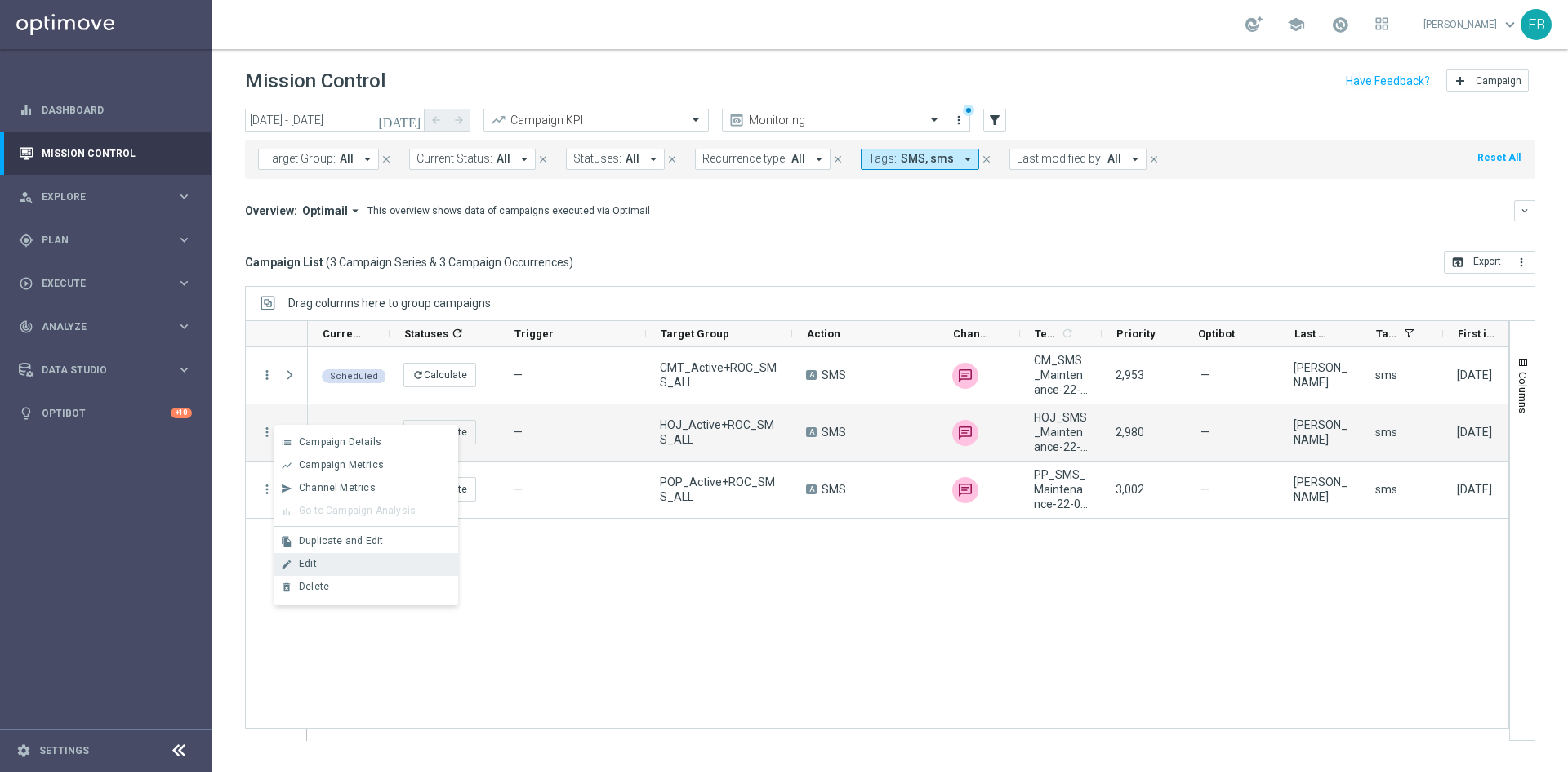
click at [352, 563] on div "Edit" at bounding box center [375, 564] width 152 height 12
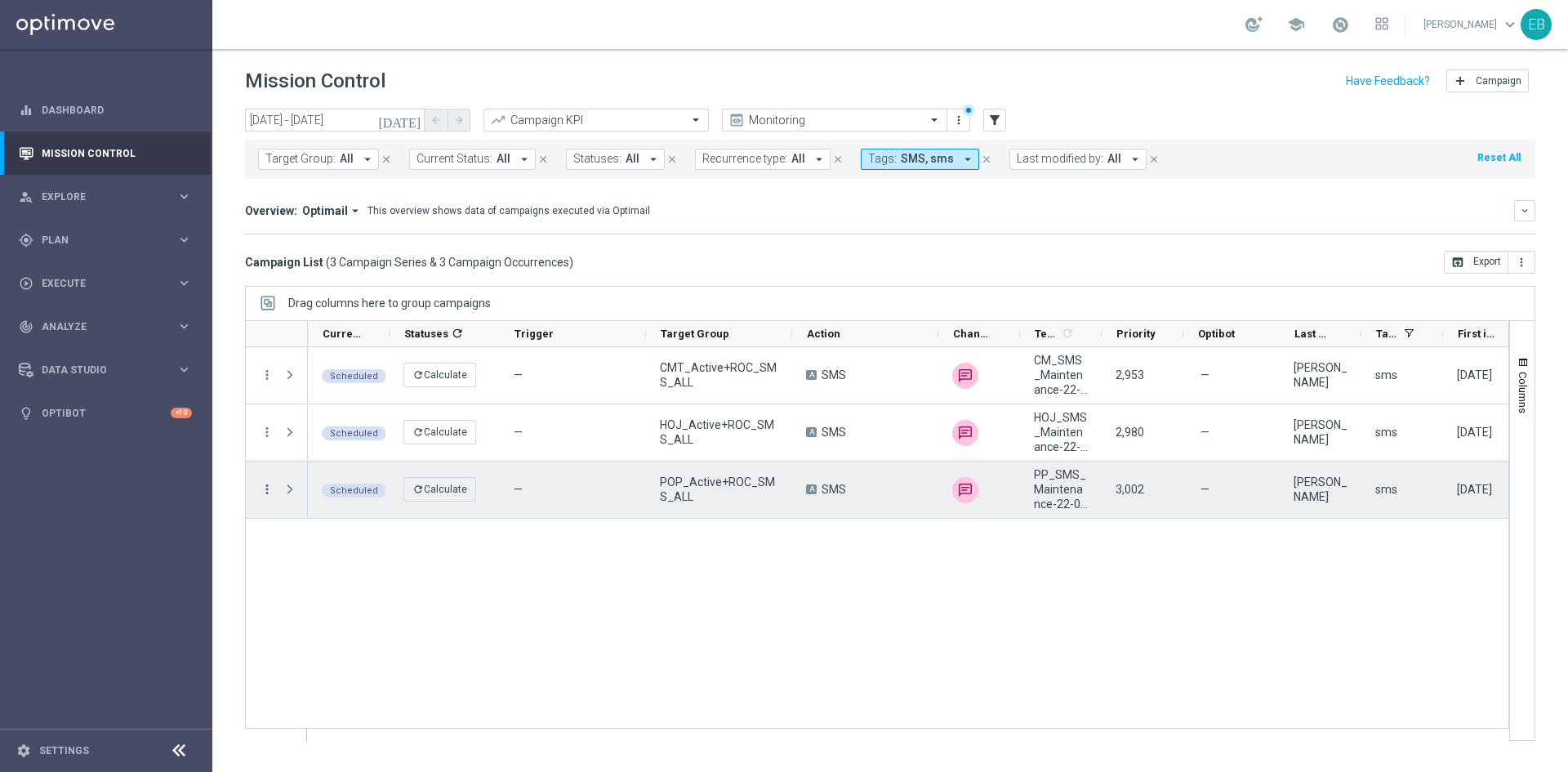
click at [267, 489] on icon "more_vert" at bounding box center [266, 489] width 14 height 14
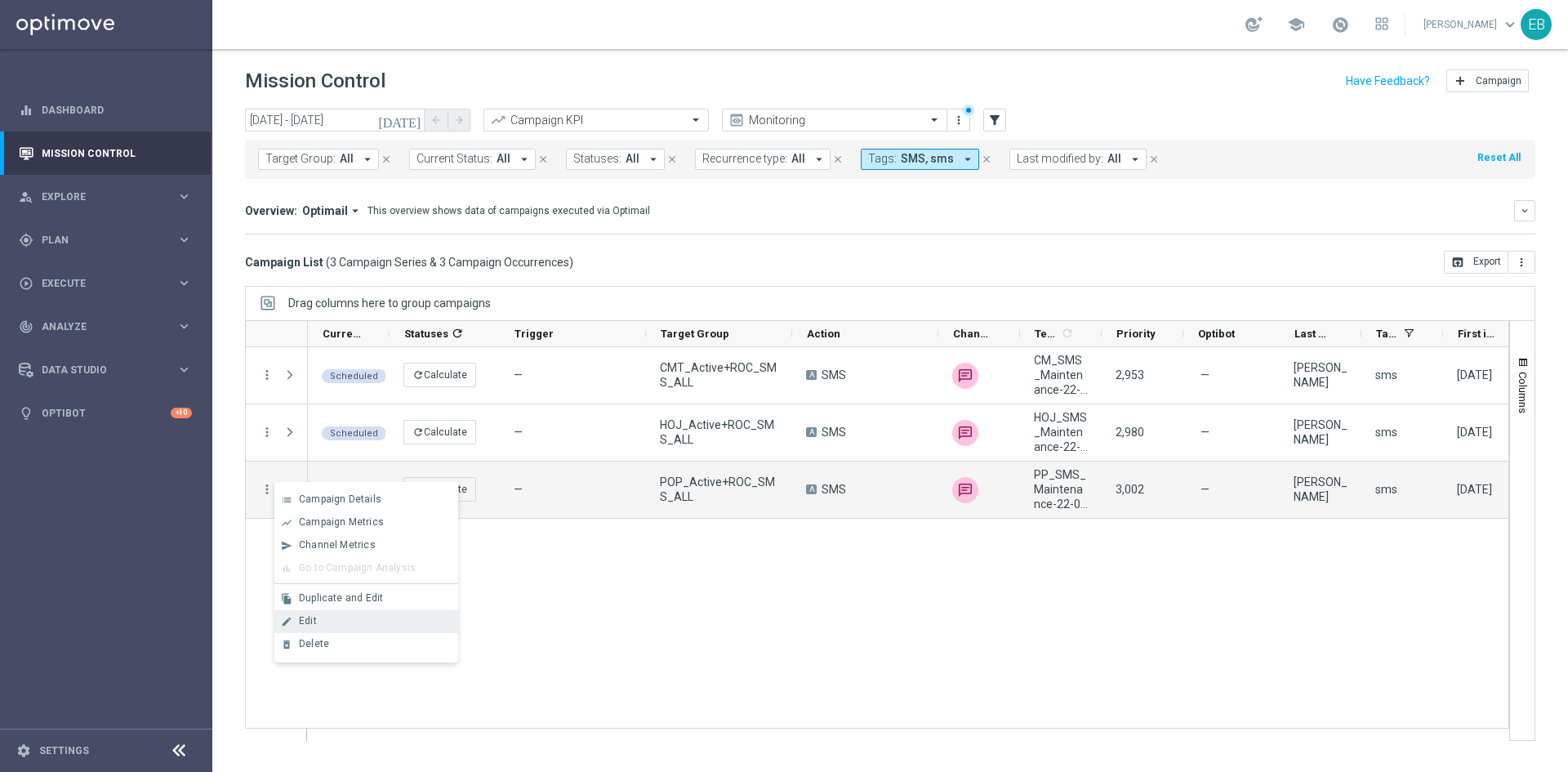
click at [302, 613] on div "edit Edit" at bounding box center [366, 621] width 184 height 23
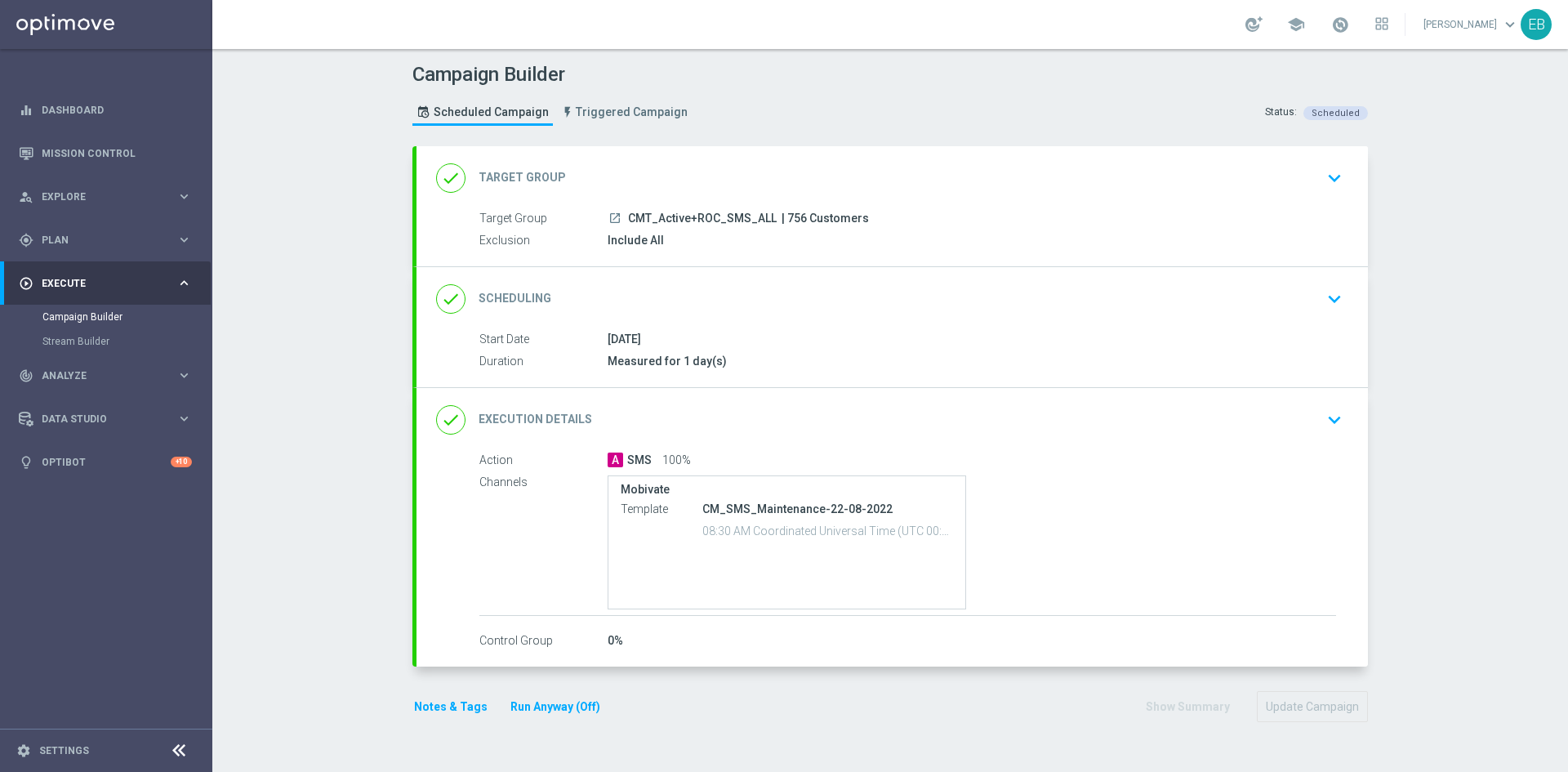
click at [988, 434] on div "done Execution Details keyboard_arrow_down" at bounding box center [892, 419] width 912 height 31
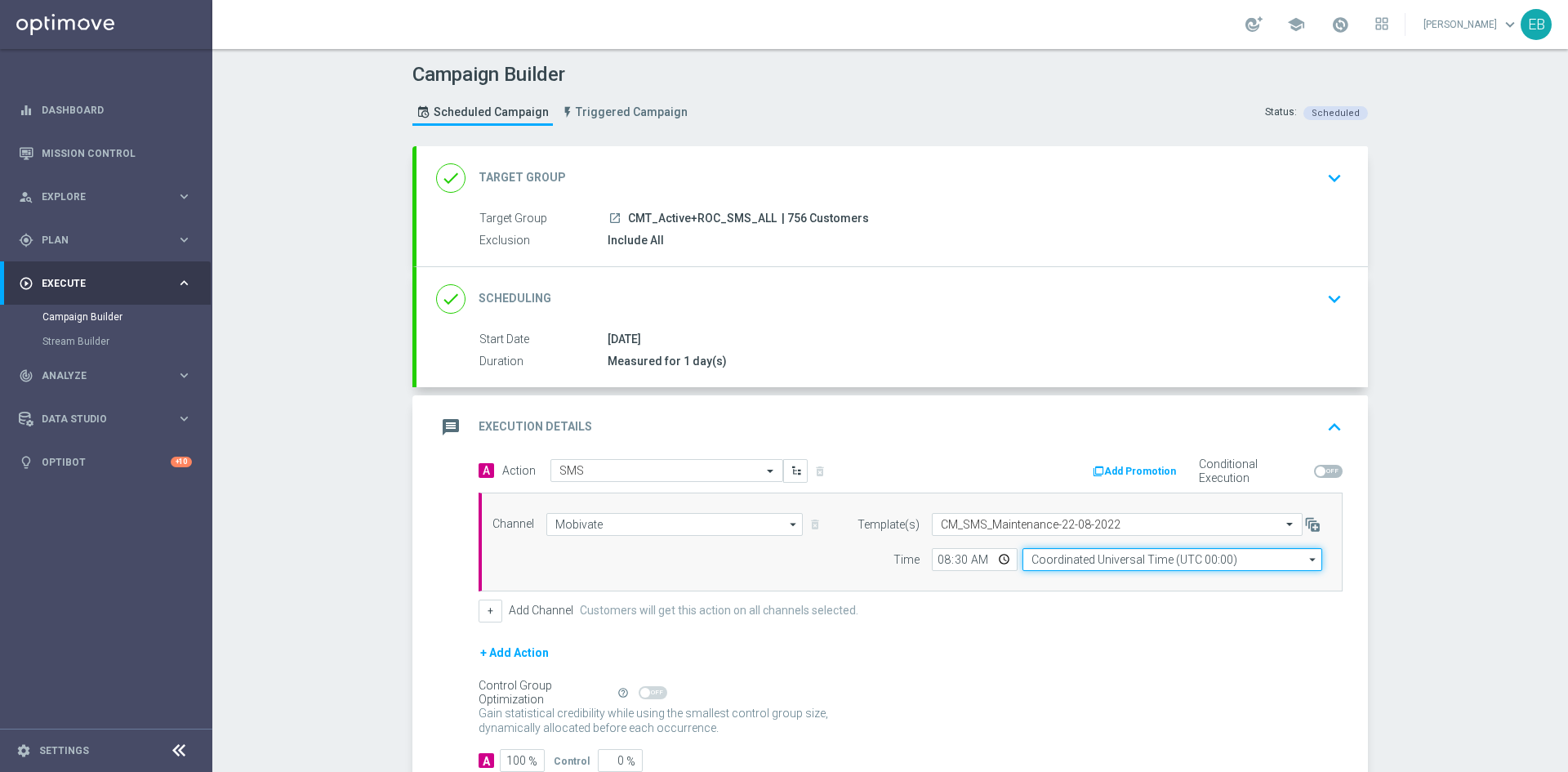
click at [1113, 554] on input "Coordinated Universal Time (UTC 00:00)" at bounding box center [1172, 559] width 300 height 23
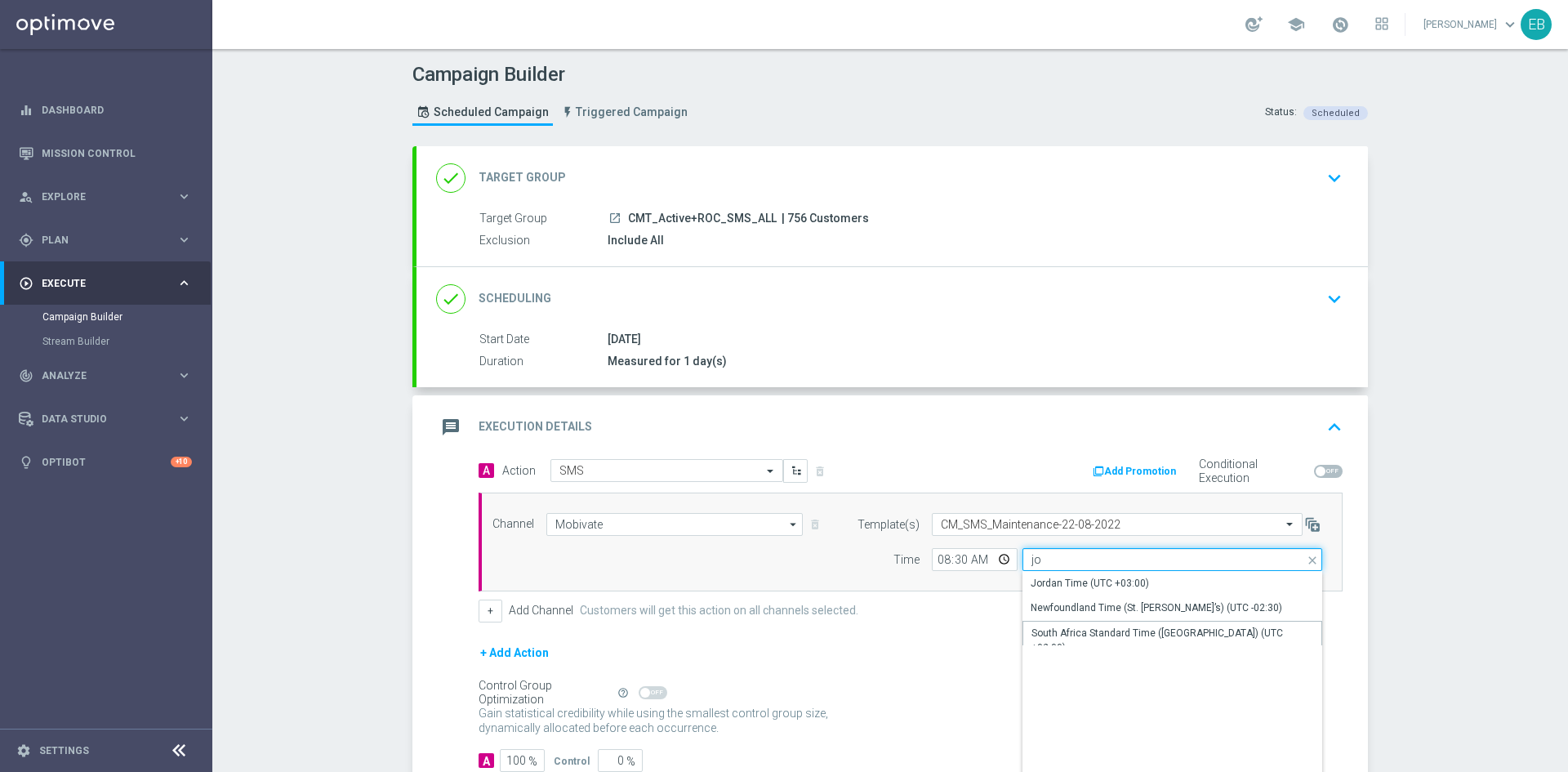
type input "South Africa Standard Time (Johannesburg) (UTC +02:00)"
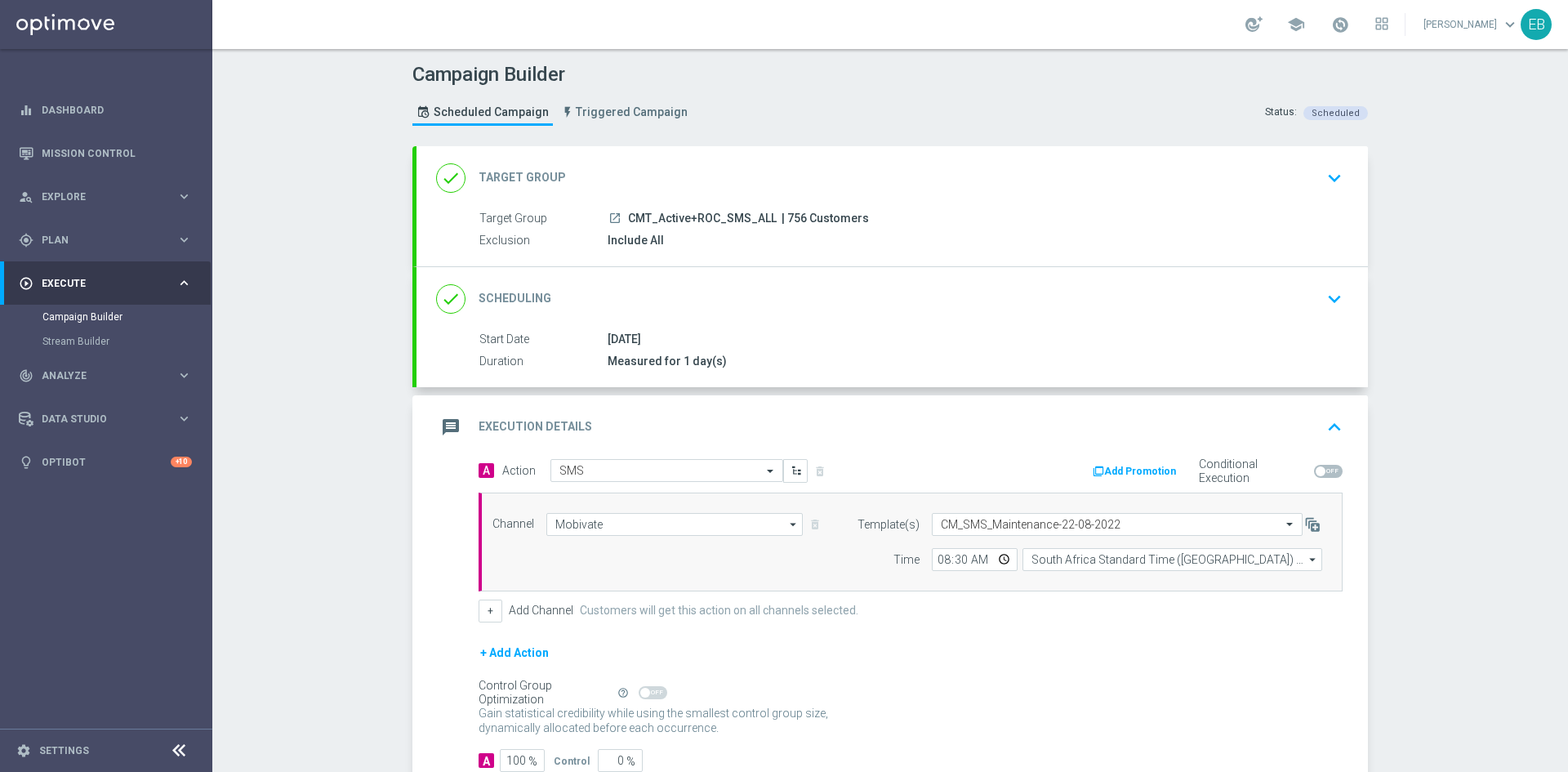
click at [948, 415] on div "message Execution Details keyboard_arrow_up" at bounding box center [892, 427] width 912 height 31
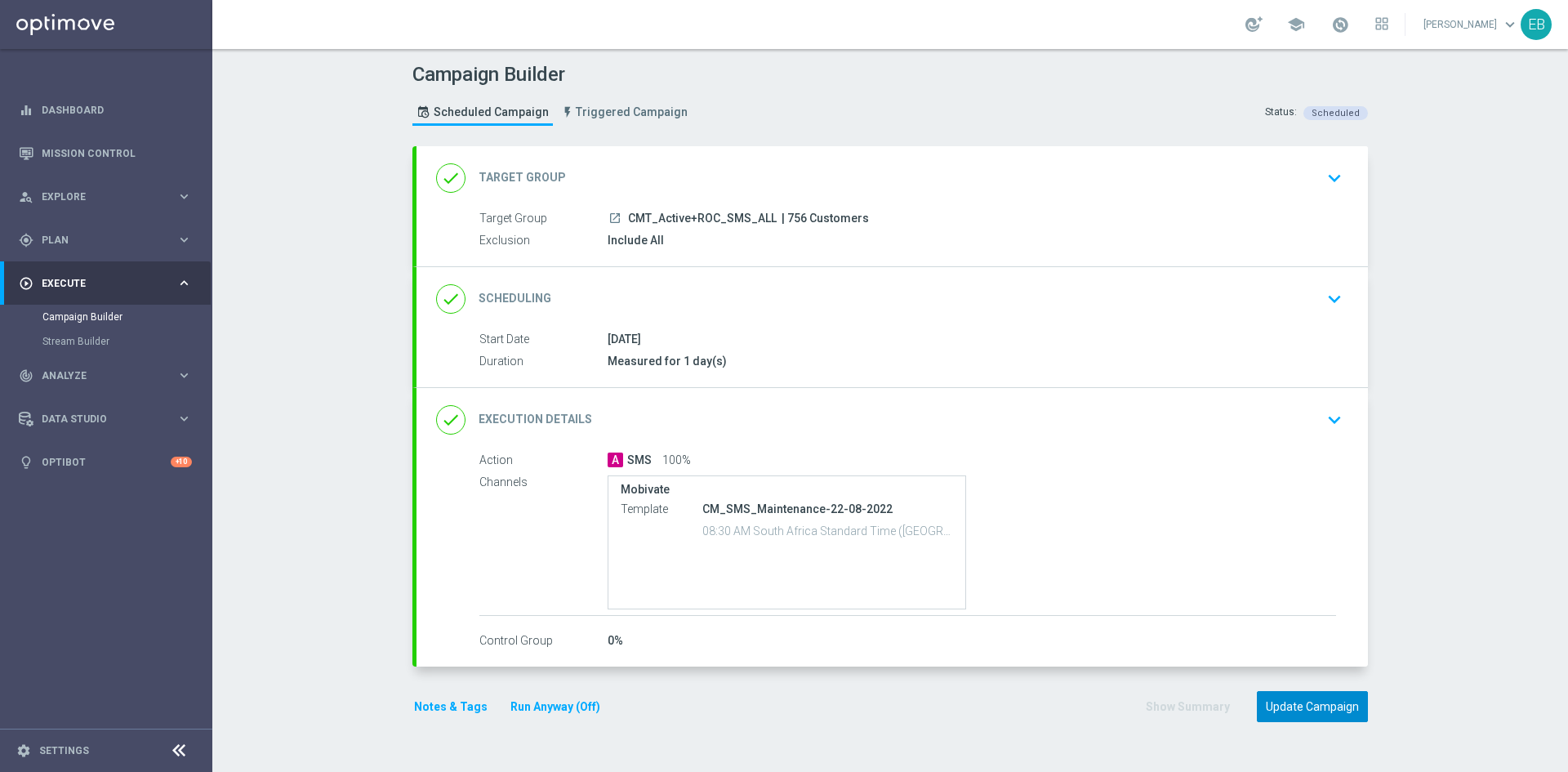
click at [1296, 701] on button "Update Campaign" at bounding box center [1312, 706] width 111 height 32
click at [1092, 419] on div "done Execution Details keyboard_arrow_down" at bounding box center [892, 419] width 912 height 31
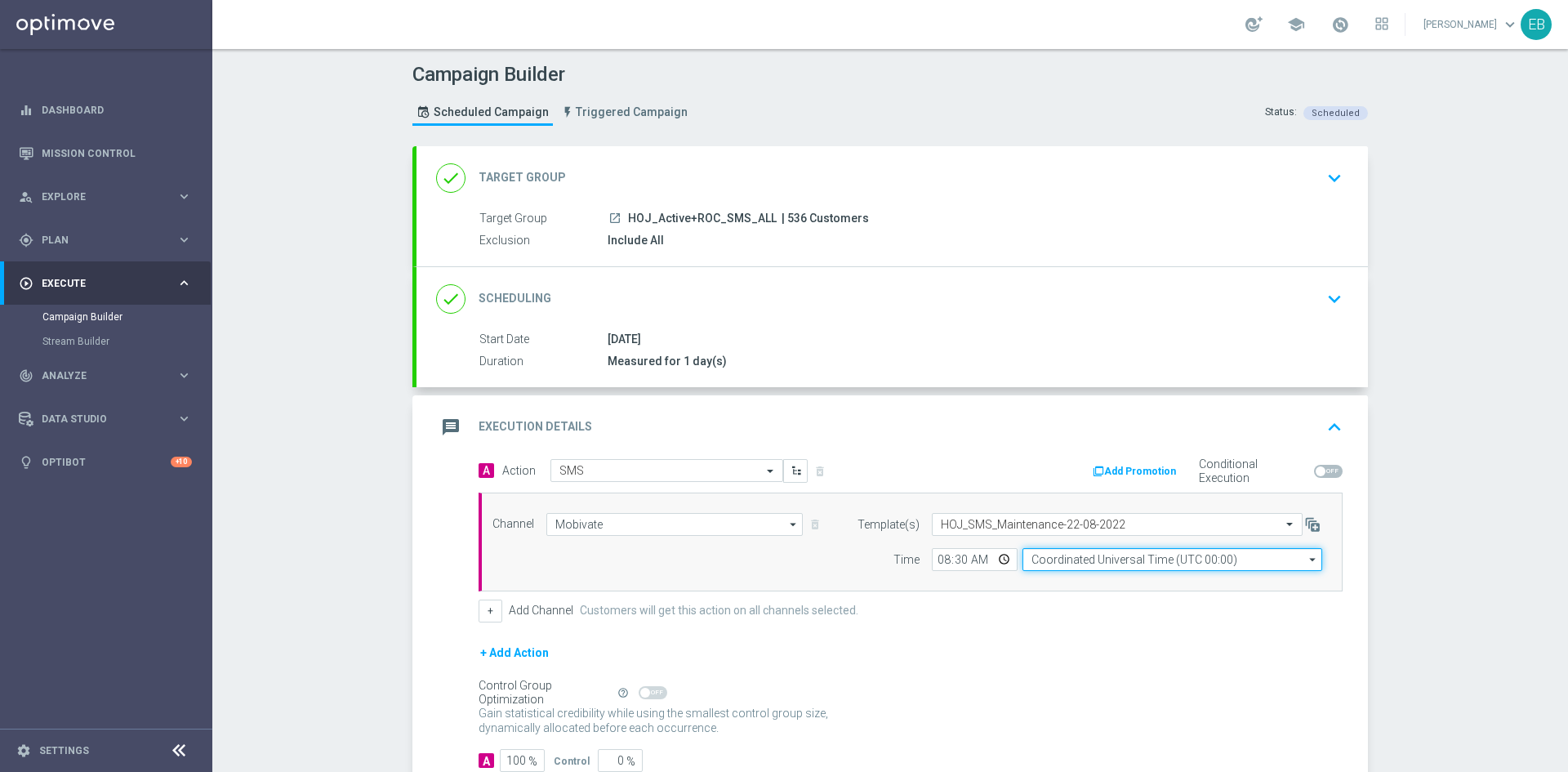
click at [1087, 556] on input "Coordinated Universal Time (UTC 00:00)" at bounding box center [1172, 559] width 300 height 23
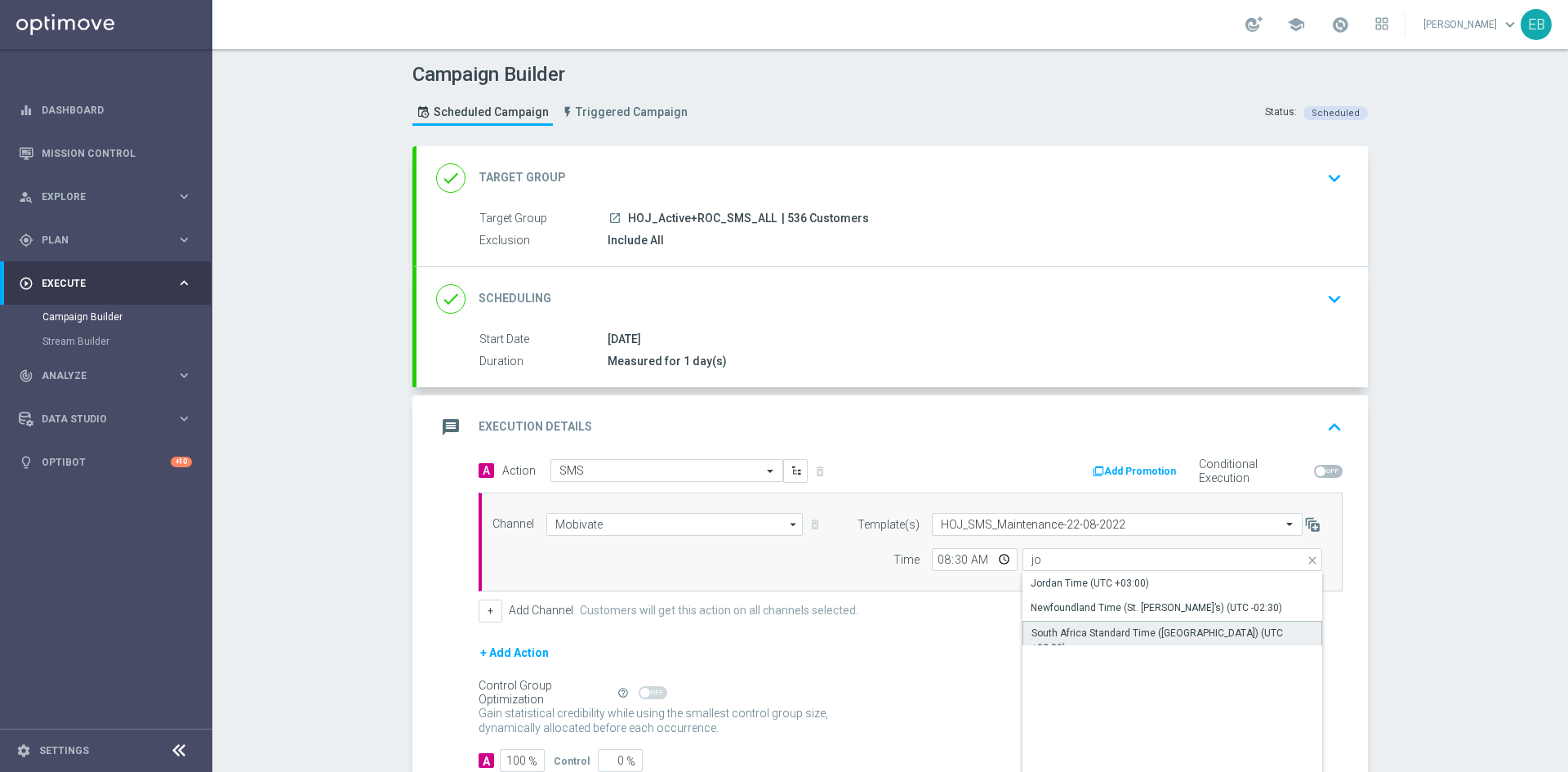
click at [1089, 630] on div "South Africa Standard Time (Johannesburg) (UTC +02:00)" at bounding box center [1172, 640] width 281 height 29
type input "South Africa Standard Time (Johannesburg) (UTC +02:00)"
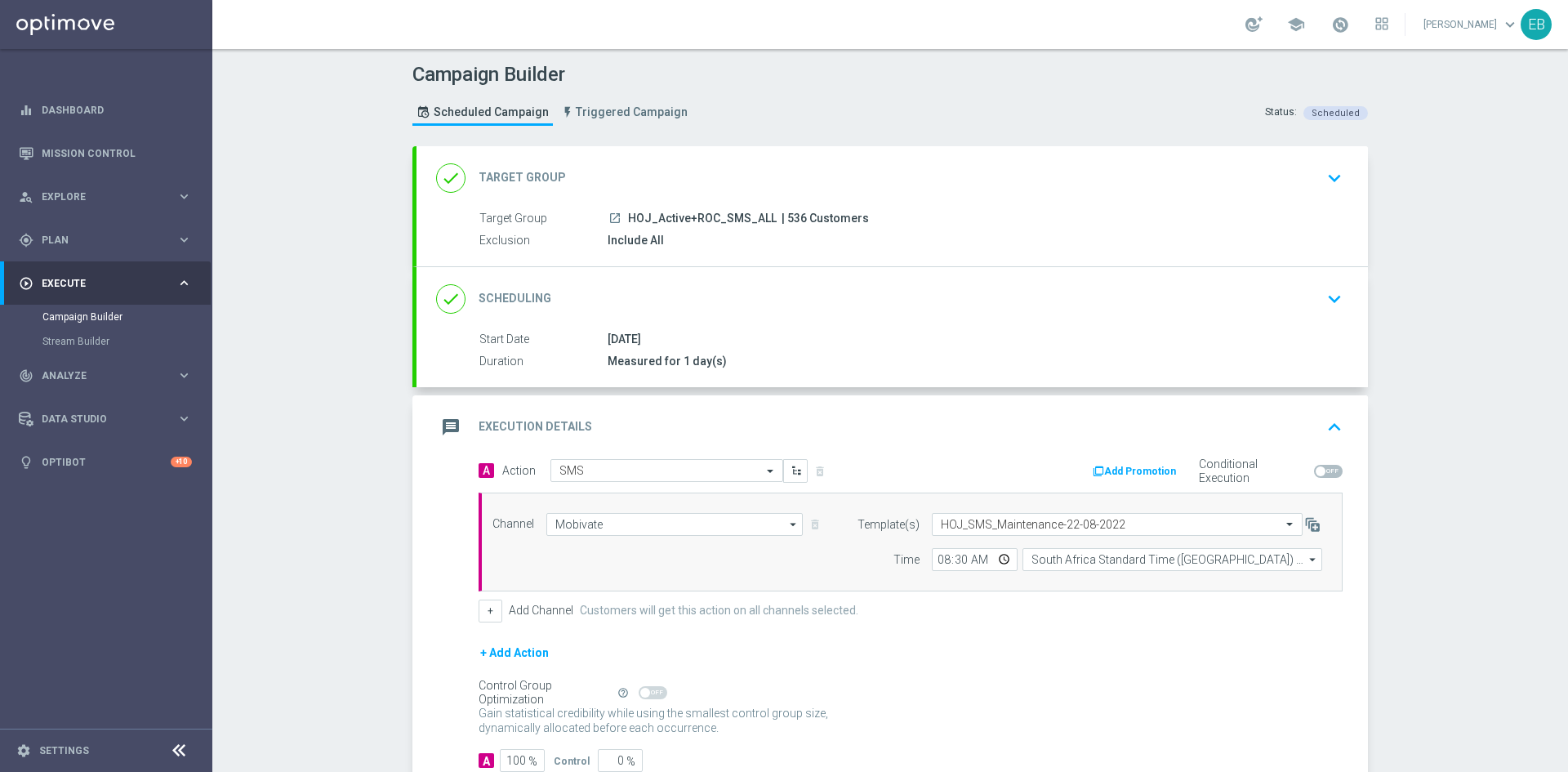
click at [1272, 420] on div "message Execution Details keyboard_arrow_up" at bounding box center [892, 427] width 912 height 31
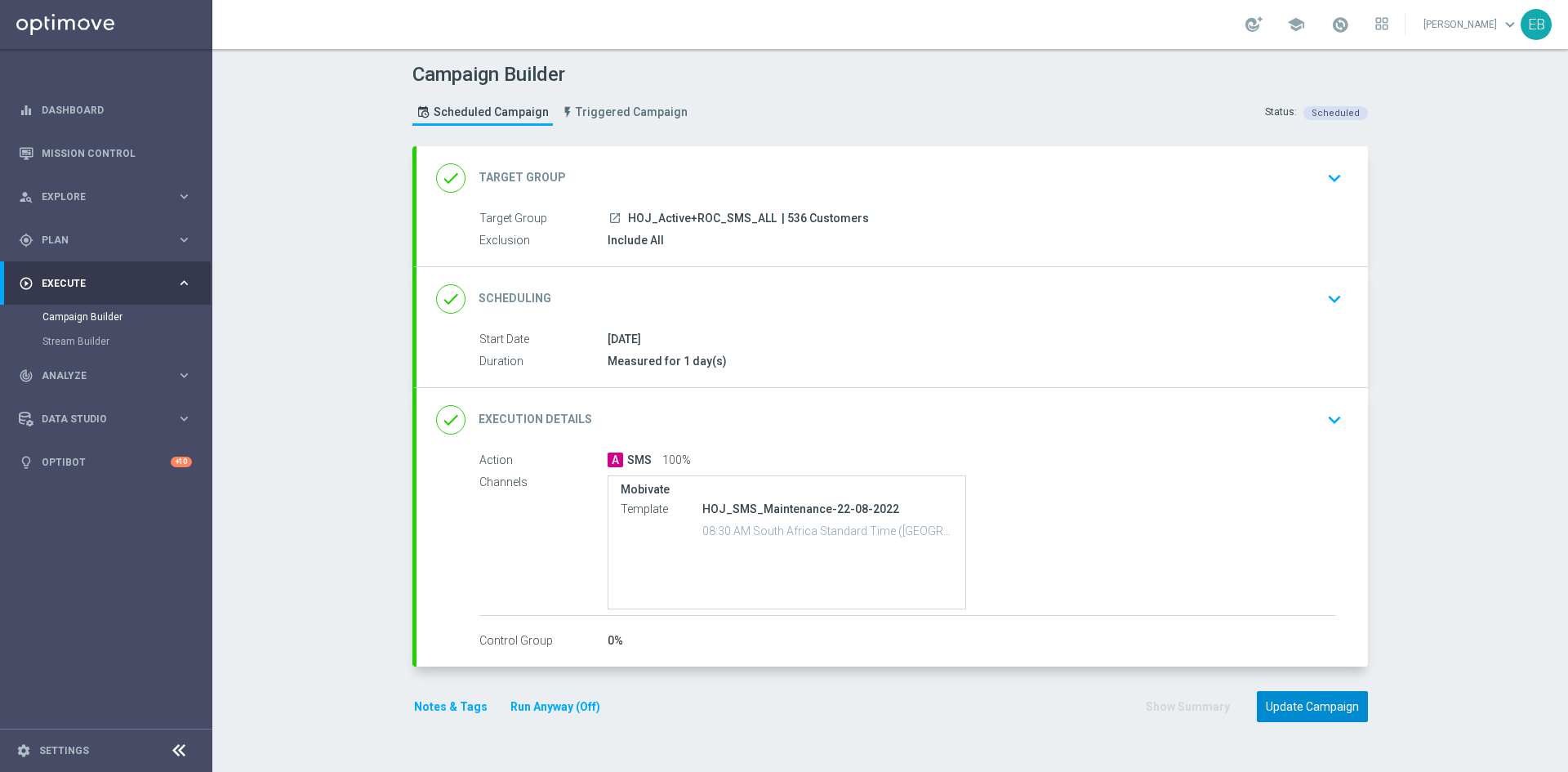
click at [1321, 691] on button "Update Campaign" at bounding box center [1312, 706] width 111 height 32
click at [1160, 416] on div "done Execution Details keyboard_arrow_down" at bounding box center [892, 419] width 912 height 31
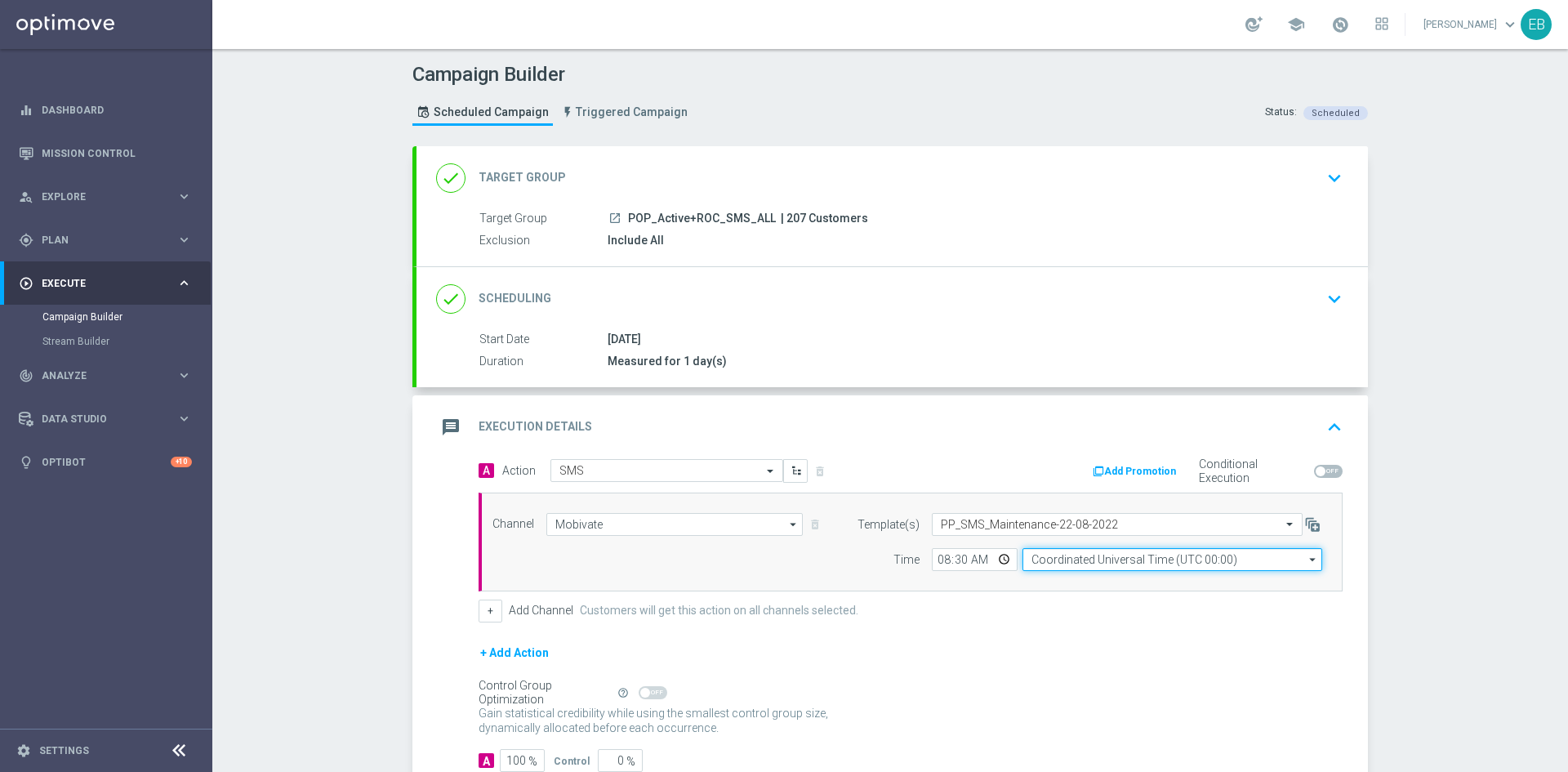
click at [1099, 559] on input "Coordinated Universal Time (UTC 00:00)" at bounding box center [1172, 559] width 300 height 23
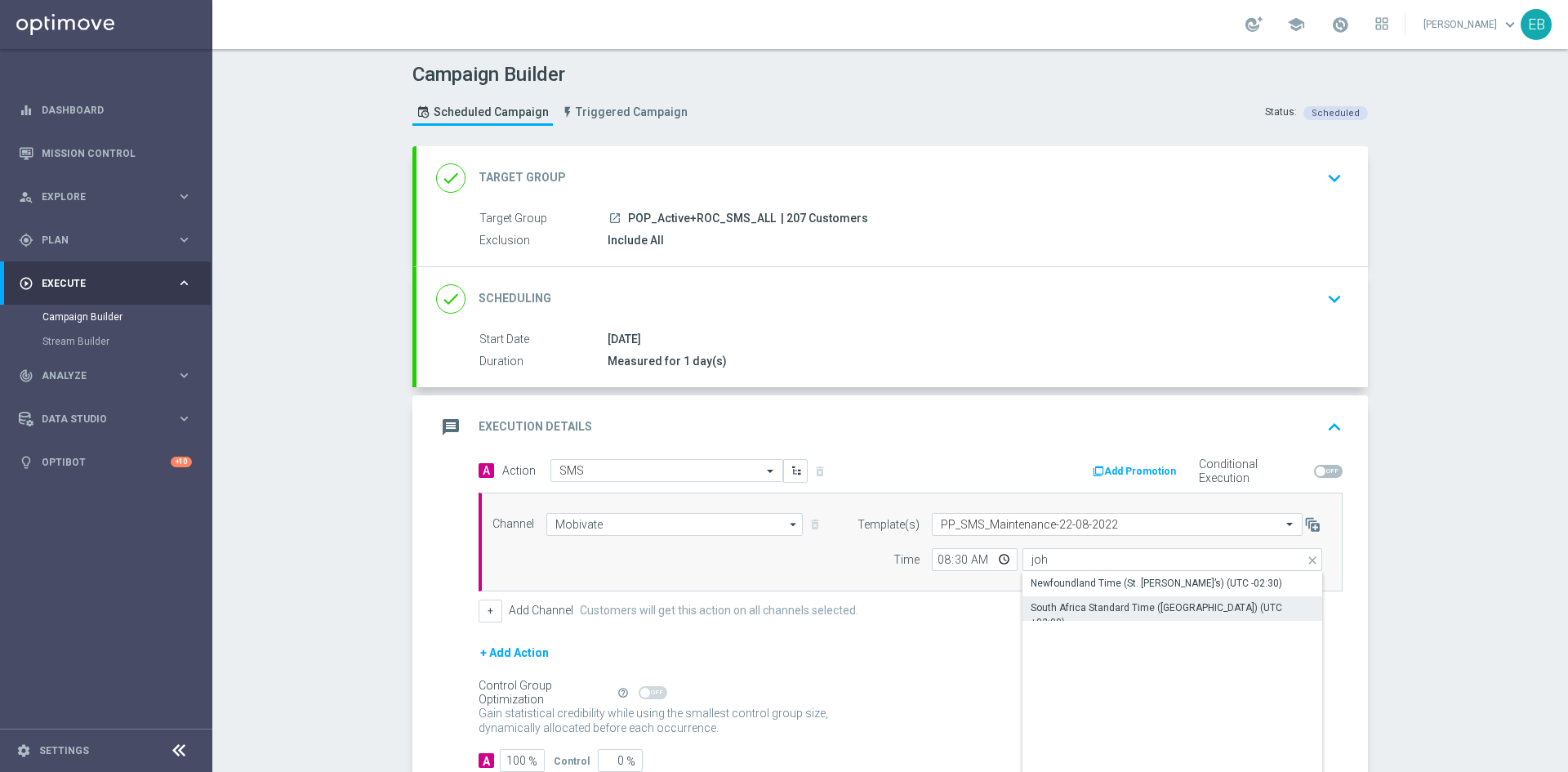
click at [1144, 607] on div "South Africa Standard Time (Johannesburg) (UTC +02:00)" at bounding box center [1172, 615] width 283 height 29
type input "South Africa Standard Time (Johannesburg) (UTC +02:00)"
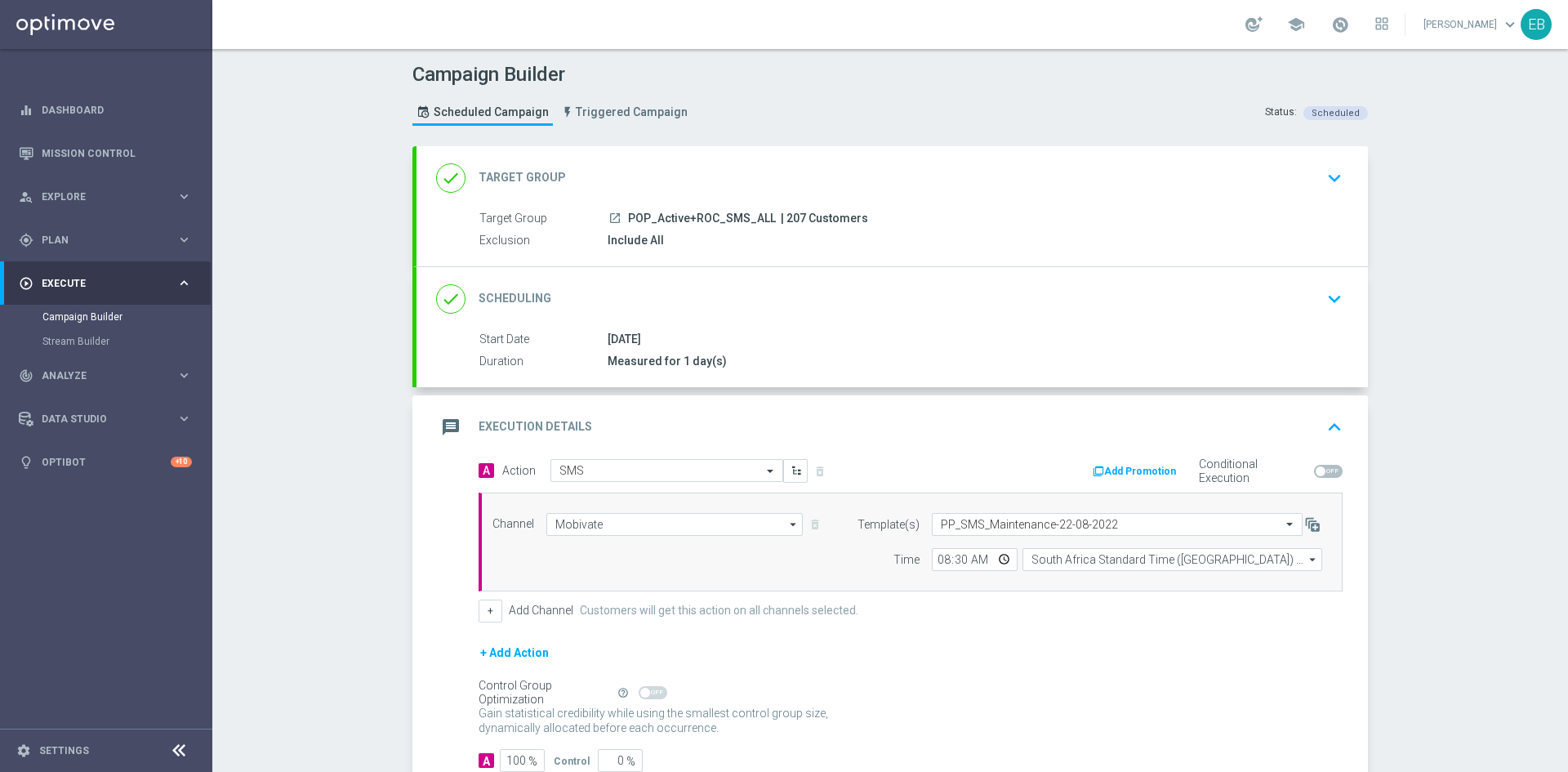
click at [1340, 415] on icon "keyboard_arrow_up" at bounding box center [1334, 427] width 24 height 24
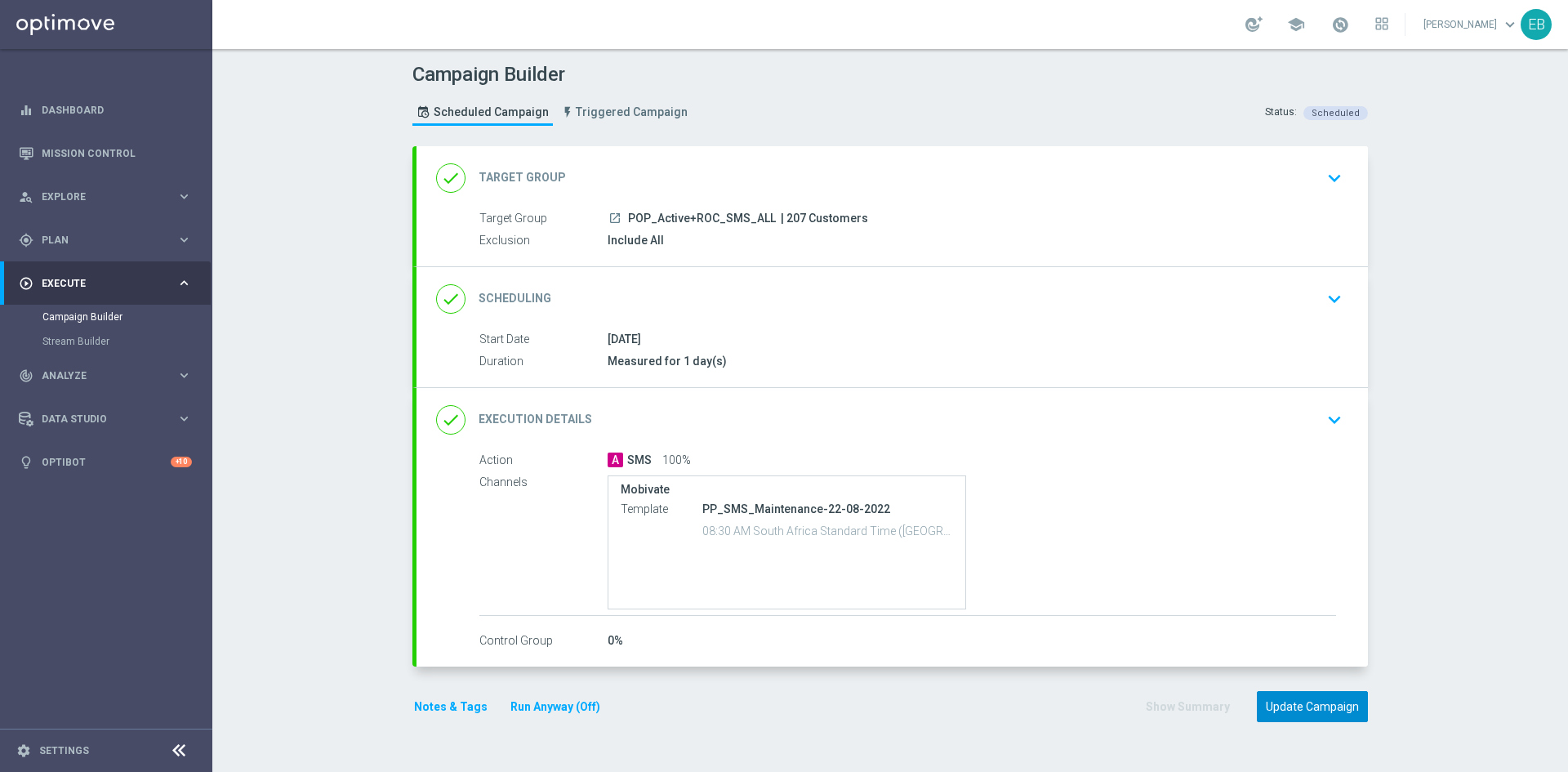
click at [1325, 712] on button "Update Campaign" at bounding box center [1312, 706] width 111 height 32
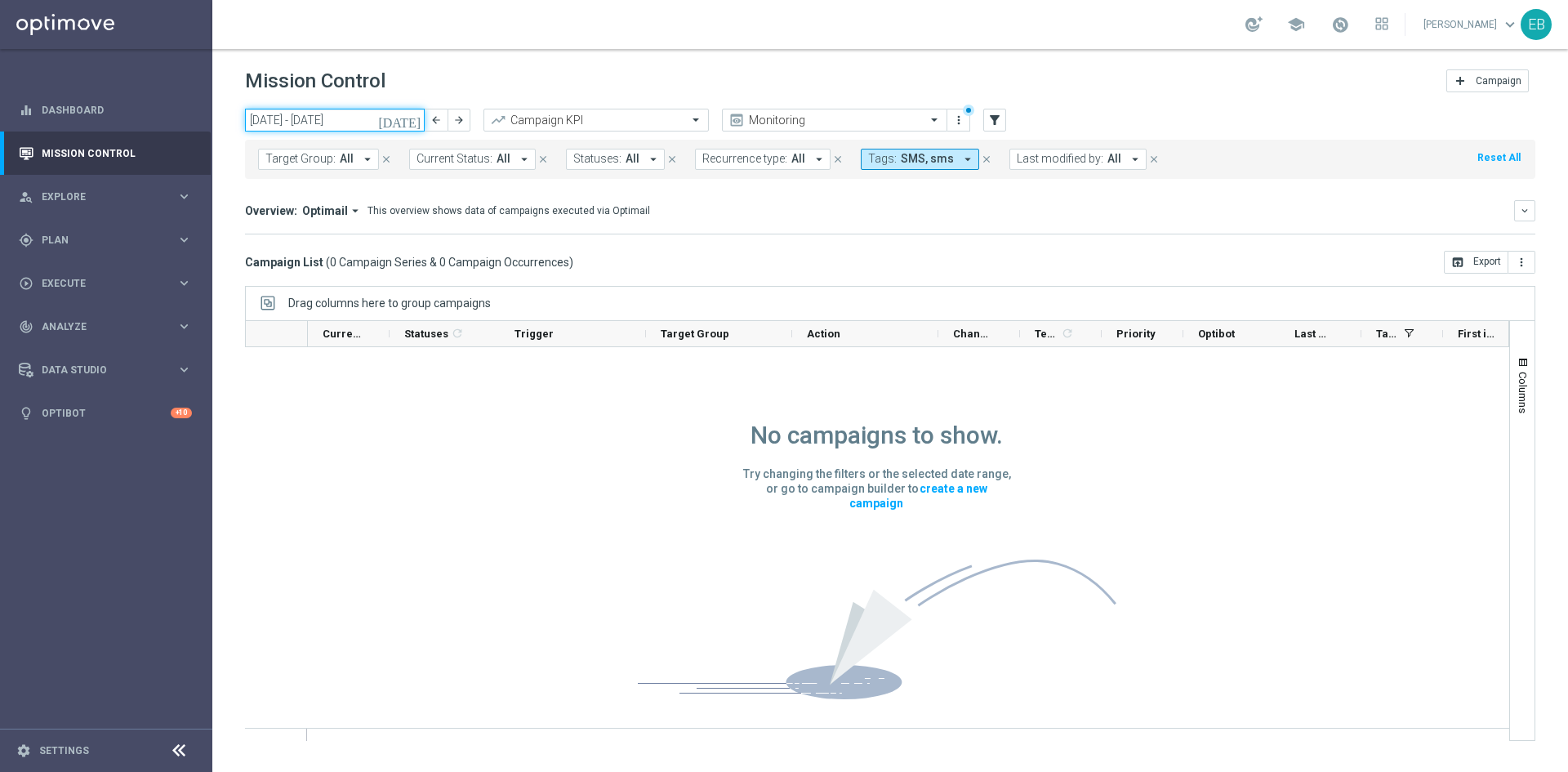
click at [302, 126] on input "[DATE] - [DATE]" at bounding box center [335, 119] width 180 height 23
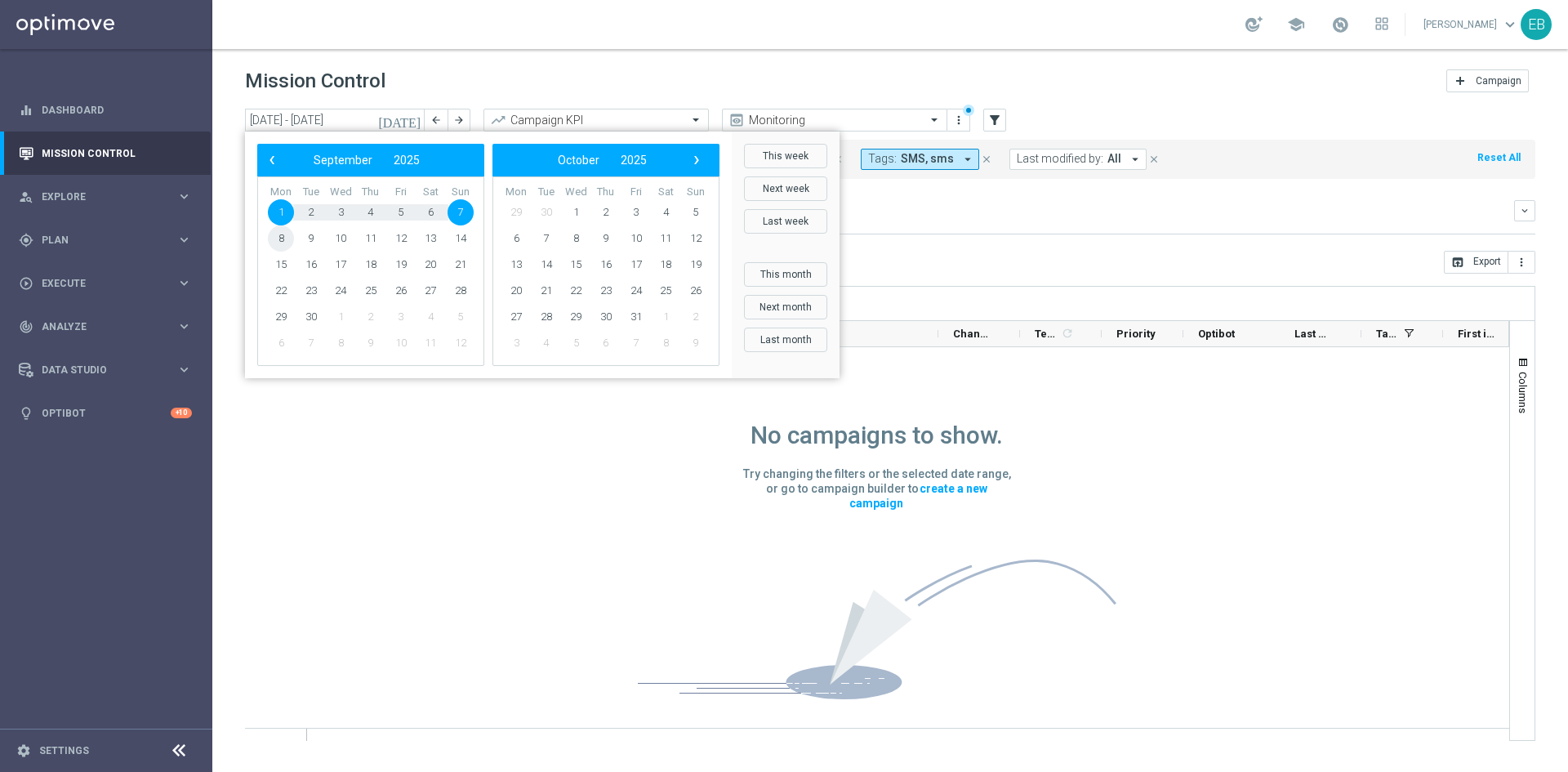
click at [281, 245] on span "8" at bounding box center [281, 238] width 26 height 26
type input "[DATE] - [DATE]"
